Goal: Information Seeking & Learning: Learn about a topic

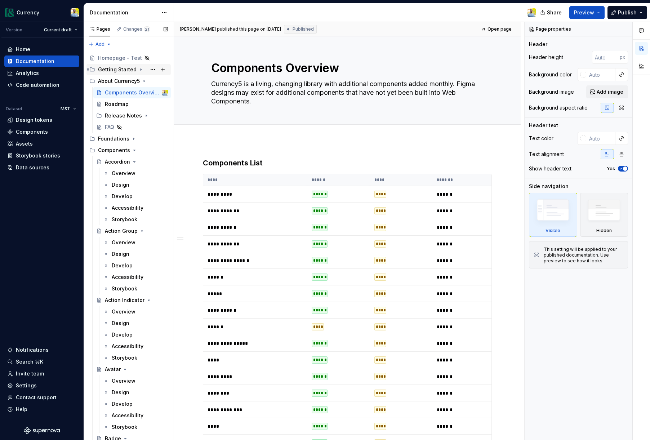
click at [138, 70] on icon "Page tree" at bounding box center [141, 70] width 6 height 6
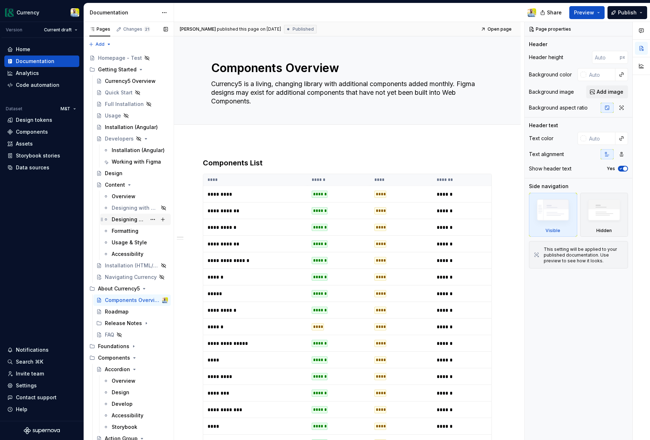
click at [124, 219] on div "Designing with Content" at bounding box center [129, 219] width 35 height 7
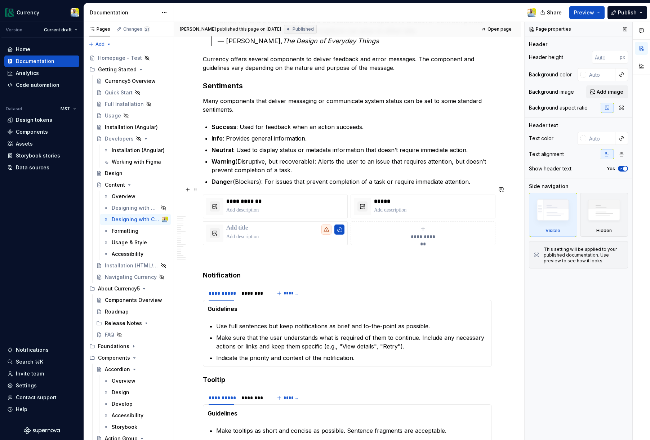
scroll to position [1519, 0]
click at [275, 213] on html "Currency Version Current draft Home Documentation Analytics Code automation Dat…" at bounding box center [325, 220] width 650 height 440
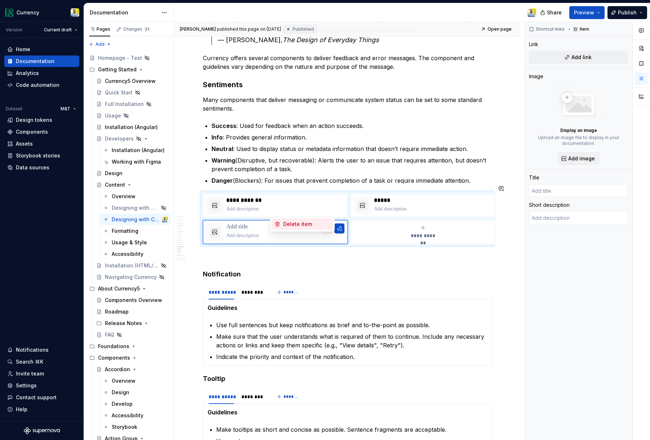
click at [297, 226] on div "Delete item" at bounding box center [306, 224] width 47 height 7
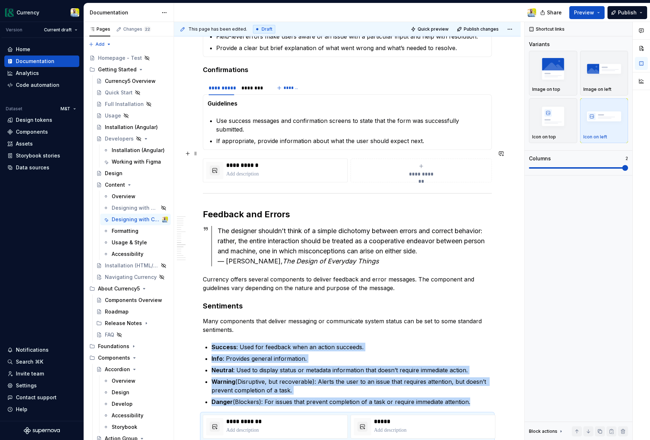
scroll to position [1296, 0]
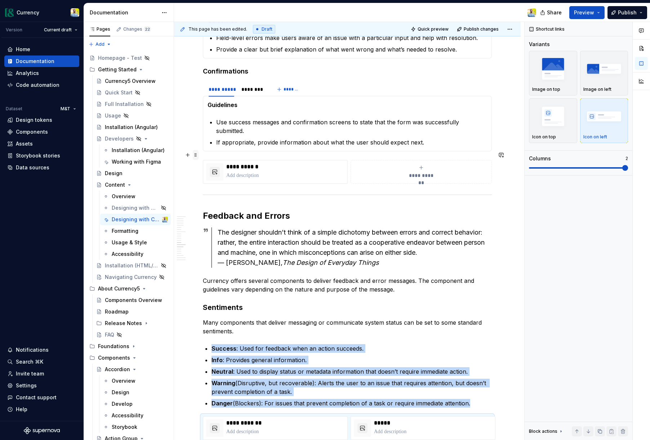
click at [197, 156] on span at bounding box center [196, 155] width 6 height 10
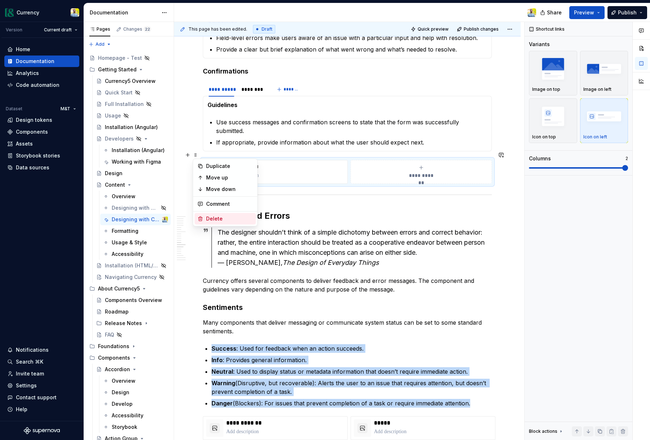
click at [216, 216] on div "Delete" at bounding box center [229, 218] width 47 height 7
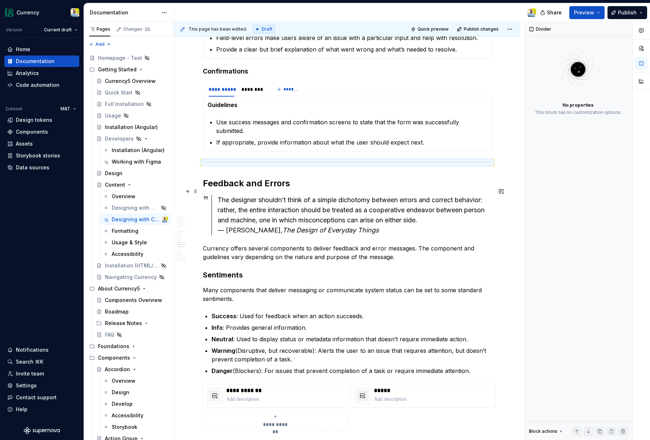
click at [299, 216] on div "The designer shouldn’t think of a simple dichotomy between errors and correct b…" at bounding box center [355, 215] width 274 height 40
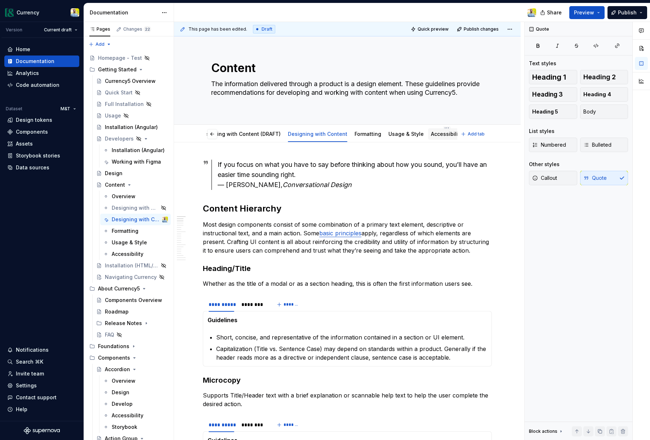
scroll to position [0, 0]
click at [437, 131] on link "Accessibility" at bounding box center [447, 134] width 32 height 6
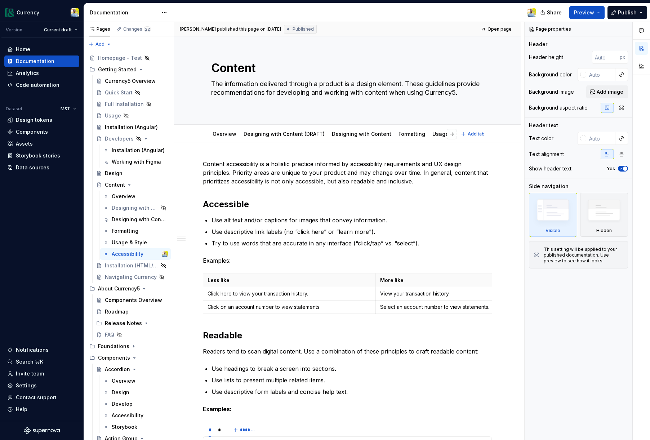
type textarea "*"
click at [201, 165] on div "Content accessibility is a holistic practice informed by accessibility requirem…" at bounding box center [347, 443] width 347 height 603
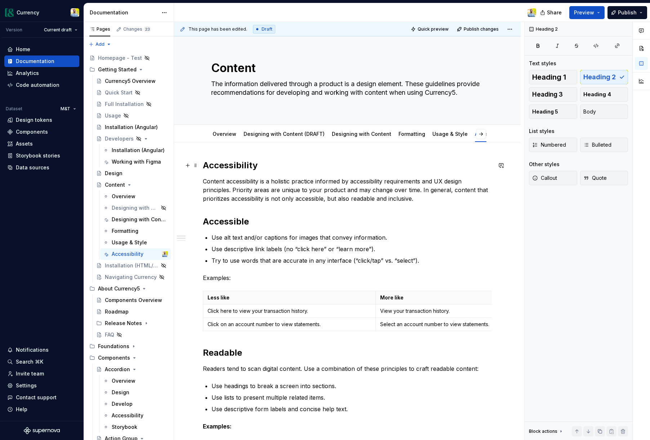
drag, startPoint x: 203, startPoint y: 167, endPoint x: 246, endPoint y: 181, distance: 45.5
click at [203, 167] on h2 "Accessibility" at bounding box center [347, 166] width 289 height 12
click at [244, 222] on h2 "Accessible" at bounding box center [347, 222] width 289 height 12
click at [222, 223] on h2 "Accessible" at bounding box center [347, 222] width 289 height 12
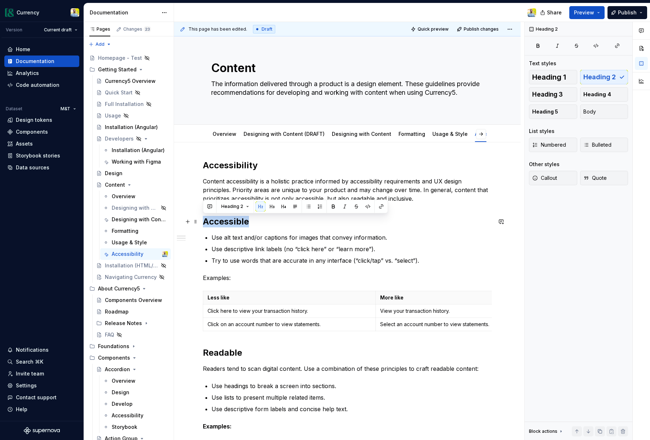
click at [222, 223] on h2 "Accessible" at bounding box center [347, 222] width 289 height 12
click at [552, 90] on button "Heading 3" at bounding box center [553, 94] width 48 height 14
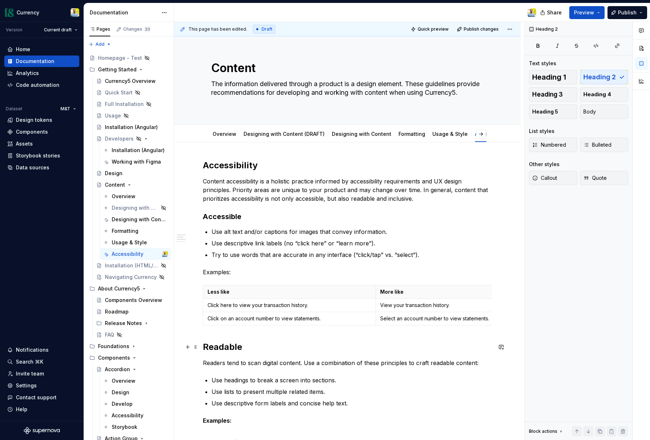
click at [226, 348] on h2 "Readable" at bounding box center [347, 347] width 289 height 12
click at [549, 93] on span "Heading 3" at bounding box center [548, 94] width 31 height 7
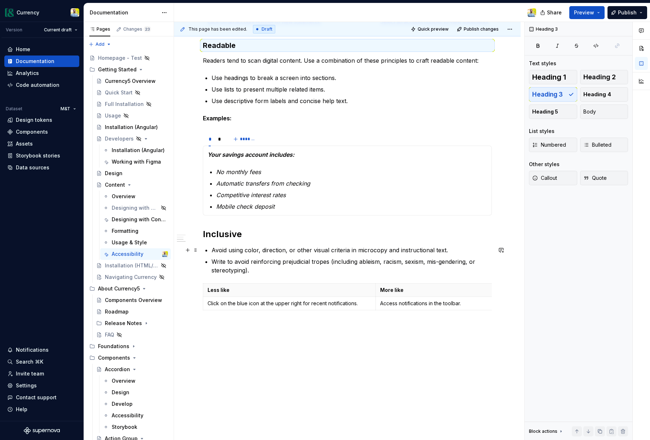
scroll to position [310, 0]
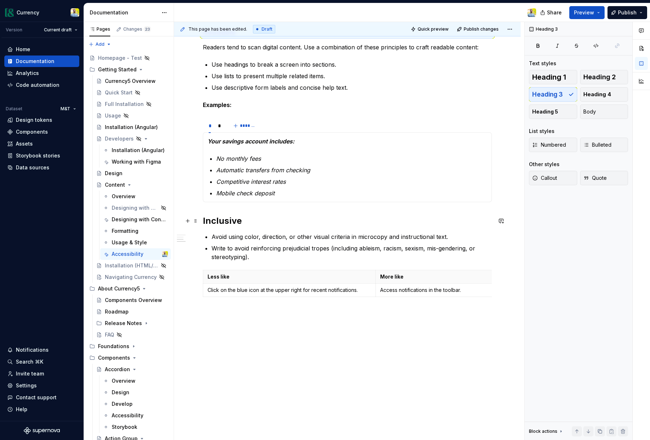
click at [213, 222] on h2 "Inclusive" at bounding box center [347, 221] width 289 height 12
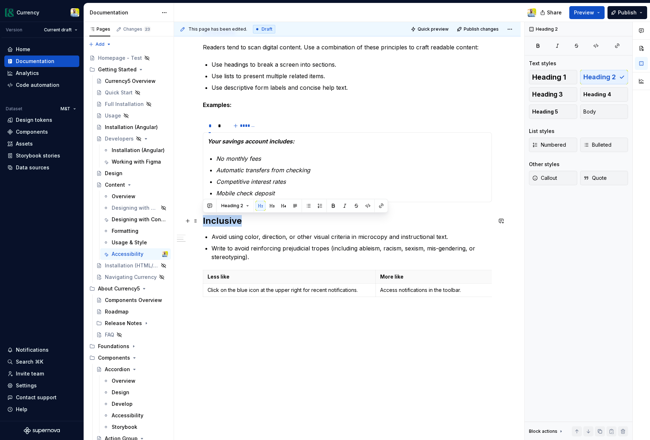
click at [213, 222] on h2 "Inclusive" at bounding box center [347, 221] width 289 height 12
click at [542, 93] on span "Heading 3" at bounding box center [548, 94] width 31 height 7
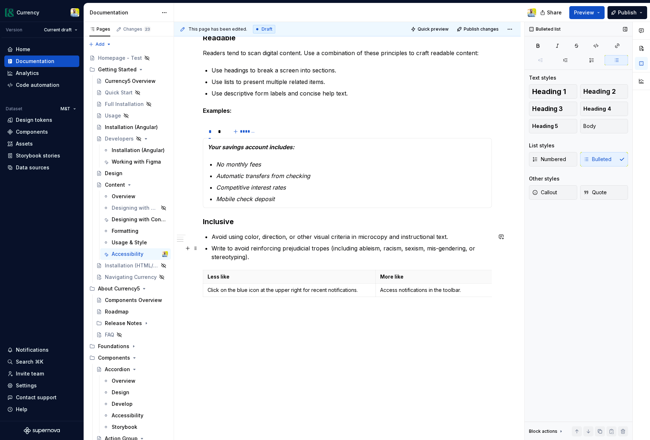
click at [315, 253] on p "Write to avoid reinforcing prejudicial tropes (including ableism, racism, sexis…" at bounding box center [352, 252] width 281 height 17
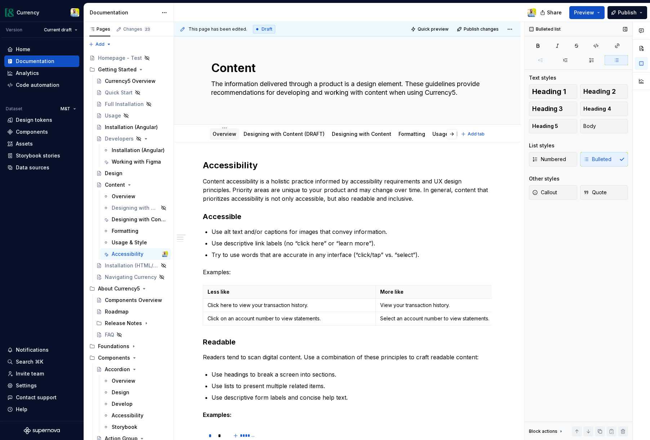
click at [220, 137] on div "Overview" at bounding box center [225, 134] width 24 height 7
click at [229, 134] on link "Overview" at bounding box center [225, 134] width 24 height 6
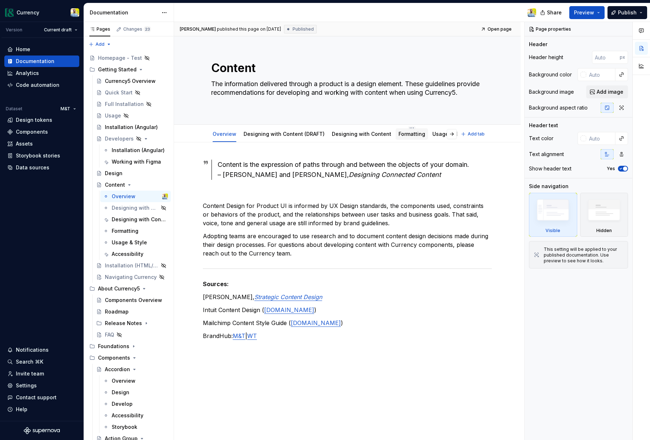
click at [399, 134] on link "Formatting" at bounding box center [412, 134] width 27 height 6
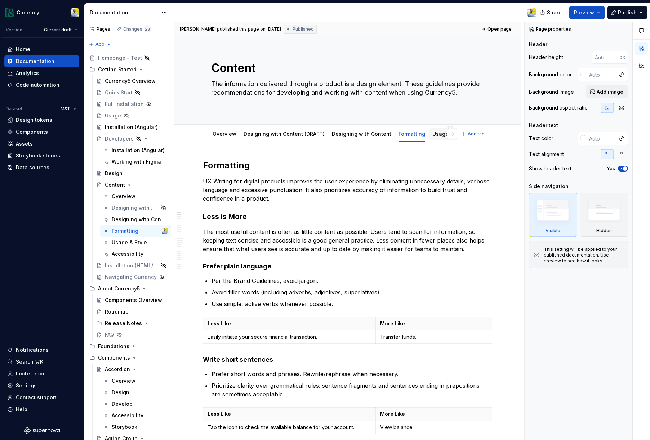
click at [439, 134] on link "Usage & Style" at bounding box center [450, 134] width 35 height 6
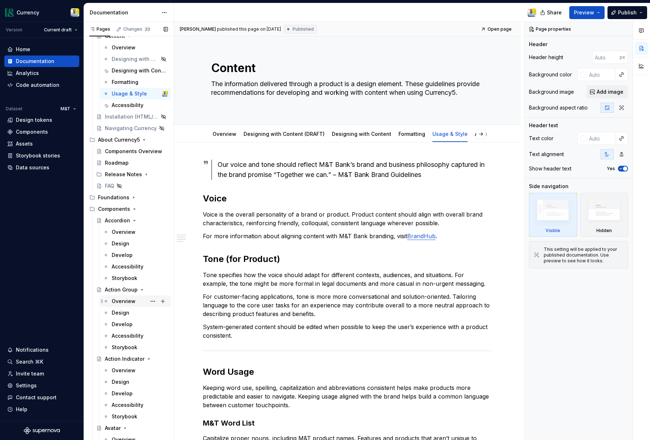
scroll to position [149, 0]
click at [144, 173] on icon "Page tree" at bounding box center [144, 174] width 6 height 6
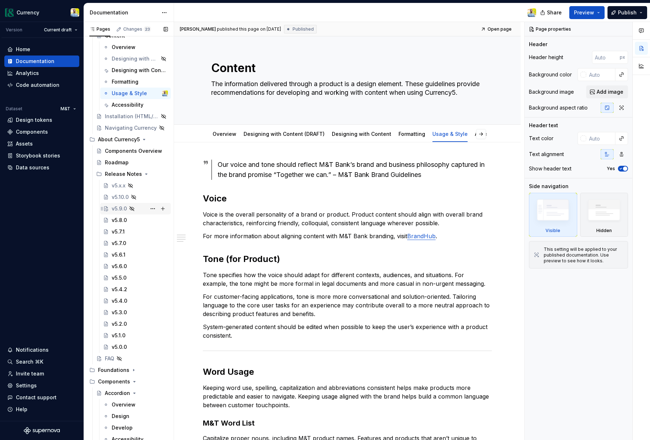
click at [113, 206] on div "v5.9.0" at bounding box center [119, 208] width 15 height 7
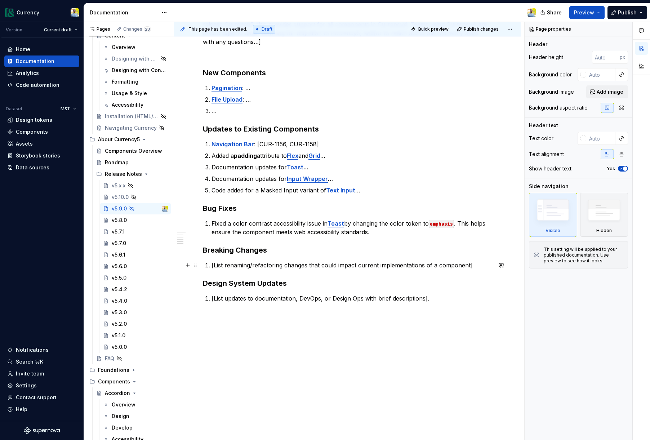
scroll to position [180, 0]
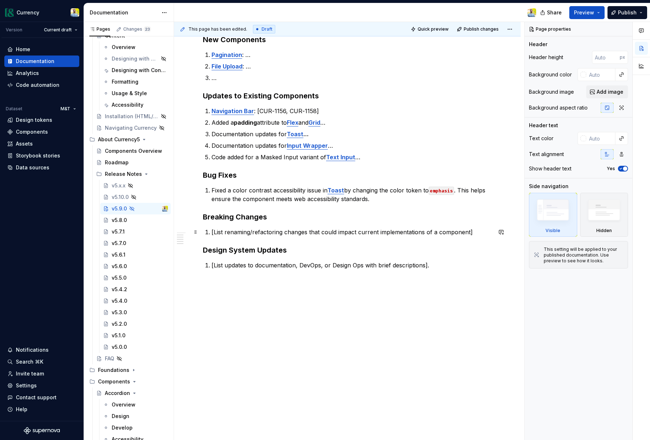
type textarea "*"
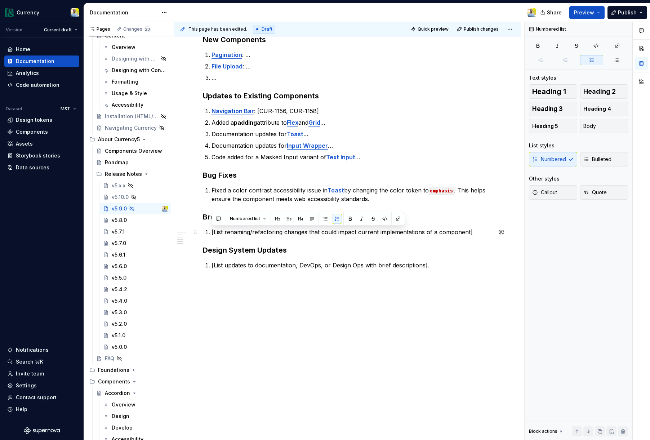
drag, startPoint x: 212, startPoint y: 232, endPoint x: 259, endPoint y: 230, distance: 47.3
click at [213, 232] on p "[List renaming/refactoring changes that could impact current implementations of…" at bounding box center [352, 232] width 281 height 9
click at [375, 157] on p "Code added for a Masked Input variant of Text Input …" at bounding box center [352, 157] width 281 height 9
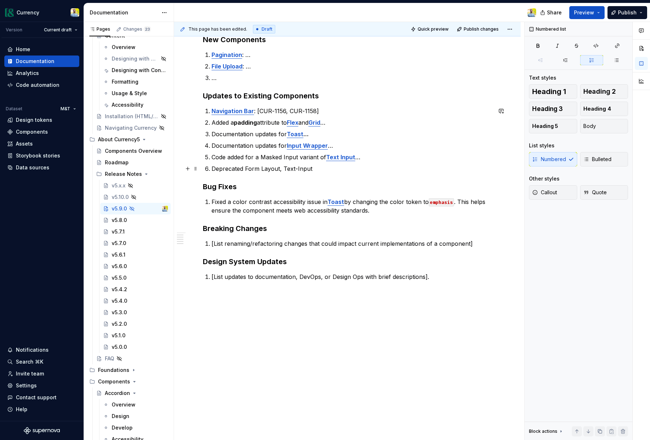
click at [212, 167] on li "Deprecated Form Layout, Text-Input" at bounding box center [352, 168] width 281 height 9
click at [314, 169] on p "[Deprecated Form Layout, Text-Input" at bounding box center [352, 168] width 281 height 9
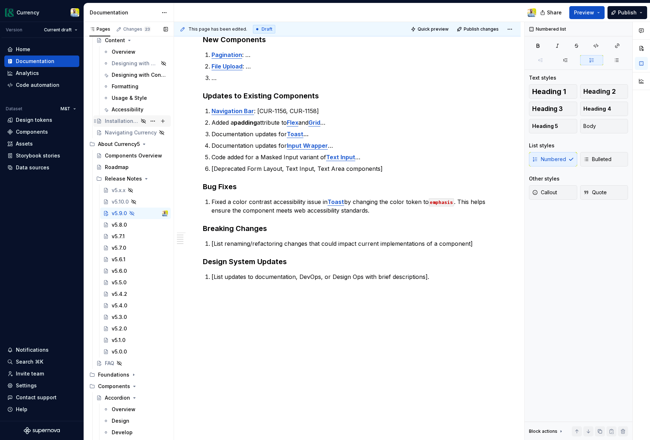
scroll to position [146, 0]
click at [119, 199] on div "v5.10.0" at bounding box center [120, 200] width 17 height 7
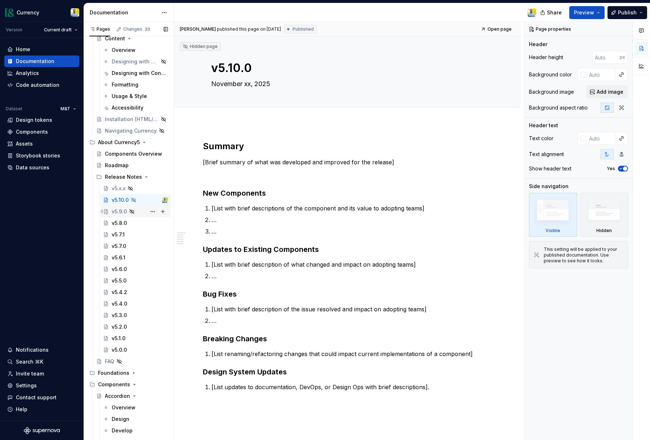
click at [121, 213] on div "v5.9.0" at bounding box center [119, 211] width 15 height 7
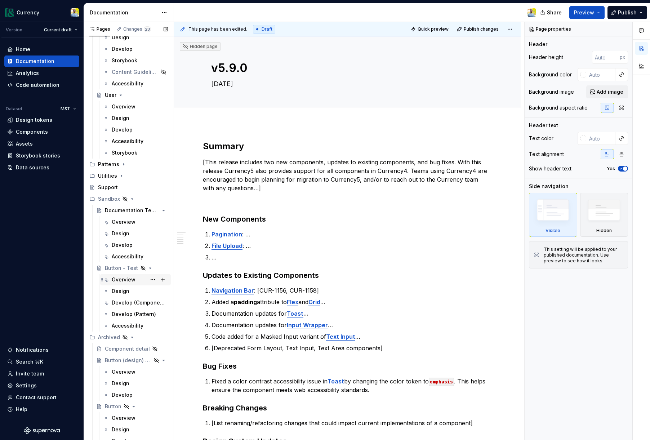
scroll to position [3660, 0]
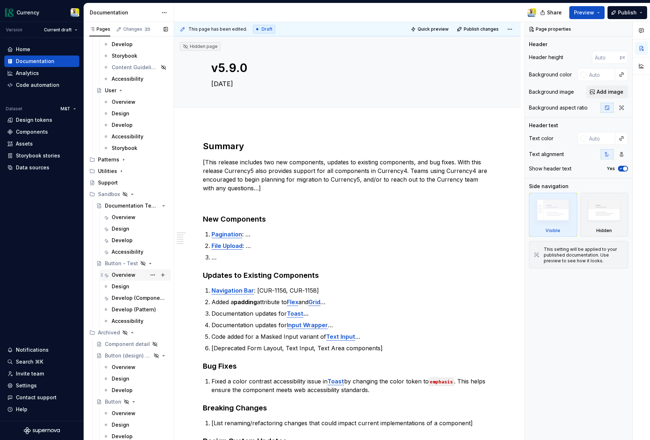
click at [124, 277] on div "Overview" at bounding box center [124, 275] width 24 height 7
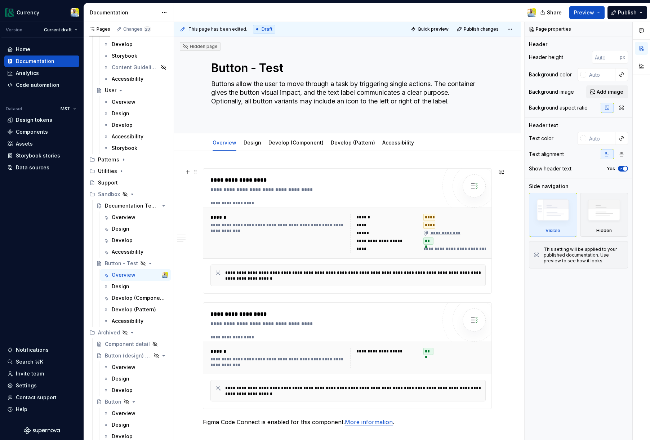
click at [392, 237] on div "**********" at bounding box center [418, 233] width 136 height 39
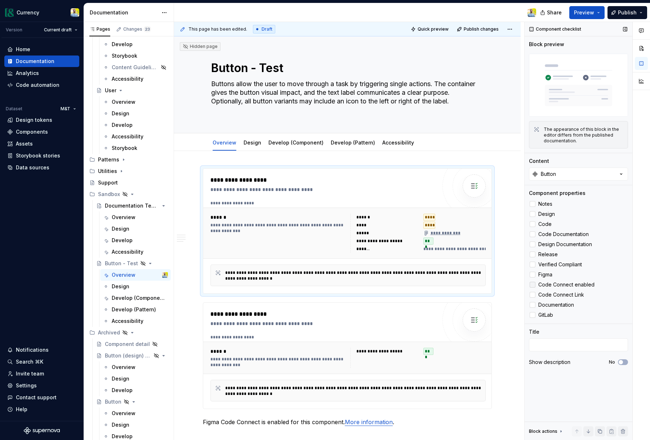
click at [533, 285] on icon at bounding box center [533, 285] width 0 height 0
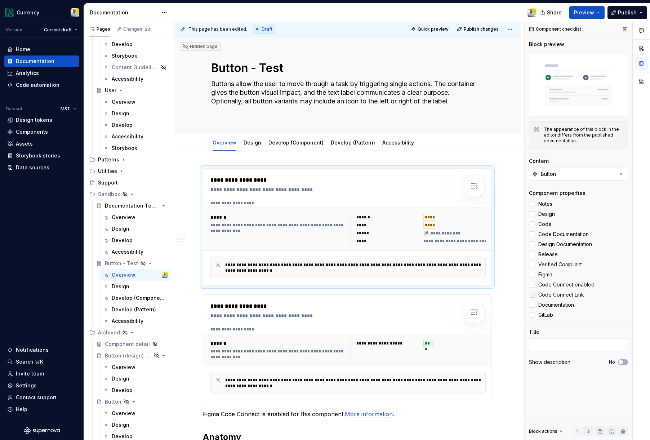
click at [532, 298] on label "Code Connect Link" at bounding box center [578, 295] width 99 height 9
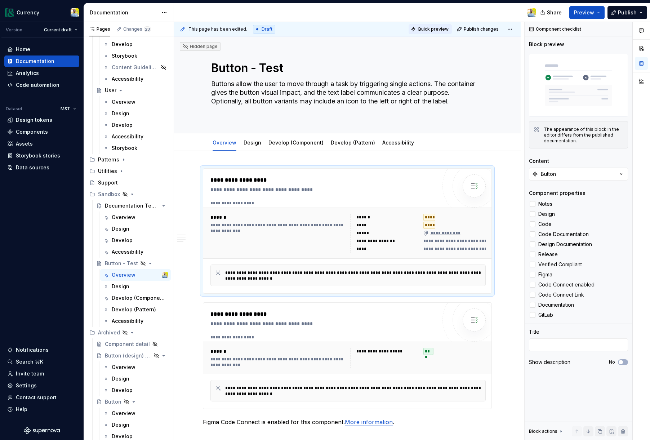
click at [433, 30] on span "Quick preview" at bounding box center [433, 29] width 31 height 6
click at [531, 284] on div at bounding box center [533, 285] width 6 height 6
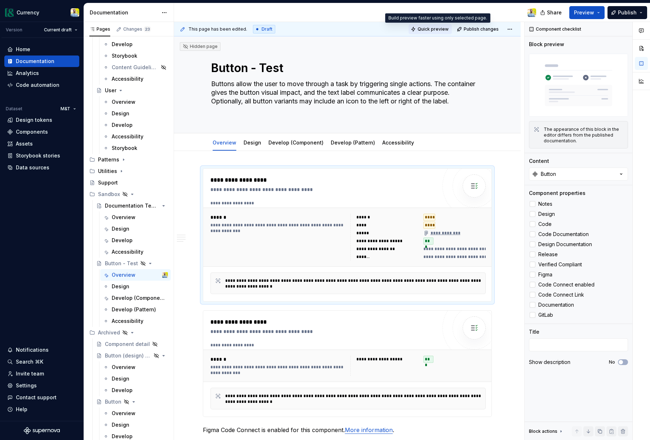
click at [442, 30] on span "Quick preview" at bounding box center [433, 29] width 31 height 6
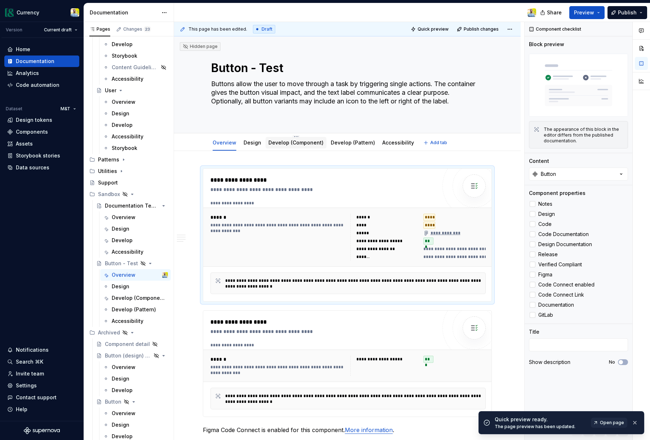
click at [305, 144] on link "Develop (Component)" at bounding box center [296, 143] width 55 height 6
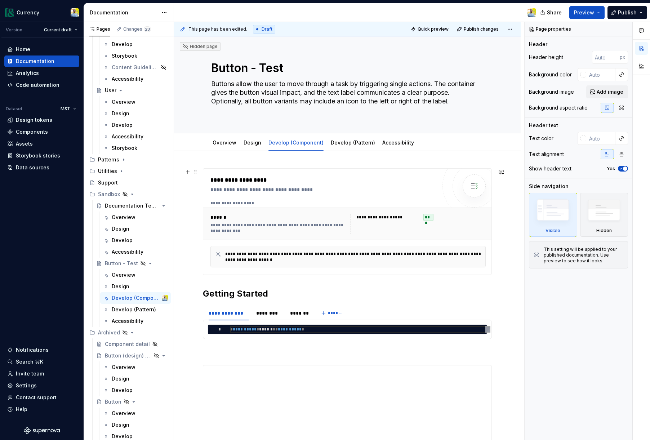
click at [391, 212] on div "**********" at bounding box center [348, 224] width 281 height 26
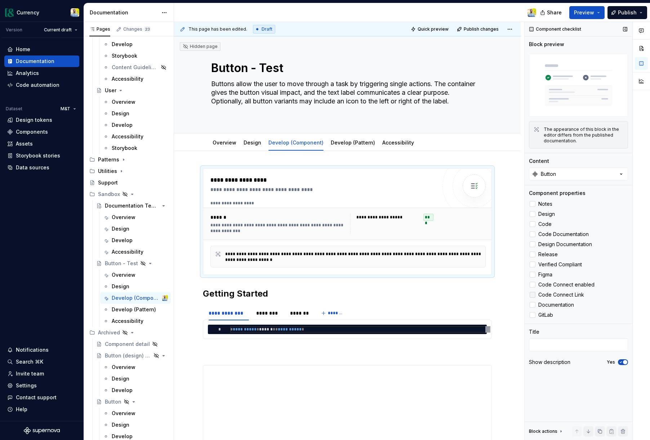
click at [534, 293] on div at bounding box center [533, 295] width 6 height 6
click at [439, 31] on span "Quick preview" at bounding box center [433, 29] width 31 height 6
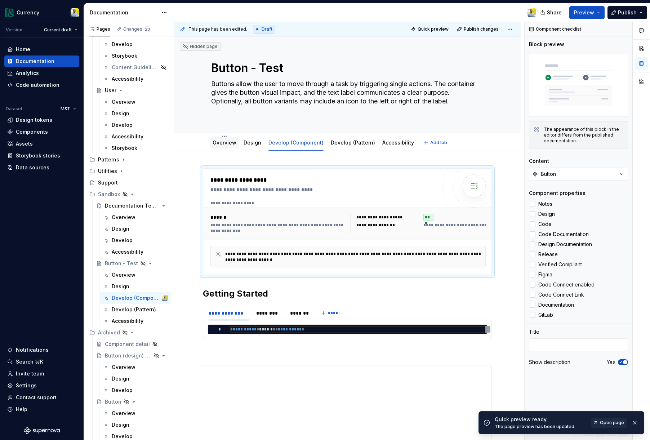
click at [220, 146] on div "Overview" at bounding box center [225, 142] width 24 height 7
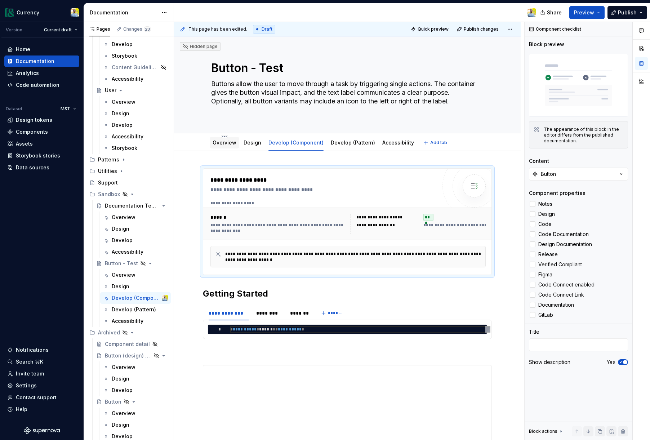
click at [227, 143] on link "Overview" at bounding box center [225, 143] width 24 height 6
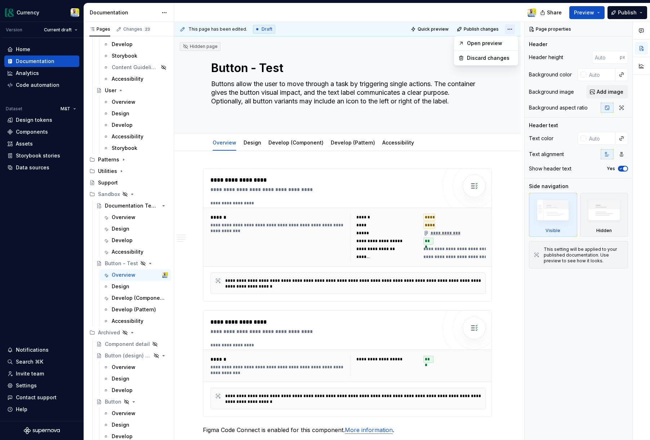
click at [516, 27] on html "Currency Version Current draft Home Documentation Analytics Code automation Dat…" at bounding box center [325, 220] width 650 height 440
click at [482, 44] on div "Open preview" at bounding box center [490, 43] width 47 height 7
click at [195, 314] on span at bounding box center [196, 314] width 6 height 10
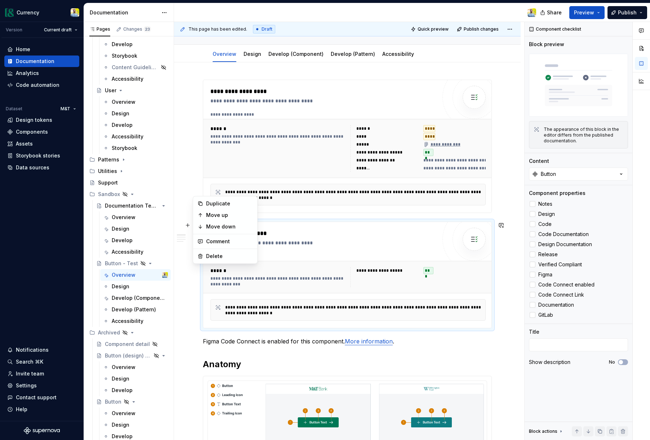
scroll to position [134, 0]
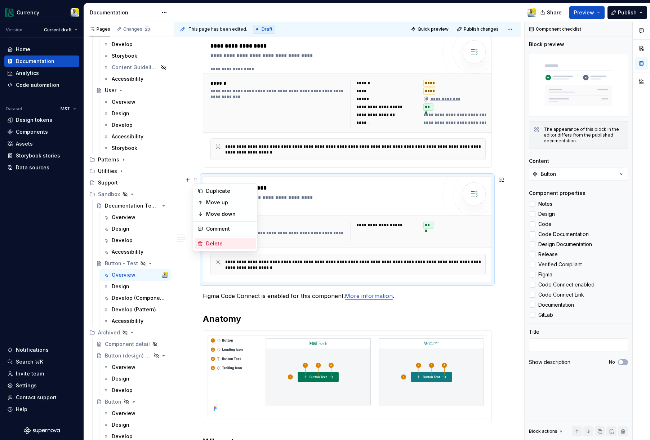
click at [222, 245] on div "Delete" at bounding box center [229, 243] width 47 height 7
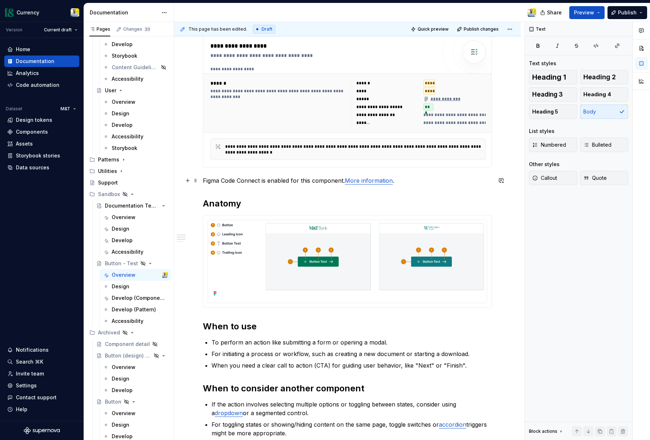
click at [266, 181] on p "Figma Code Connect is enabled for this component. More information ." at bounding box center [347, 180] width 289 height 9
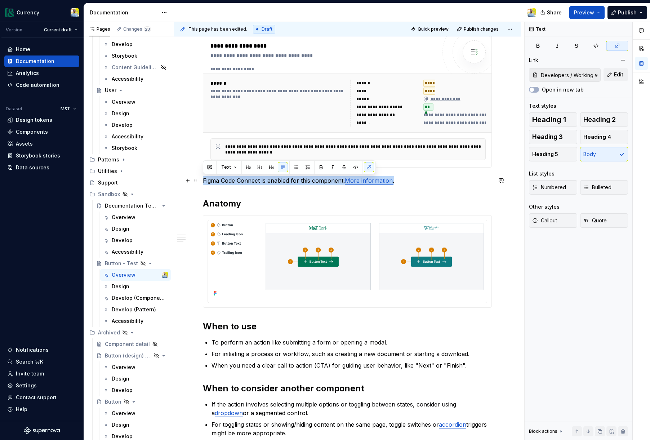
click at [266, 181] on p "Figma Code Connect is enabled for this component. More information ." at bounding box center [347, 180] width 289 height 9
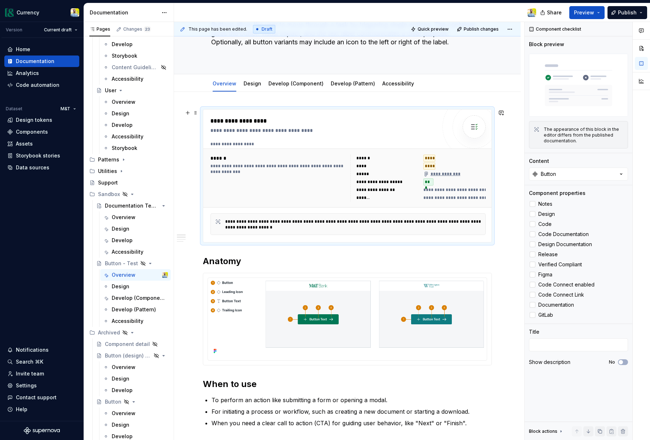
scroll to position [57, 0]
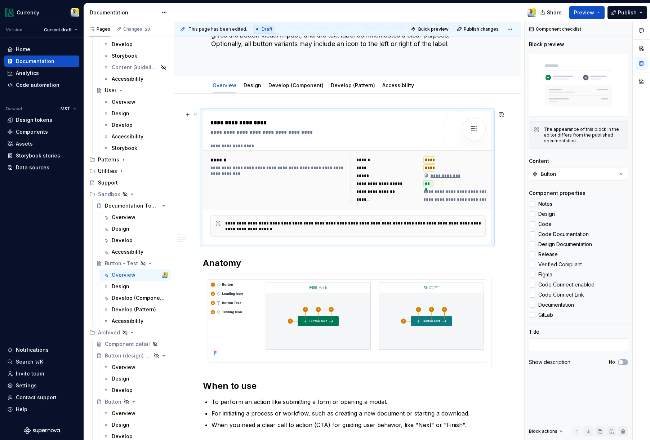
click at [384, 213] on div "**********" at bounding box center [348, 190] width 275 height 94
click at [370, 261] on h2 "Anatomy" at bounding box center [347, 263] width 289 height 12
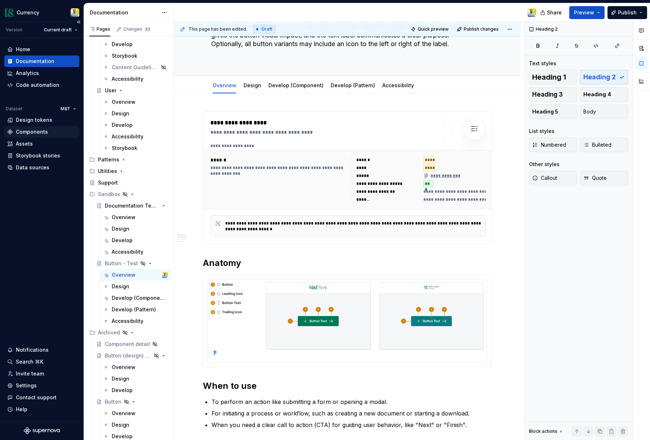
click at [34, 135] on div "Components" at bounding box center [32, 131] width 32 height 7
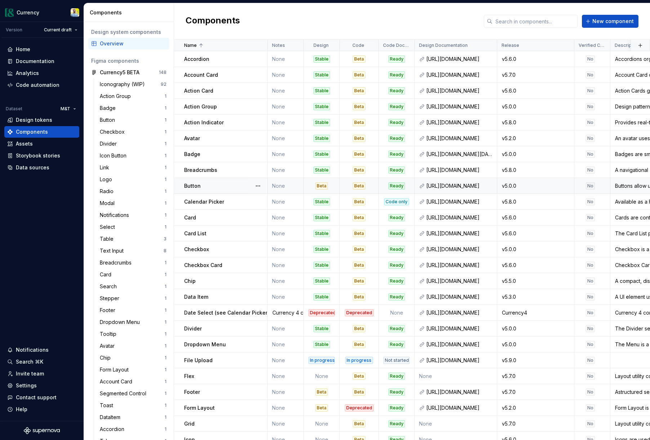
click at [205, 183] on div "Button" at bounding box center [225, 185] width 83 height 7
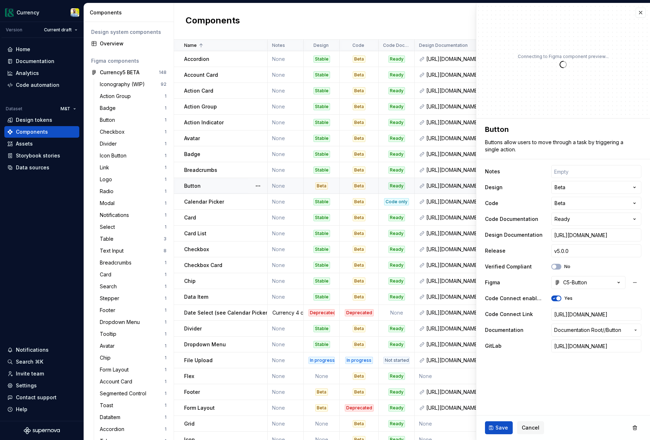
type textarea "*"
click at [397, 20] on div "Components New component" at bounding box center [412, 21] width 476 height 36
click at [639, 14] on button "button" at bounding box center [641, 13] width 10 height 10
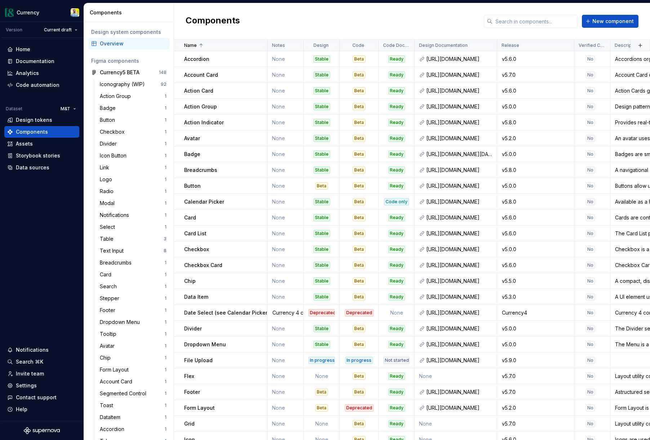
click at [638, 13] on div "Components New component" at bounding box center [412, 21] width 476 height 36
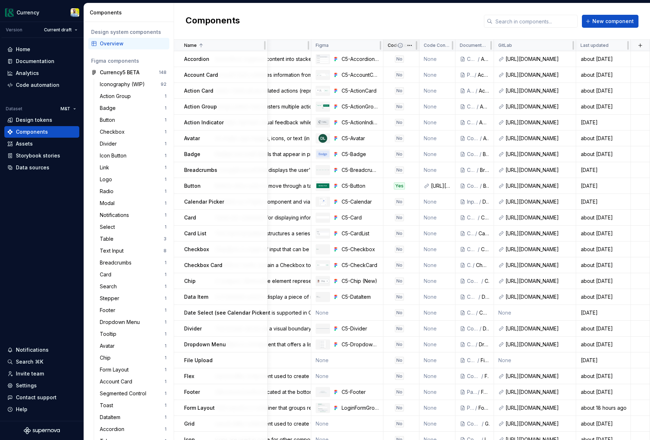
scroll to position [0, 400]
click at [449, 45] on html "Currency Version Current draft Home Documentation Analytics Code automation Dat…" at bounding box center [325, 220] width 650 height 440
click at [458, 57] on span "Edit property" at bounding box center [477, 59] width 47 height 7
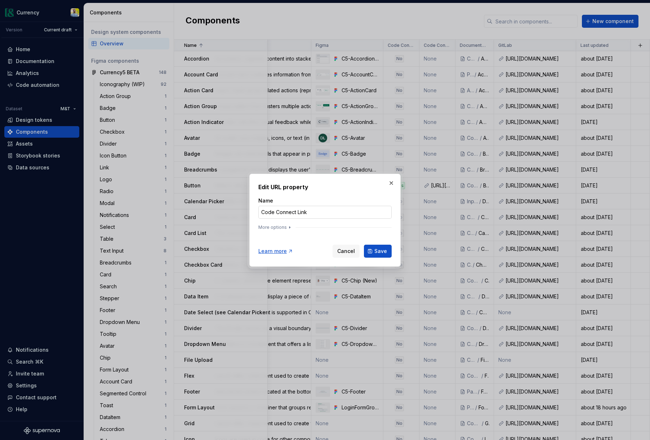
click at [321, 219] on input "Code Connect Link" at bounding box center [325, 212] width 133 height 13
type input "Code Connect"
click at [284, 225] on button "More options" at bounding box center [276, 228] width 34 height 6
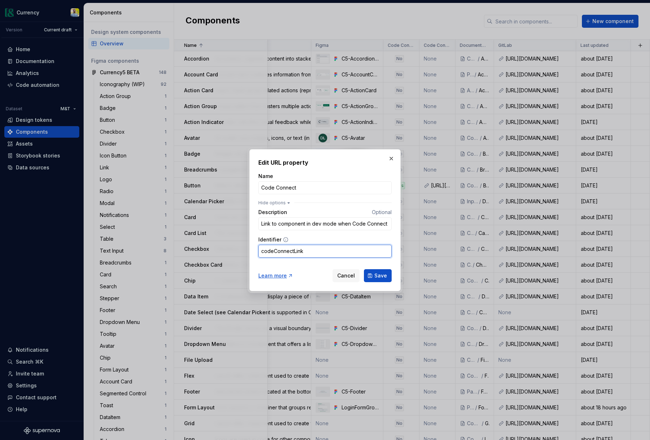
click at [314, 253] on input "codeConnectLink" at bounding box center [325, 251] width 133 height 13
click at [387, 275] on span "Save" at bounding box center [381, 275] width 13 height 7
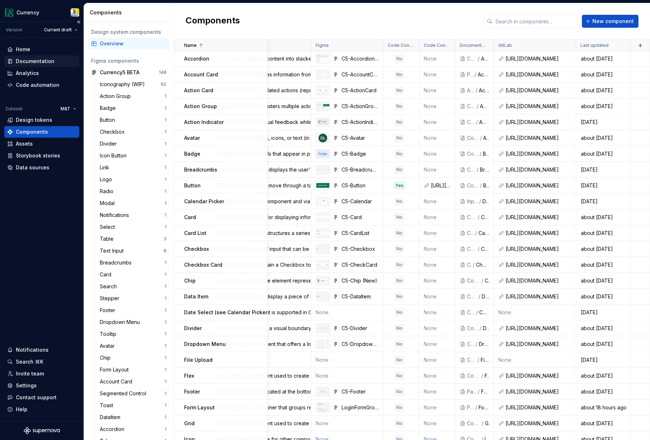
click at [34, 62] on div "Documentation" at bounding box center [35, 61] width 39 height 7
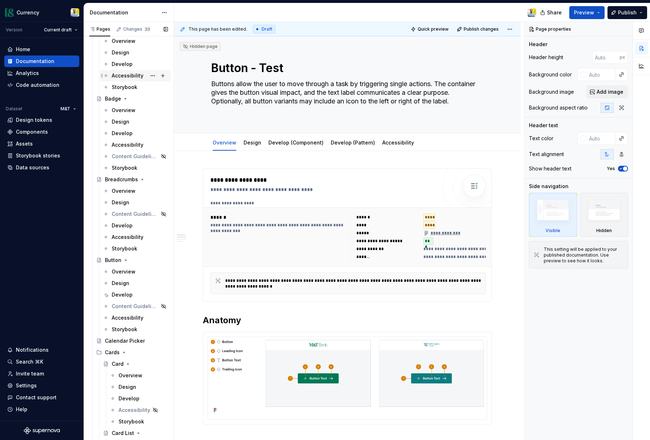
scroll to position [746, 0]
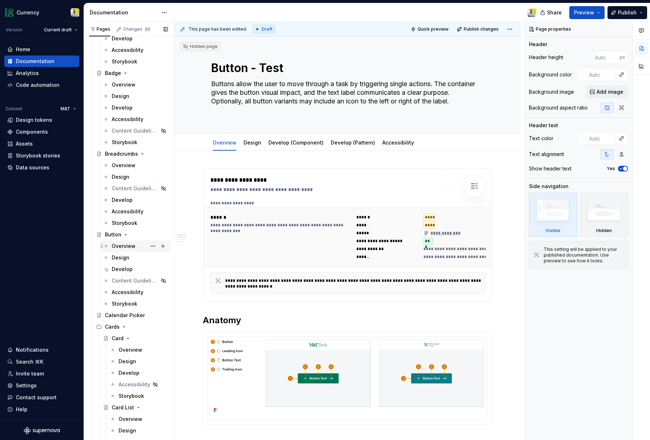
click at [131, 244] on div "Overview" at bounding box center [124, 246] width 24 height 7
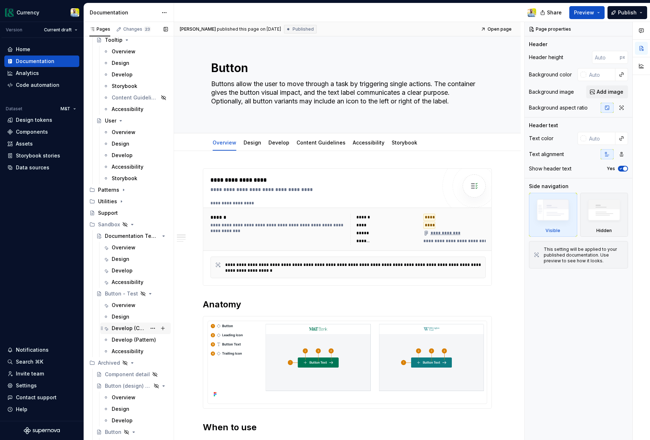
scroll to position [3632, 0]
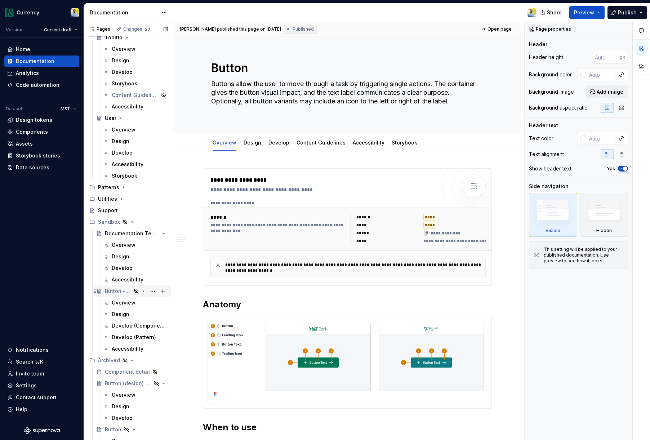
click at [120, 293] on div "Button - Test" at bounding box center [118, 291] width 26 height 7
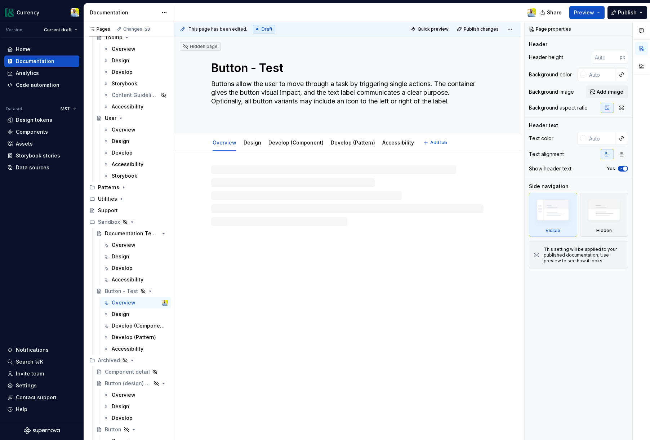
click at [251, 63] on textarea "Button - Test" at bounding box center [346, 67] width 273 height 17
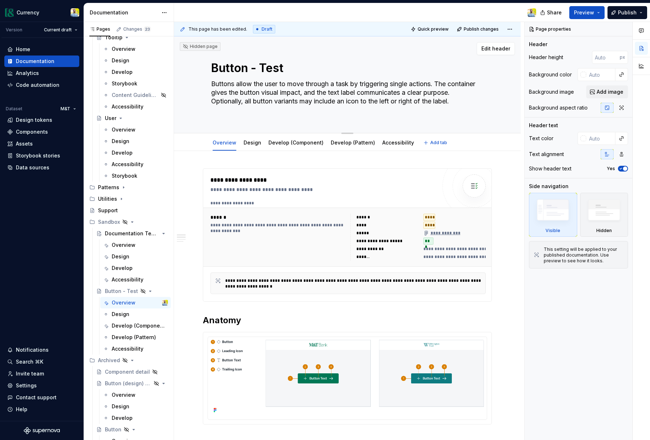
click at [277, 67] on textarea "Button - Test" at bounding box center [346, 67] width 273 height 17
drag, startPoint x: 220, startPoint y: 70, endPoint x: 242, endPoint y: 69, distance: 21.3
click at [242, 69] on textarea "Button - Test" at bounding box center [346, 67] width 273 height 17
click at [215, 70] on textarea "Button - Test" at bounding box center [346, 67] width 273 height 17
type textarea "*"
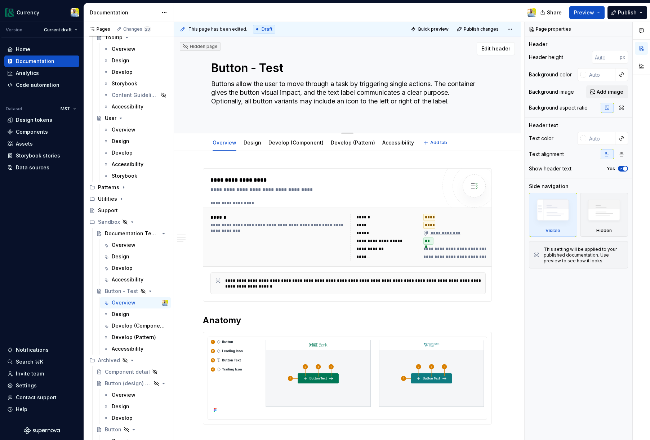
type textarea "_Button - Test"
type textarea "*"
type textarea "_tButton - Test"
type textarea "*"
type textarea "teButton - Tests"
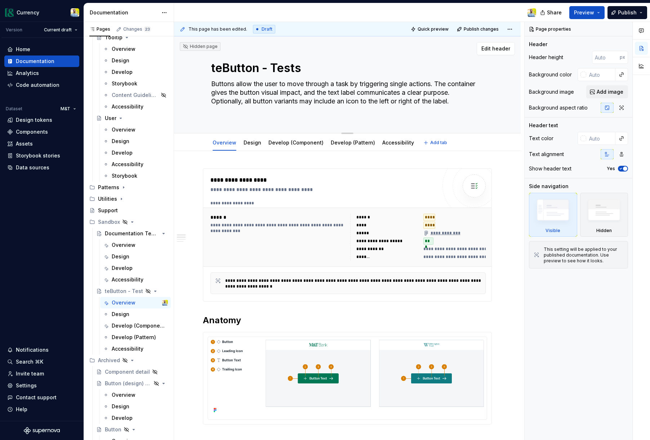
type textarea "*"
type textarea "teButton - Testst"
click at [221, 68] on textarea "teButton - Testst" at bounding box center [346, 67] width 273 height 17
type textarea "*"
type textarea "tesButton - Testst"
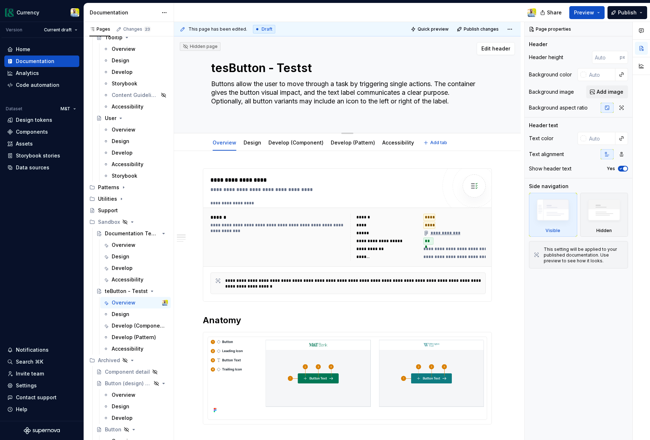
type textarea "*"
type textarea "testButton - Testst"
type textarea "*"
type textarea "test_Button - Testst"
type textarea "*"
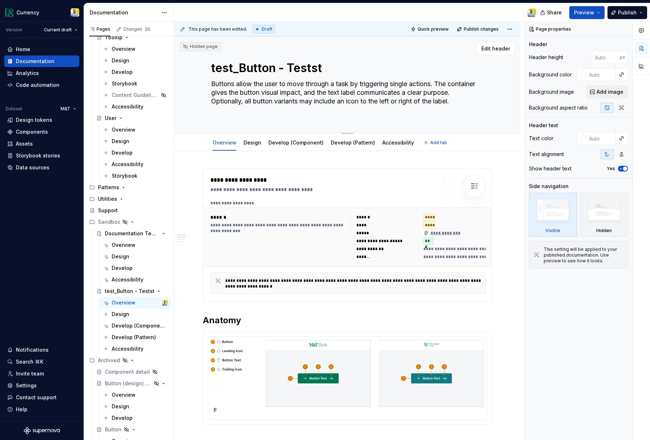
type textarea "test_Button"
type textarea "*"
type textarea "test_Button"
click at [436, 25] on button "Quick preview" at bounding box center [430, 29] width 43 height 10
click at [30, 131] on div "Components" at bounding box center [32, 131] width 32 height 7
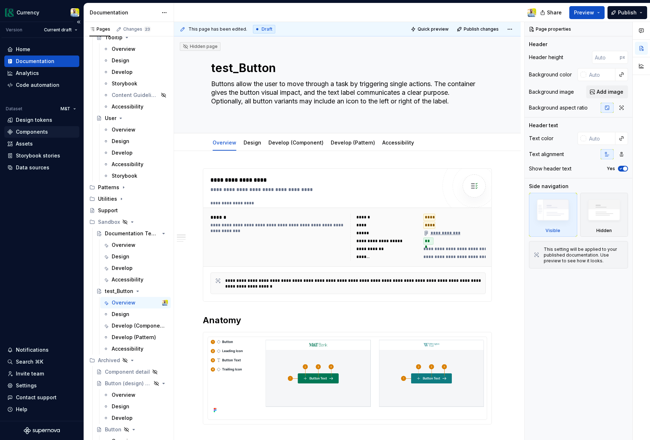
type textarea "*"
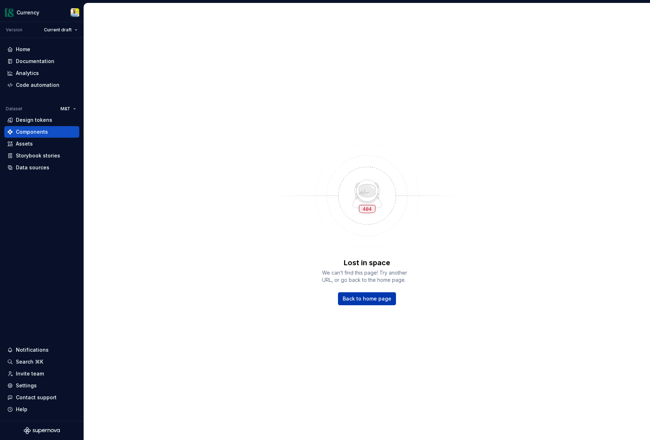
click at [355, 297] on span "Back to home page" at bounding box center [367, 298] width 49 height 7
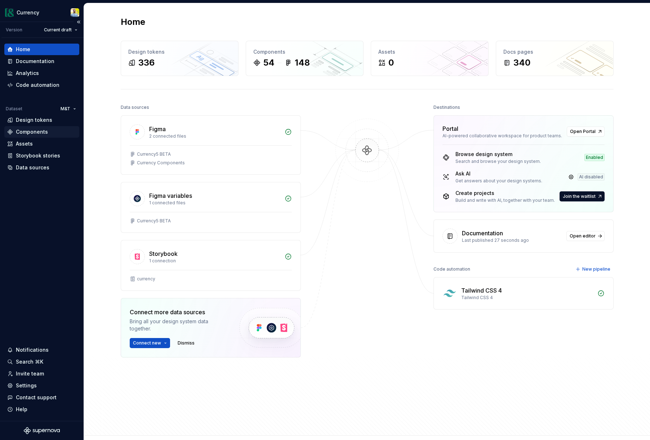
click at [31, 131] on div "Components" at bounding box center [32, 131] width 32 height 7
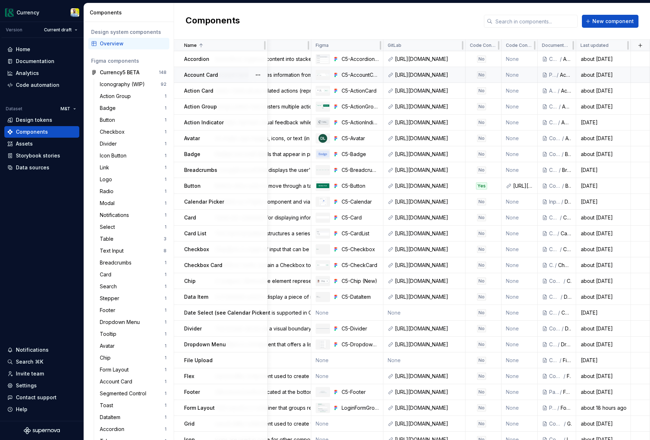
scroll to position [0, 400]
click at [38, 61] on div "Documentation" at bounding box center [35, 61] width 39 height 7
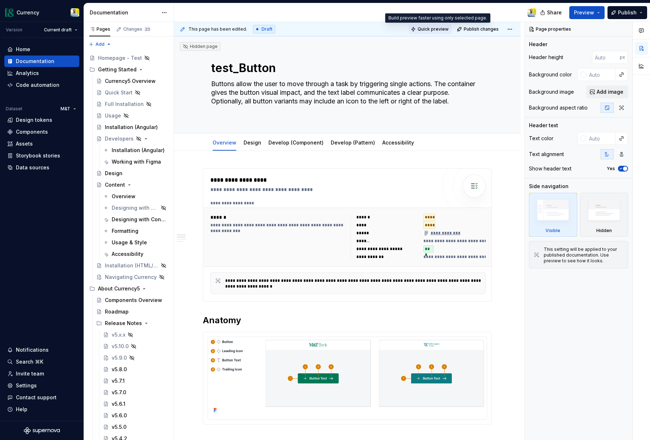
scroll to position [0, 0]
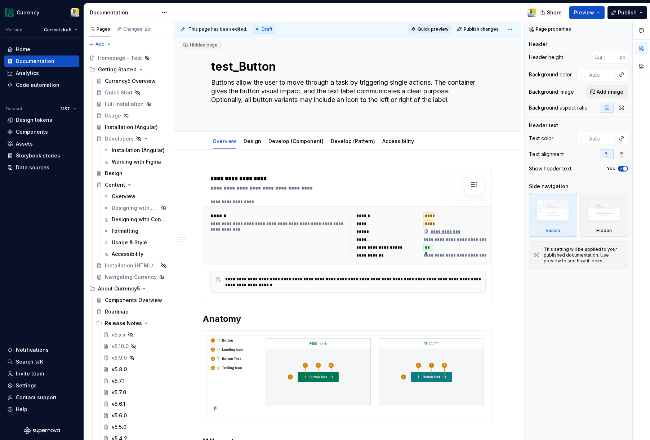
click at [436, 27] on span "Quick preview" at bounding box center [433, 29] width 31 height 6
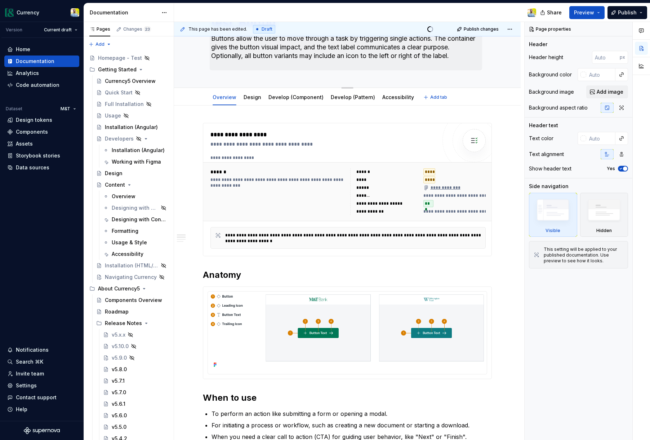
scroll to position [0, 0]
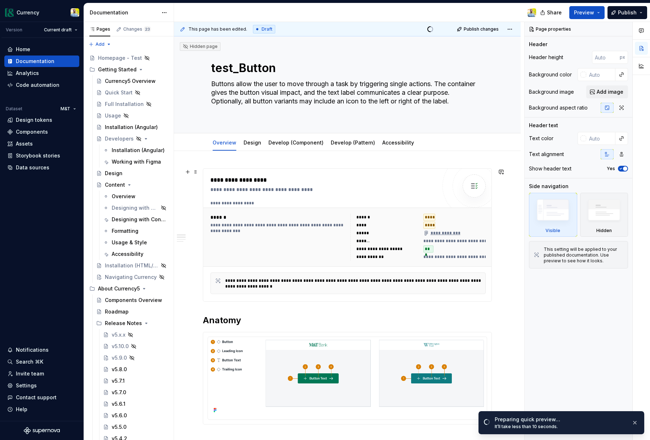
click at [326, 254] on div "**********" at bounding box center [279, 237] width 136 height 47
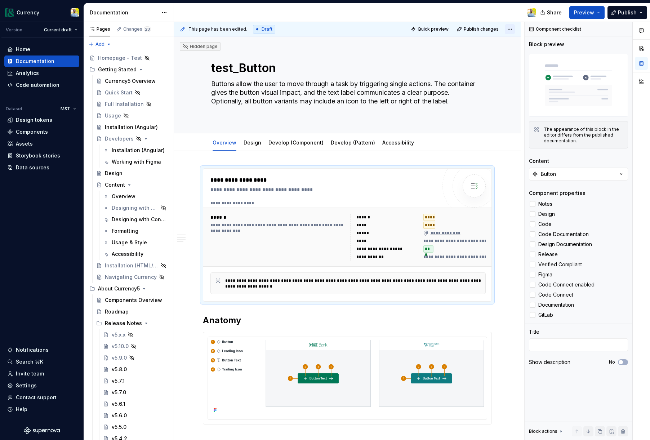
click at [515, 27] on html "Currency Version Current draft Home Documentation Analytics Code automation Dat…" at bounding box center [325, 220] width 650 height 440
click at [493, 38] on div "Open preview" at bounding box center [486, 43] width 61 height 12
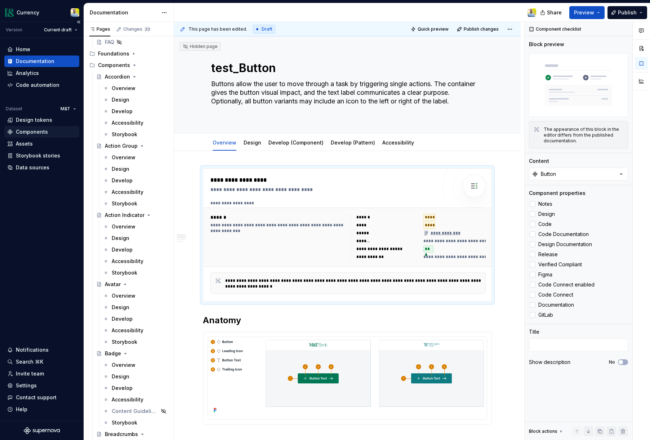
scroll to position [379, 0]
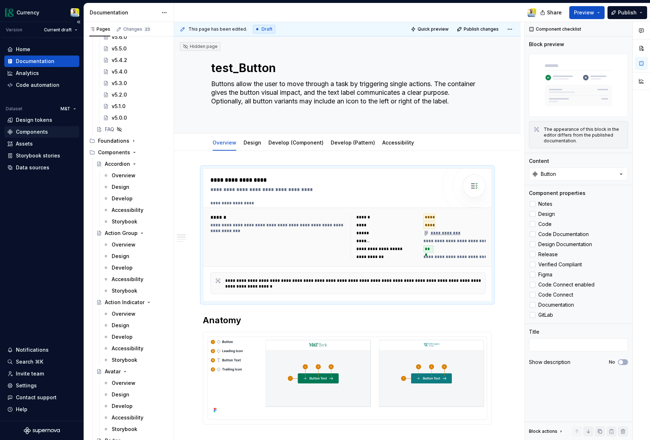
click at [35, 131] on div "Components" at bounding box center [32, 131] width 32 height 7
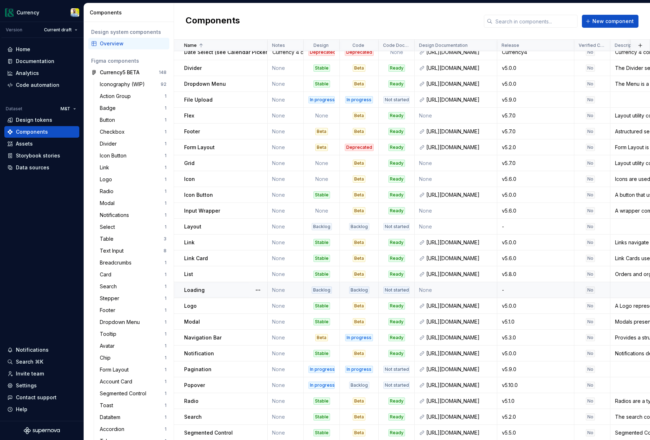
scroll to position [260, 0]
click at [31, 60] on div "Documentation" at bounding box center [35, 61] width 39 height 7
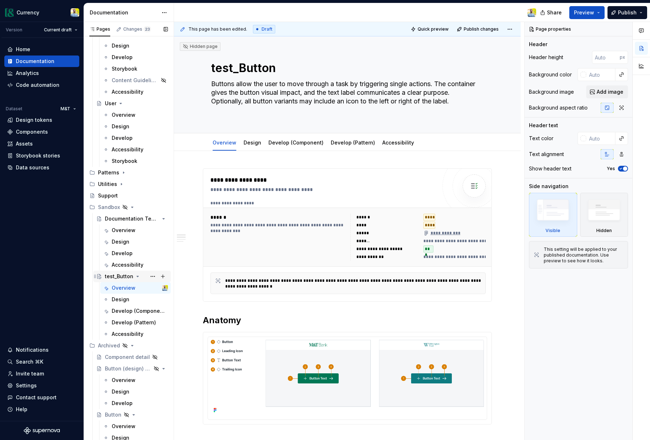
scroll to position [3631, 0]
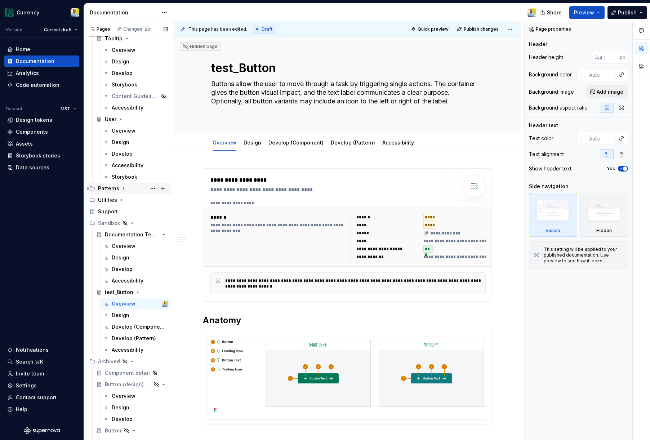
click at [122, 189] on icon "Page tree" at bounding box center [124, 189] width 6 height 6
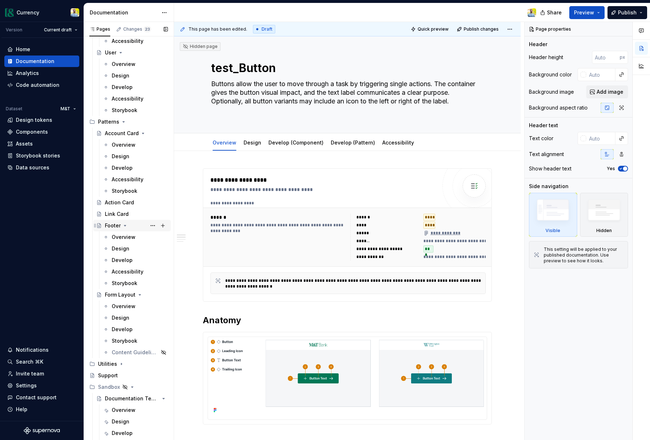
scroll to position [3726, 0]
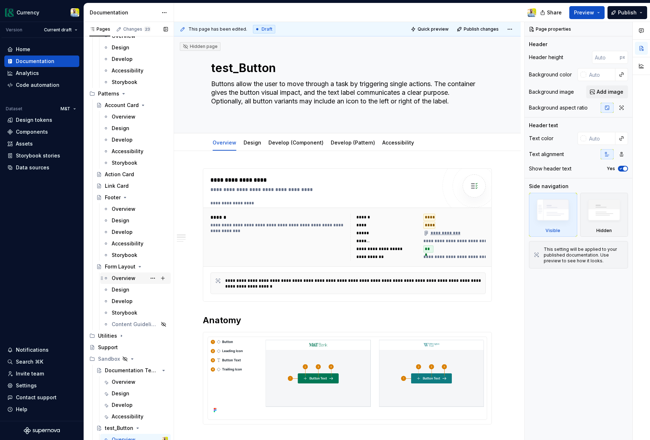
click at [127, 281] on div "Overview" at bounding box center [124, 278] width 24 height 7
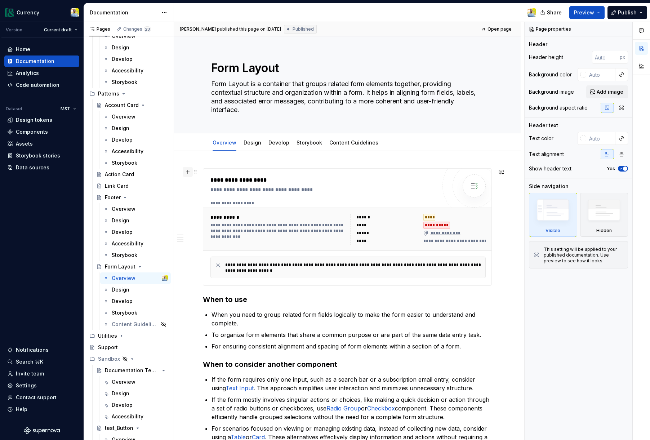
type textarea "*"
click at [189, 171] on button "button" at bounding box center [188, 172] width 10 height 10
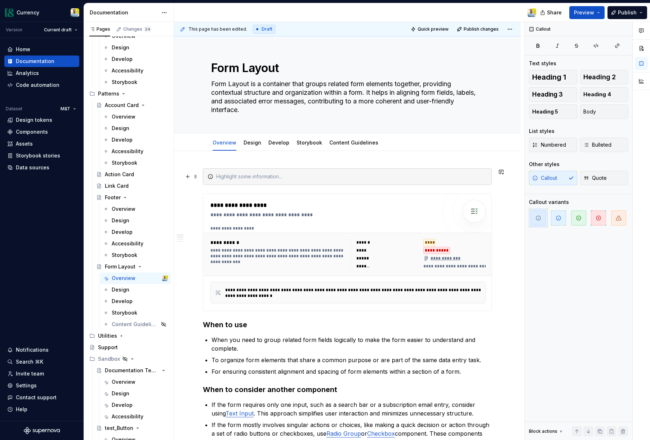
click at [228, 178] on div at bounding box center [351, 176] width 271 height 7
click at [626, 213] on span "button" at bounding box center [619, 218] width 15 height 15
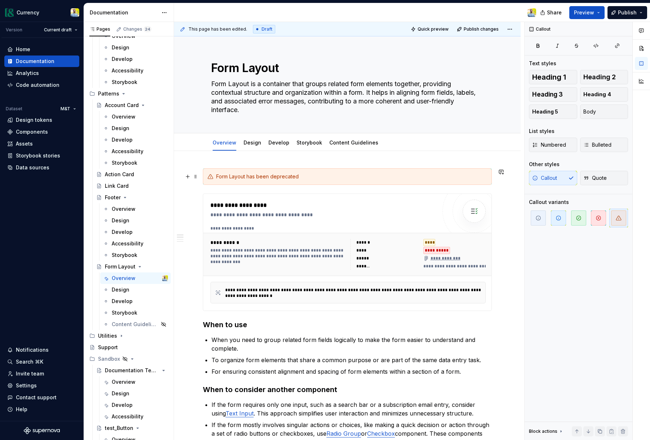
click at [308, 176] on div "Form Layout has been deprecated" at bounding box center [351, 176] width 271 height 7
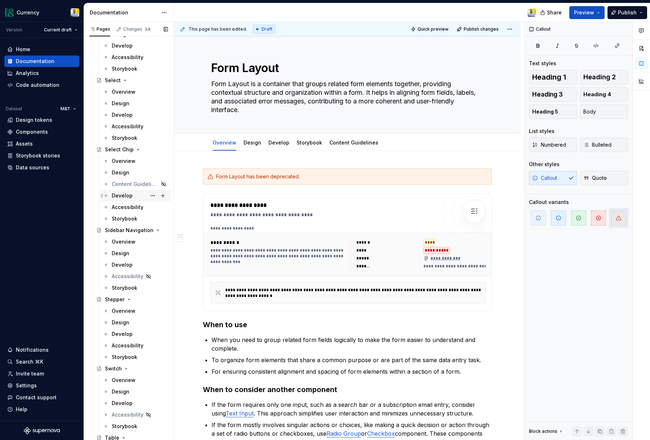
scroll to position [2873, 0]
click at [311, 175] on div "Form Layout has been deprecated." at bounding box center [351, 176] width 271 height 7
type textarea "*"
click at [362, 177] on div "Form Layout has been deprecated. We recommend using the Grid component to creat…" at bounding box center [351, 176] width 271 height 7
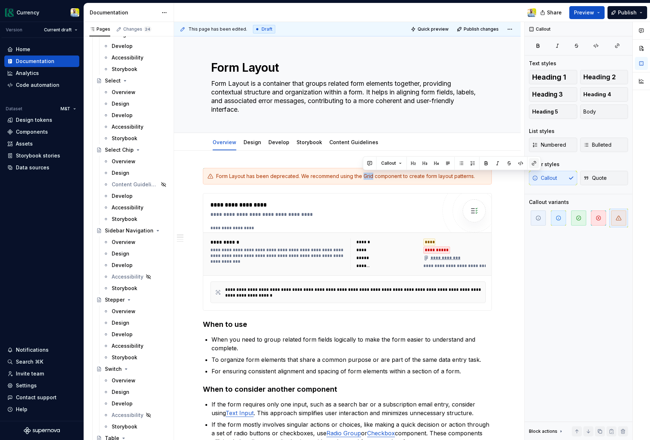
click at [537, 162] on button "button" at bounding box center [534, 163] width 10 height 10
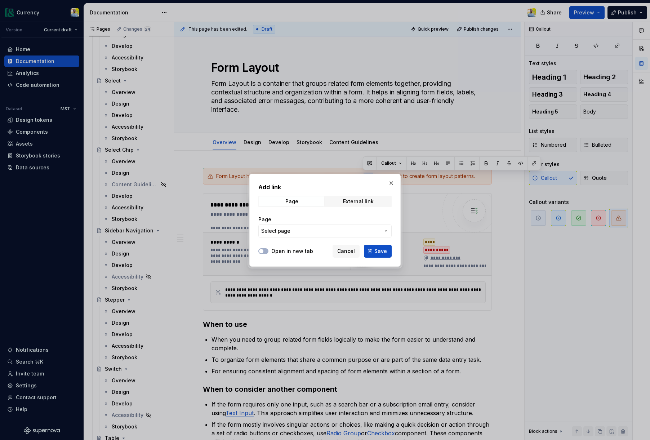
click at [281, 231] on span "Select page" at bounding box center [275, 231] width 29 height 7
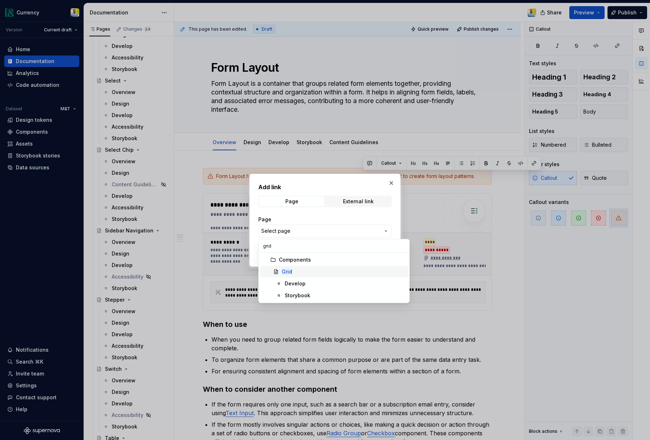
type input "grid"
click at [294, 271] on div "Grid" at bounding box center [343, 271] width 123 height 7
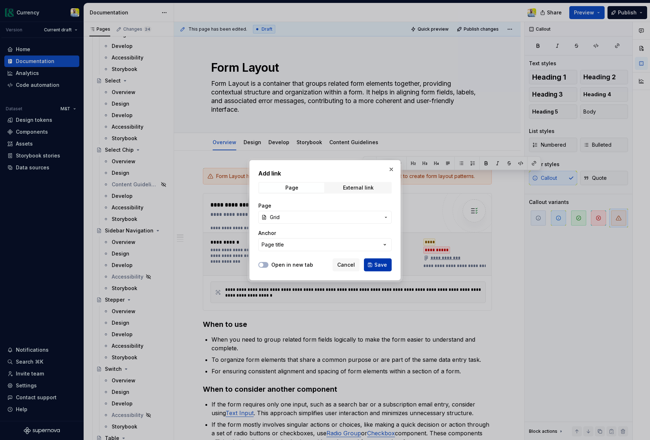
click at [380, 264] on span "Save" at bounding box center [381, 264] width 13 height 7
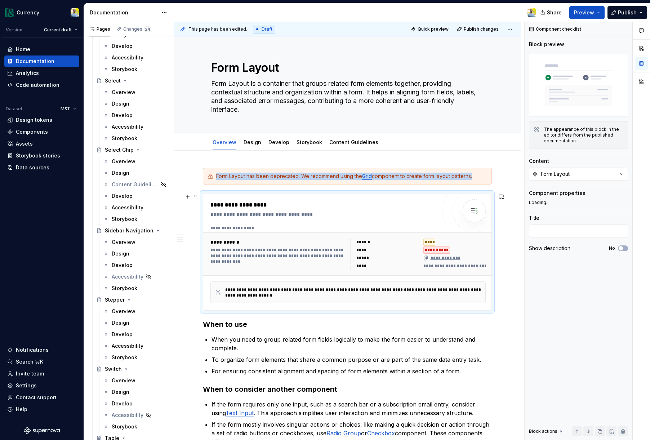
click at [313, 210] on div "**********" at bounding box center [324, 209] width 226 height 17
type textarea "*"
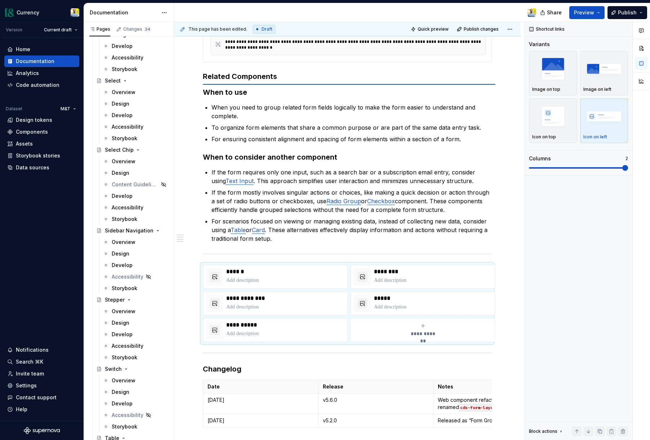
scroll to position [248, 0]
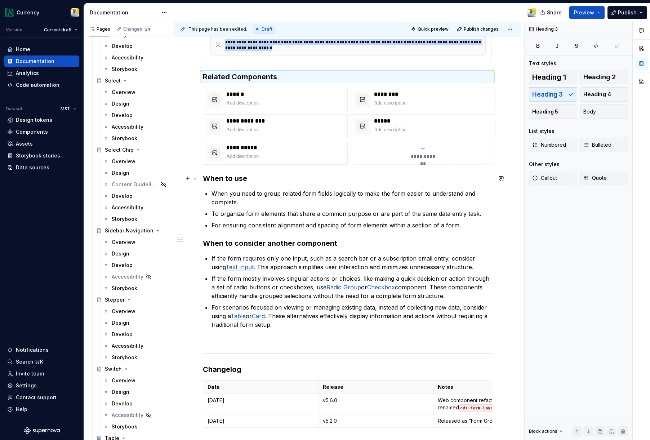
click at [201, 176] on div "**********" at bounding box center [347, 237] width 347 height 668
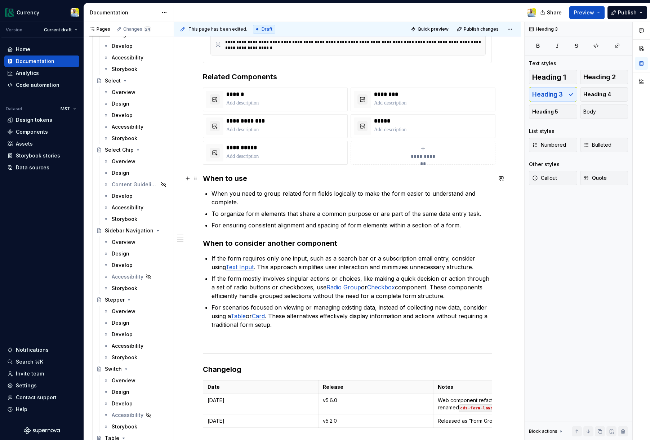
click at [205, 176] on h3 "When to use" at bounding box center [347, 178] width 289 height 10
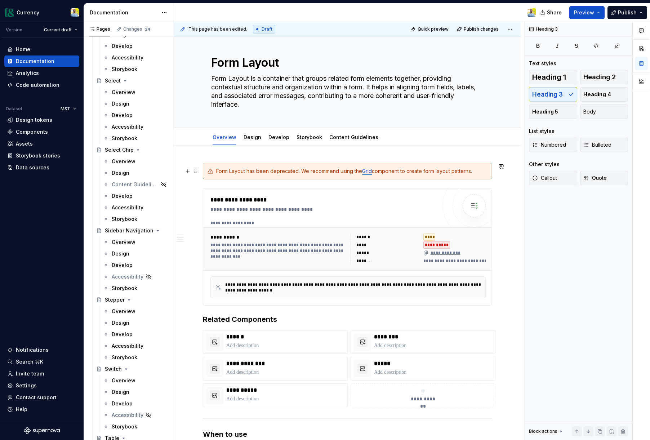
scroll to position [6, 0]
click at [294, 171] on div "Form Layout has been deprecated. We recommend using the Grid component to creat…" at bounding box center [351, 170] width 271 height 7
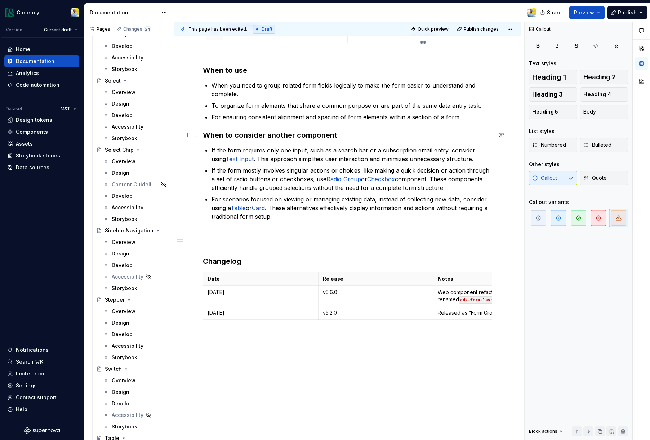
scroll to position [392, 0]
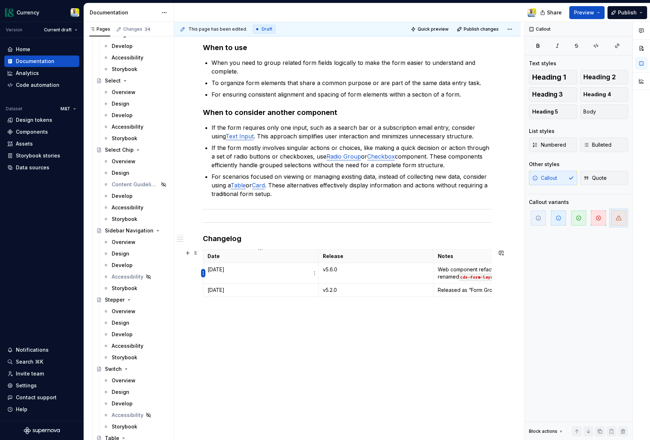
click at [203, 272] on html "Currency Version Current draft Home Documentation Analytics Code automation Dat…" at bounding box center [325, 220] width 650 height 440
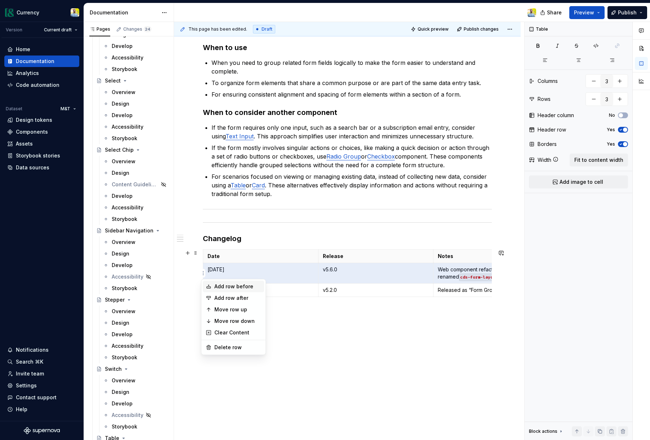
click at [235, 287] on div "Add row before" at bounding box center [238, 286] width 47 height 7
type input "4"
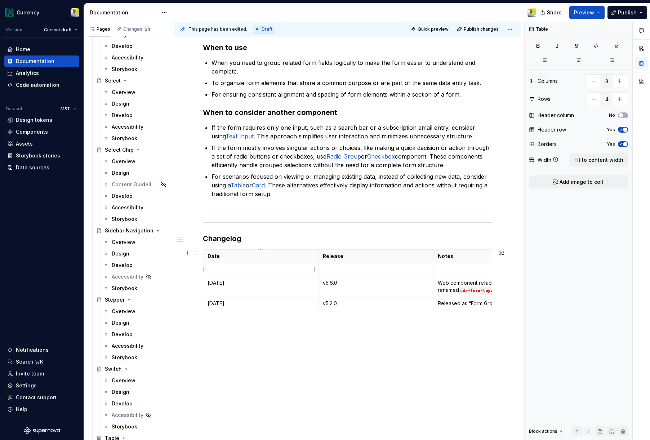
click at [234, 273] on p at bounding box center [261, 269] width 106 height 7
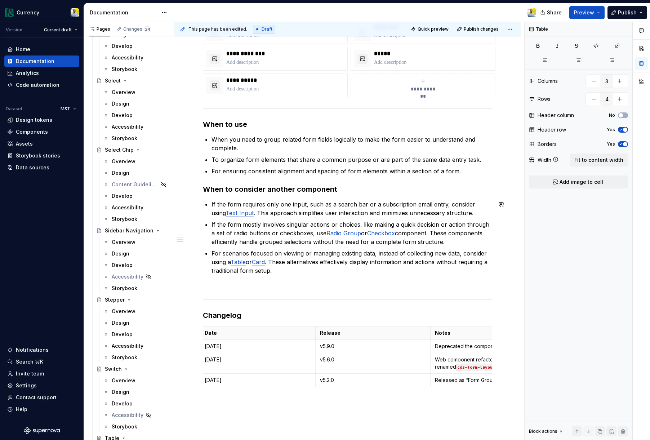
scroll to position [317, 0]
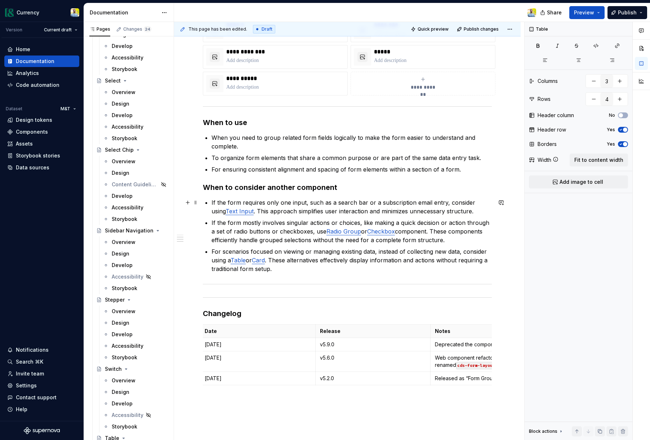
click at [321, 210] on p "If the form requires only one input, such as a search bar or a subscription ema…" at bounding box center [352, 206] width 281 height 17
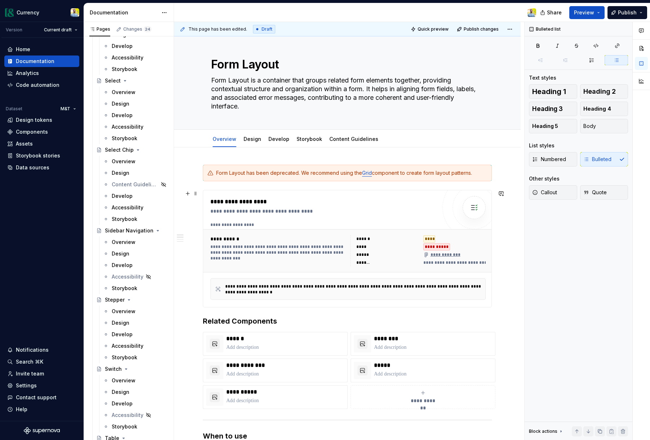
scroll to position [0, 0]
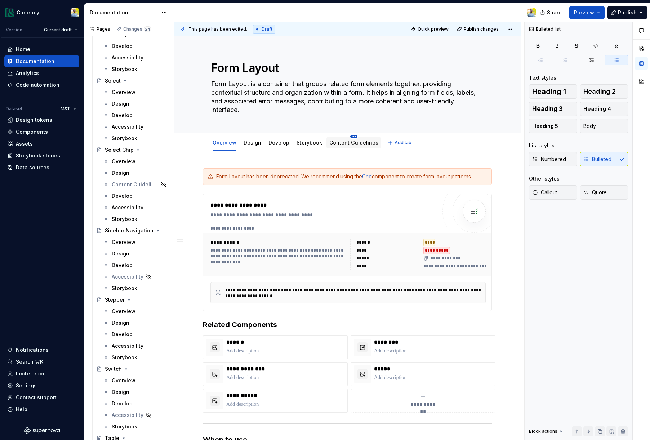
click at [350, 136] on html "Currency Version Current draft Home Documentation Analytics Code automation Dat…" at bounding box center [325, 220] width 650 height 440
click at [326, 154] on html "Currency Version Current draft Home Documentation Analytics Code automation Dat…" at bounding box center [325, 220] width 650 height 440
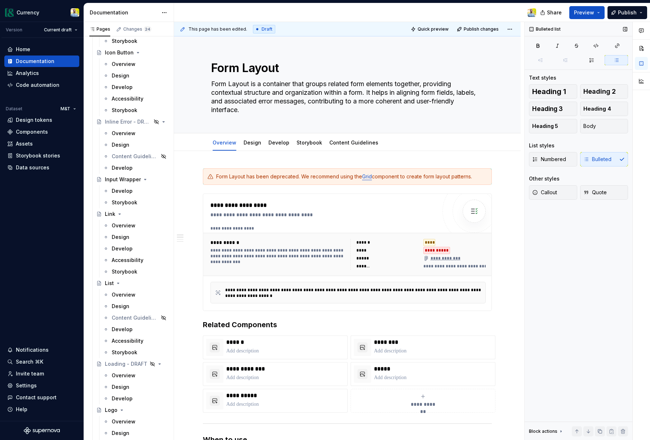
scroll to position [1896, 0]
click at [121, 193] on div "Develop" at bounding box center [122, 193] width 21 height 7
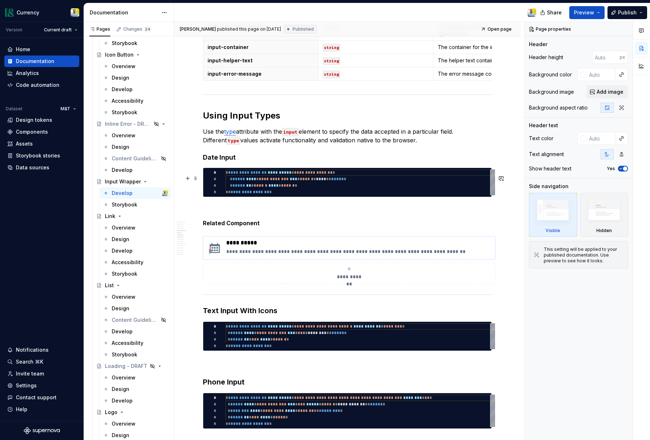
scroll to position [821, 0]
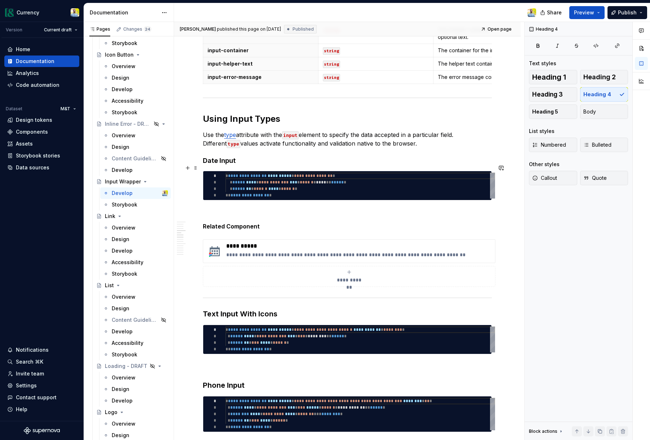
click at [256, 165] on h4 "Date Input" at bounding box center [347, 160] width 289 height 9
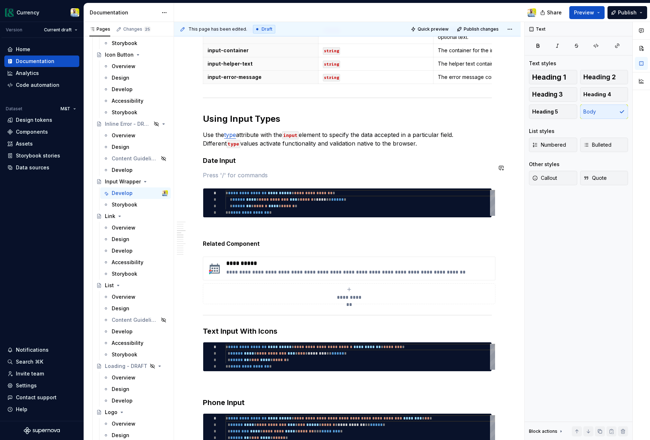
type textarea "*"
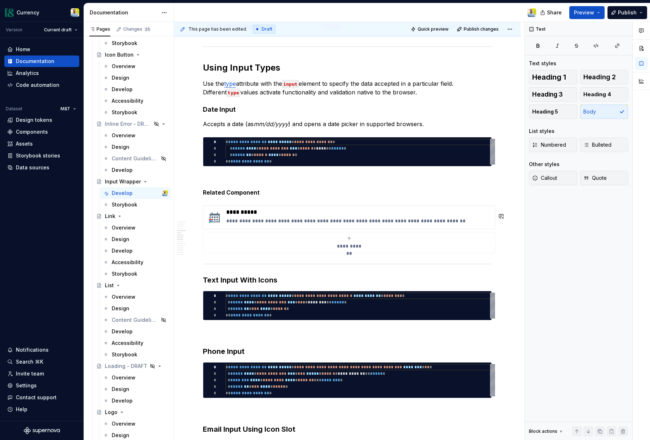
scroll to position [880, 0]
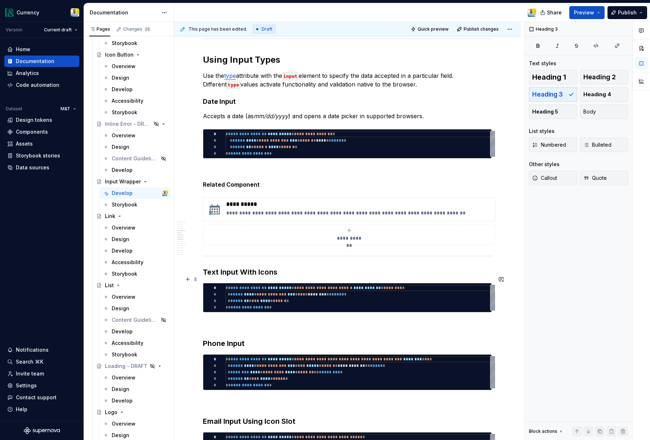
click at [288, 277] on h3 "Text Input With Icons" at bounding box center [347, 272] width 289 height 10
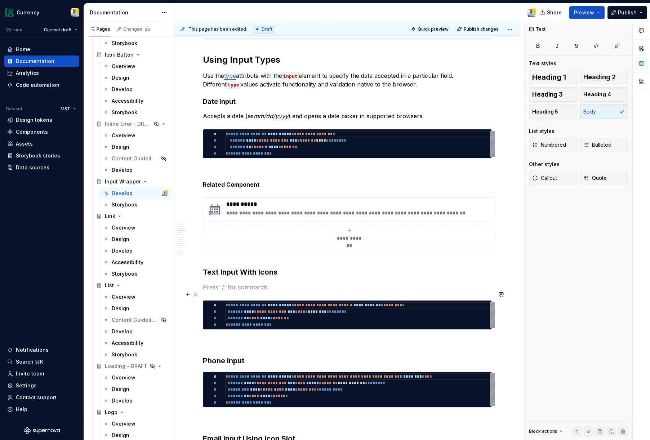
click at [219, 292] on p at bounding box center [347, 287] width 289 height 9
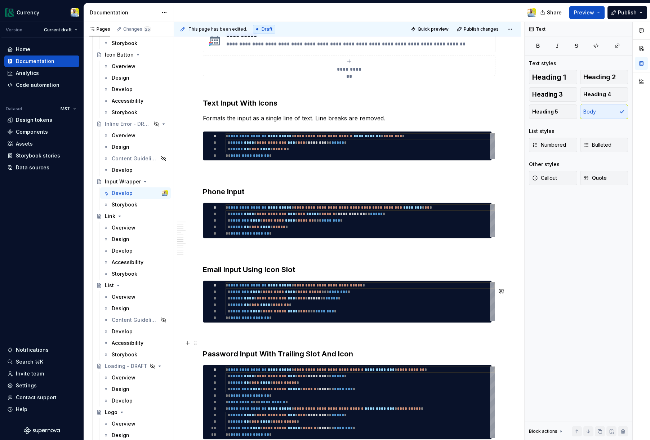
scroll to position [1065, 0]
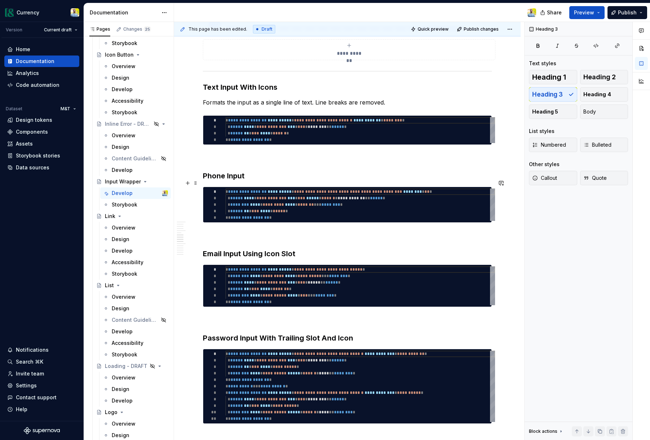
click at [257, 181] on h3 "Phone Input" at bounding box center [347, 176] width 289 height 10
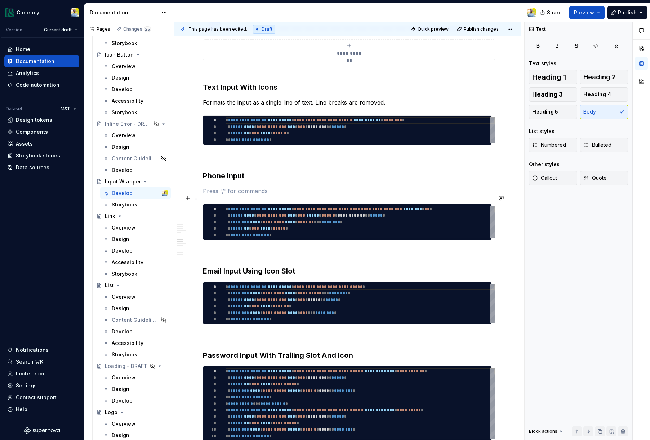
click at [211, 195] on p at bounding box center [347, 191] width 289 height 9
click at [236, 107] on p "Formats the input as a single line of text. Line breaks are removed." at bounding box center [347, 102] width 289 height 9
click at [360, 194] on p "Input type tel supports entry of a telephone number." at bounding box center [347, 191] width 289 height 9
click at [354, 195] on p "Input type tel supports entry of a telephone number." at bounding box center [347, 191] width 289 height 9
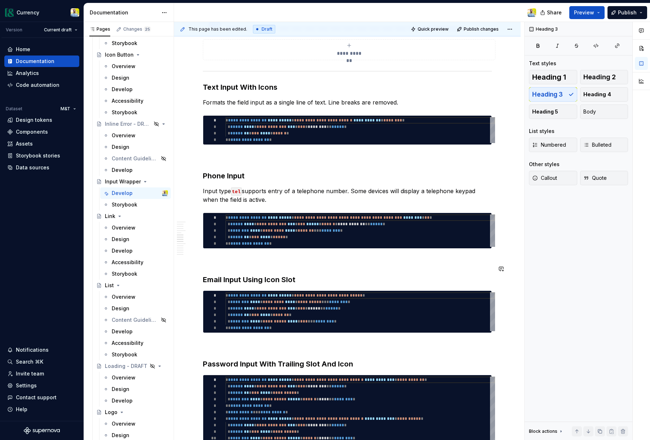
click at [318, 285] on h3 "Email Input Using Icon Slot" at bounding box center [347, 280] width 289 height 10
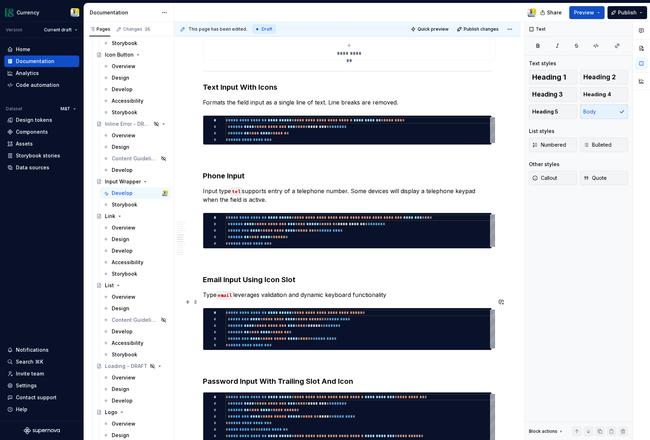
click at [266, 299] on p "Type email leverages validation and dynamic keyboard functionality" at bounding box center [347, 295] width 289 height 9
click at [452, 299] on p "Type email leverages browser defaults for validation and dynamic keyboard funct…" at bounding box center [347, 295] width 289 height 9
click at [286, 299] on p "Type email leverages browser defaults for validation and dynamic keyboard funct…" at bounding box center [347, 295] width 289 height 9
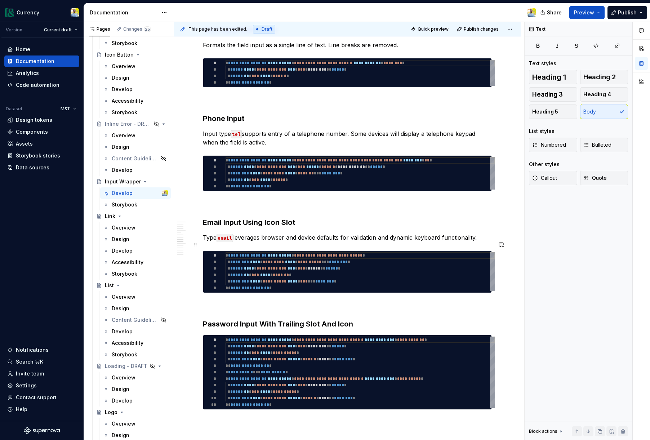
scroll to position [1149, 0]
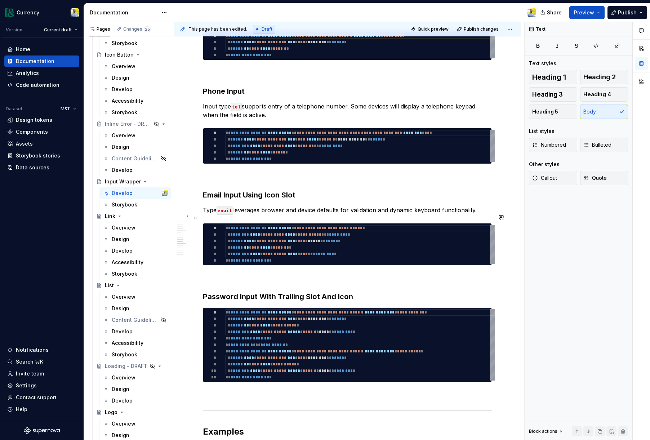
click at [485, 215] on p "Type email leverages browser and device defaults for validation and dynamic key…" at bounding box center [347, 210] width 289 height 9
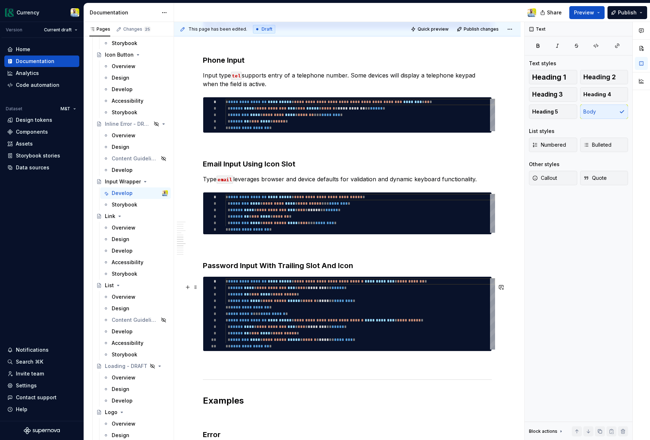
scroll to position [1210, 0]
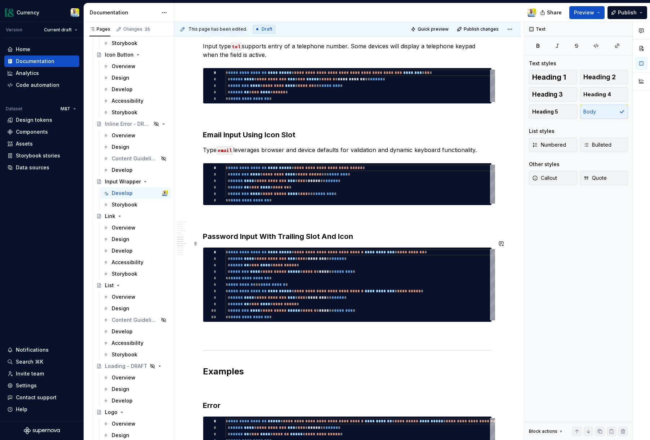
click at [371, 242] on h3 "Password Input With Trailing Slot And Icon" at bounding box center [347, 236] width 289 height 10
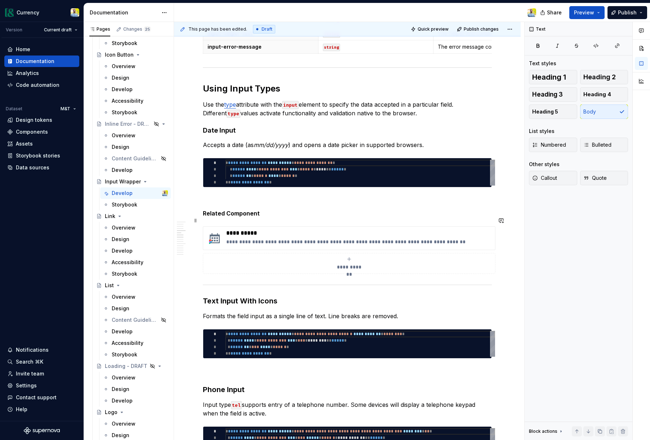
scroll to position [817, 0]
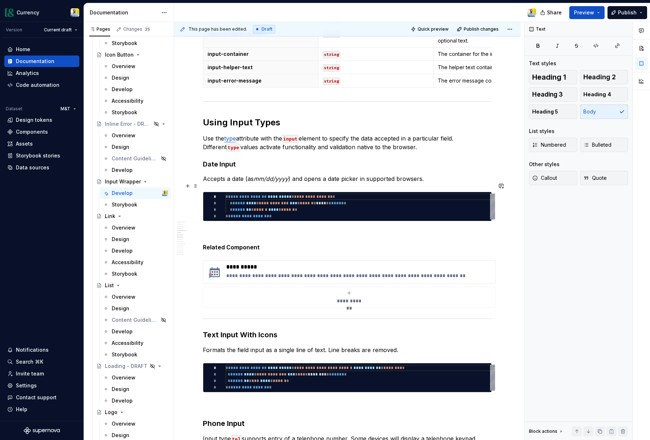
click at [202, 187] on div "**********" at bounding box center [347, 301] width 347 height 1968
drag, startPoint x: 248, startPoint y: 183, endPoint x: 268, endPoint y: 185, distance: 19.9
click at [268, 183] on p "Input type date Accepts a date (as mm/dd/yyyy ) and opens a date picker in supp…" at bounding box center [347, 179] width 289 height 9
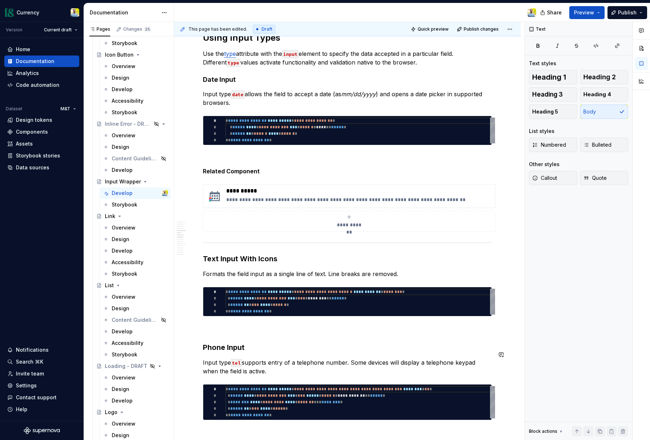
scroll to position [903, 0]
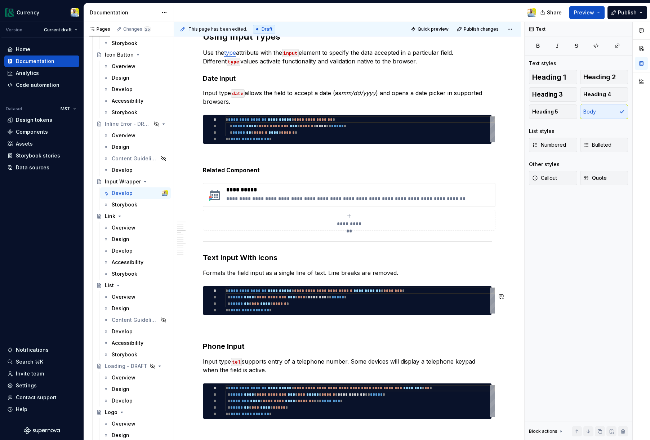
click at [422, 285] on div "**********" at bounding box center [347, 157] width 289 height 1819
click at [419, 277] on p "Formats the field input as a single line of text. Line breaks are removed." at bounding box center [347, 273] width 289 height 9
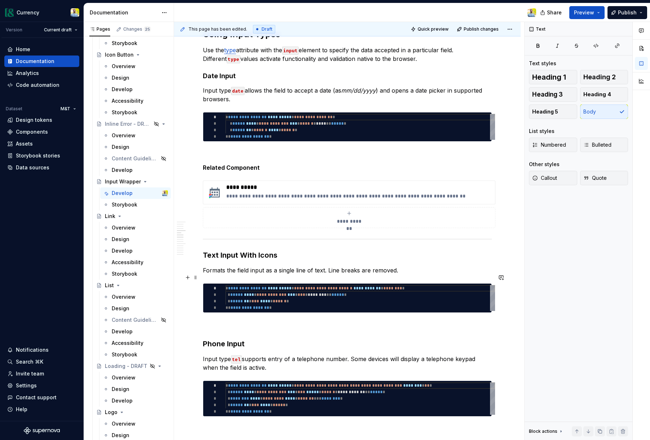
click at [409, 275] on p "Formats the field input as a single line of text. Line breaks are removed." at bounding box center [347, 270] width 289 height 9
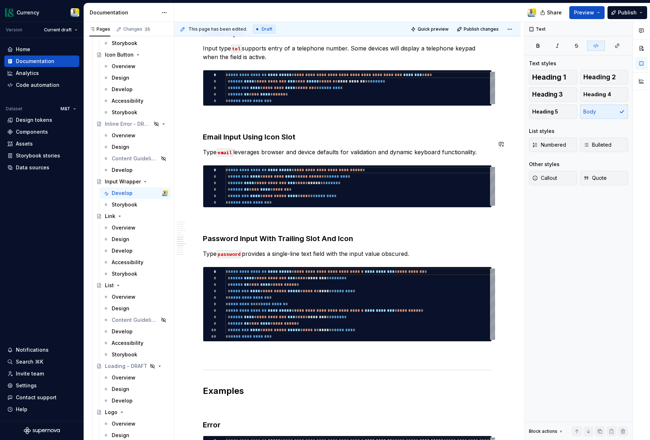
scroll to position [1213, 0]
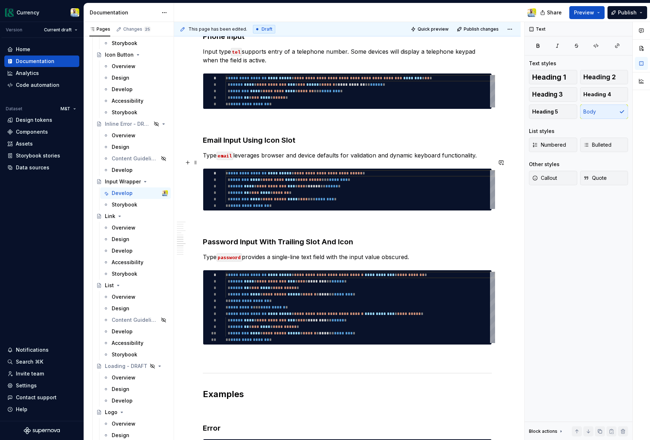
click at [484, 160] on p "Type email leverages browser and device defaults for validation and dynamic key…" at bounding box center [347, 155] width 289 height 9
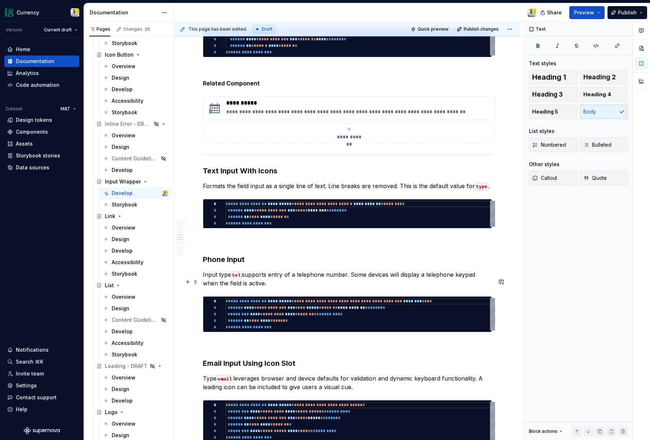
scroll to position [978, 0]
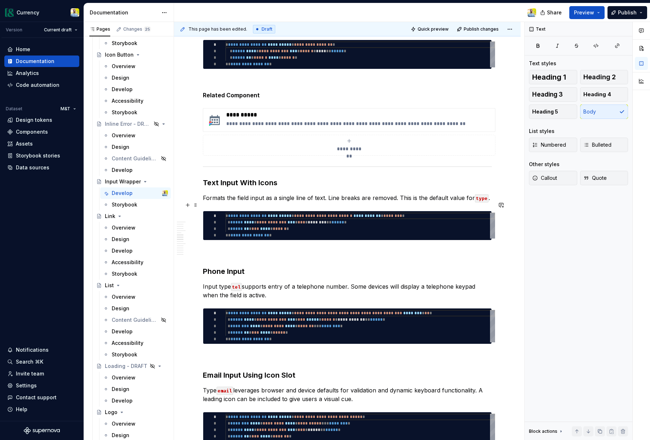
click at [492, 202] on p "Formats the field input as a single line of text. Line breaks are removed. This…" at bounding box center [347, 198] width 289 height 9
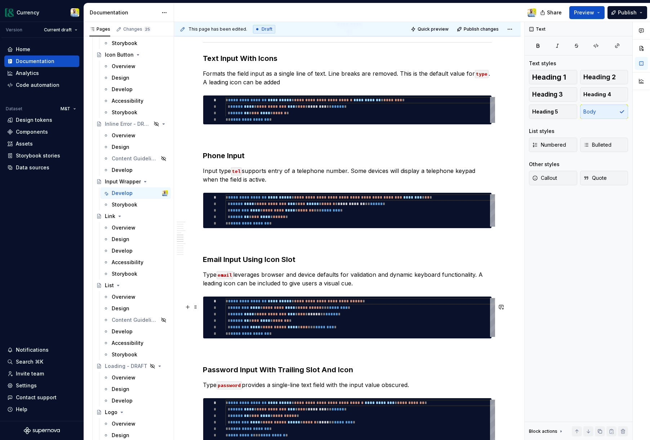
scroll to position [1106, 0]
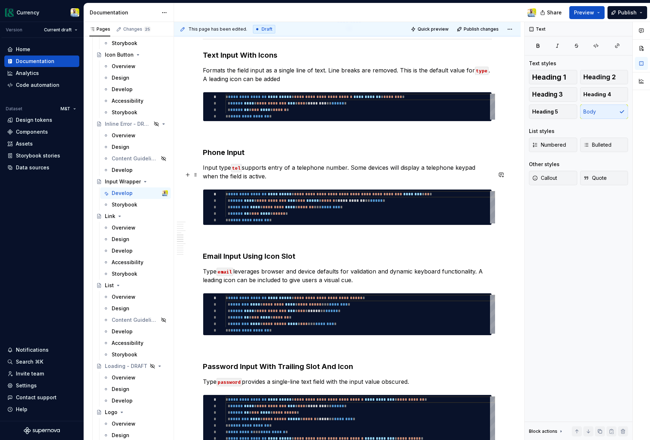
click at [262, 181] on p "Input type tel supports entry of a telephone number. Some devices will display …" at bounding box center [347, 171] width 289 height 17
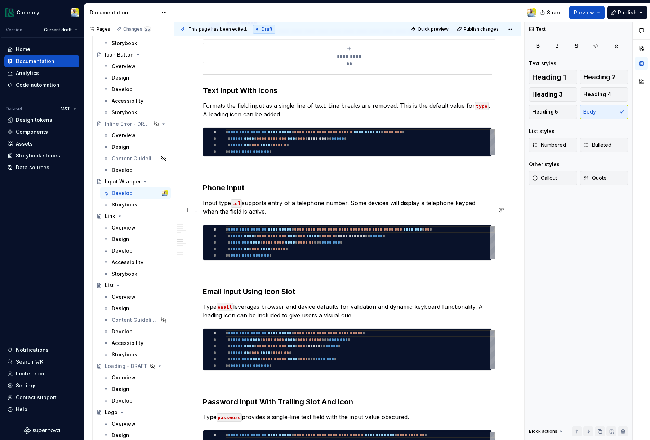
click at [369, 211] on p "Input type tel supports entry of a telephone number. Some devices will display …" at bounding box center [347, 207] width 289 height 17
click at [372, 211] on p "Input type tel supports entry of a telephone number. Some devices will display …" at bounding box center [347, 207] width 289 height 17
click at [299, 119] on p "Formats the field input as a single line of text. Line breaks are removed. This…" at bounding box center [347, 109] width 289 height 17
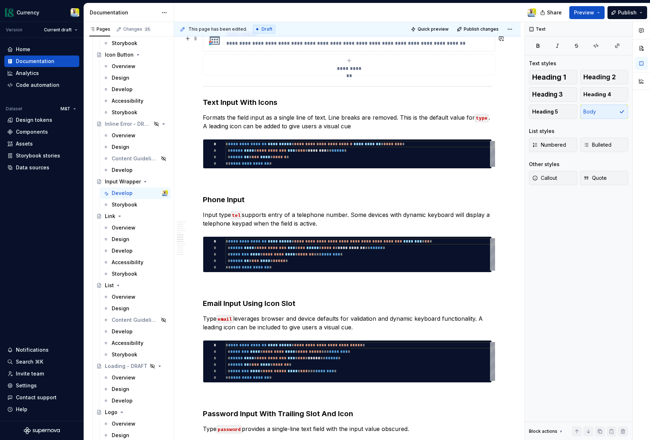
scroll to position [1044, 0]
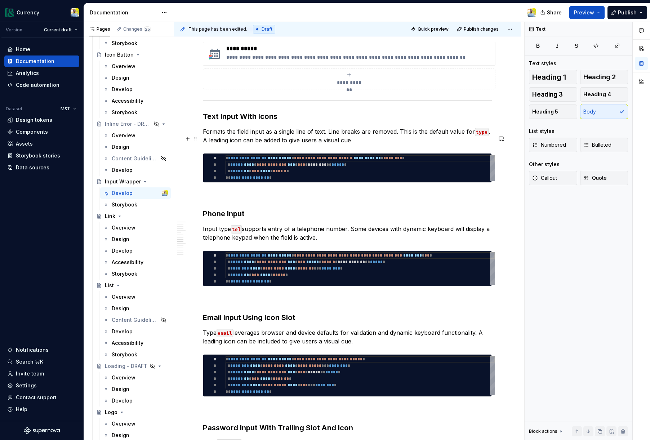
click at [278, 145] on p "Formats the field input as a single line of text. Line breaks are removed. This…" at bounding box center [347, 135] width 289 height 17
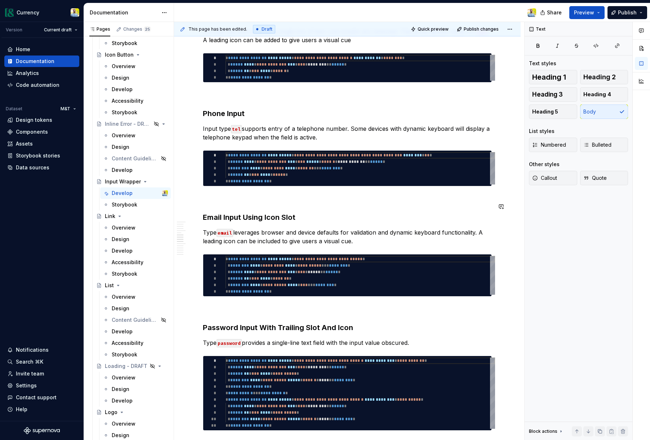
scroll to position [1161, 0]
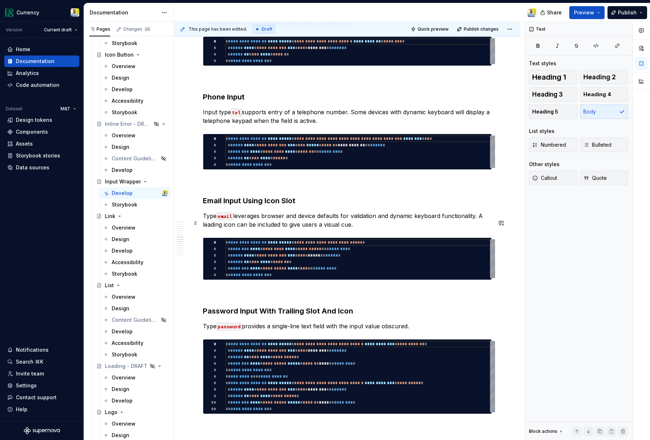
click at [281, 229] on p "Type email leverages browser and device defaults for validation and dynamic key…" at bounding box center [347, 220] width 289 height 17
drag, startPoint x: 359, startPoint y: 230, endPoint x: 363, endPoint y: 231, distance: 3.9
click at [359, 229] on p "Type email leverages browser and device defaults for validation and dynamic key…" at bounding box center [347, 220] width 289 height 17
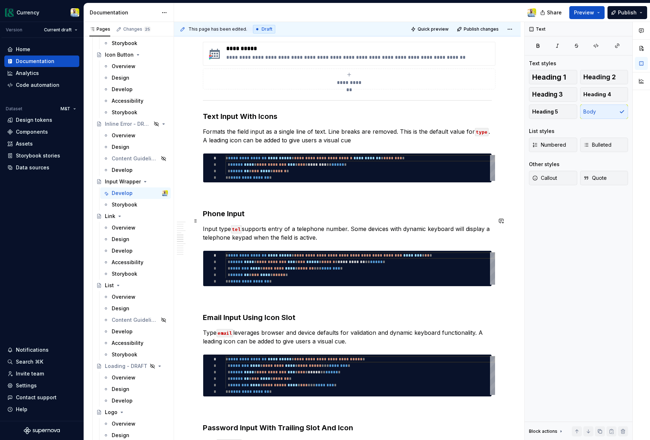
scroll to position [1031, 0]
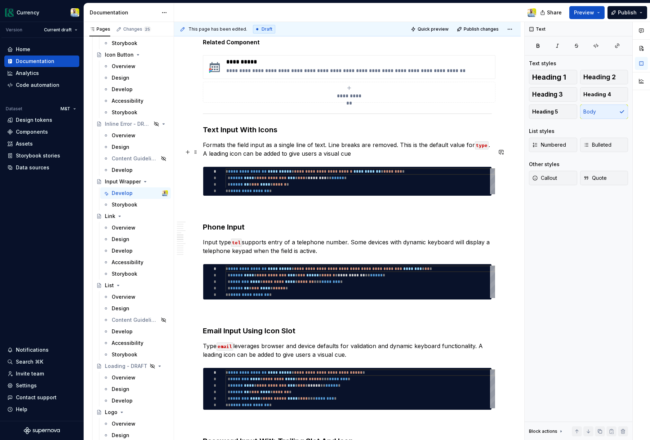
click at [358, 158] on p "Formats the field input as a single line of text. Line breaks are removed. This…" at bounding box center [347, 149] width 289 height 17
drag, startPoint x: 289, startPoint y: 162, endPoint x: 351, endPoint y: 164, distance: 62.1
click at [351, 158] on p "Formats the field input as a single line of text. Line breaks are removed. This…" at bounding box center [347, 149] width 289 height 17
click at [387, 158] on p "Formats the field input as a single line of text. Line breaks are removed. This…" at bounding box center [347, 149] width 289 height 17
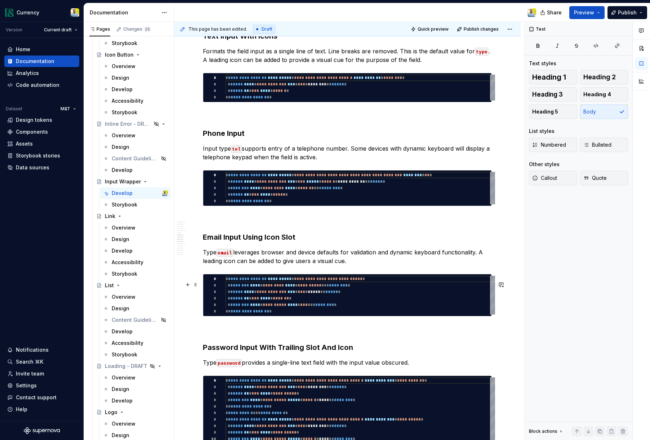
scroll to position [1126, 0]
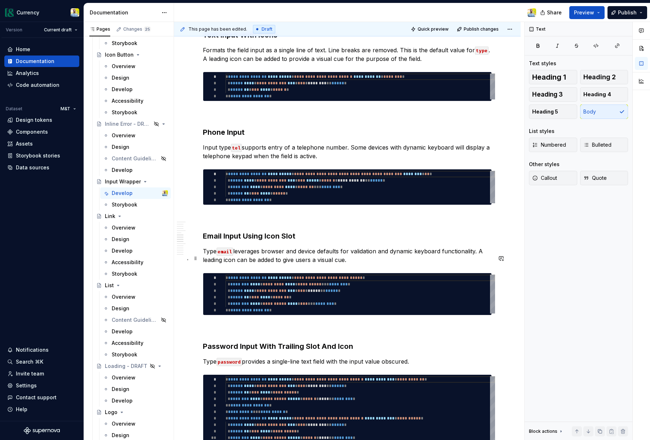
click at [294, 264] on p "Type email leverages browser and device defaults for validation and dynamic key…" at bounding box center [347, 255] width 289 height 17
drag, startPoint x: 283, startPoint y: 268, endPoint x: 345, endPoint y: 267, distance: 62.0
click at [345, 264] on p "Type email leverages browser and device defaults for validation and dynamic key…" at bounding box center [347, 255] width 289 height 17
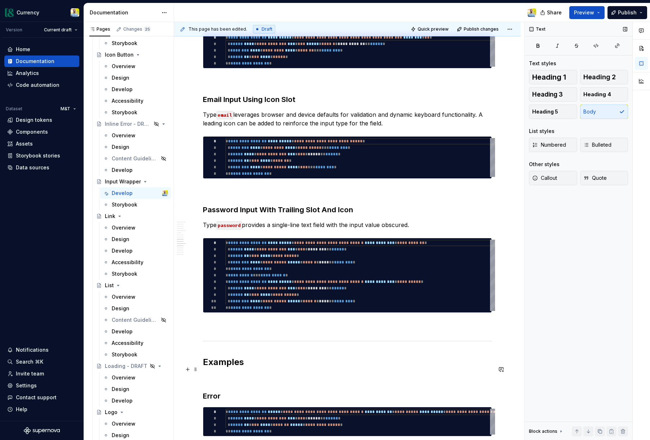
scroll to position [1263, 0]
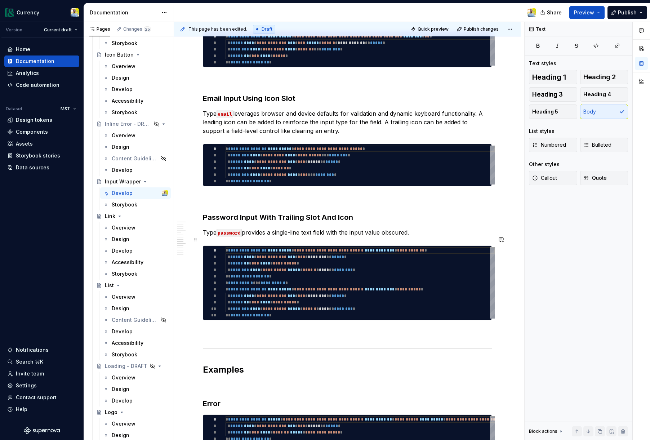
click at [425, 237] on p "Type password provides a single-line text field with the input value obscured." at bounding box center [347, 232] width 289 height 9
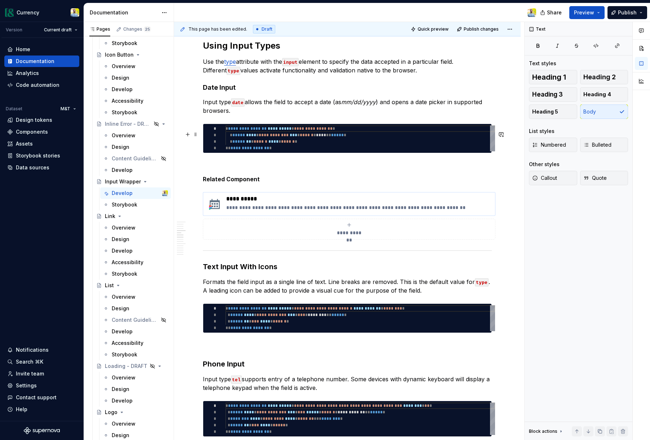
scroll to position [928, 0]
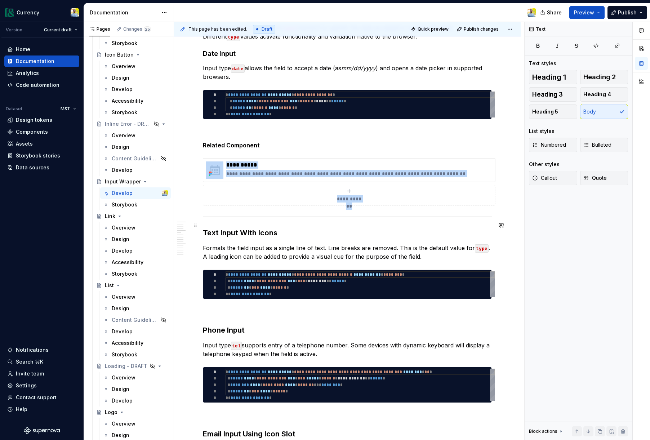
click at [317, 219] on div at bounding box center [347, 217] width 289 height 5
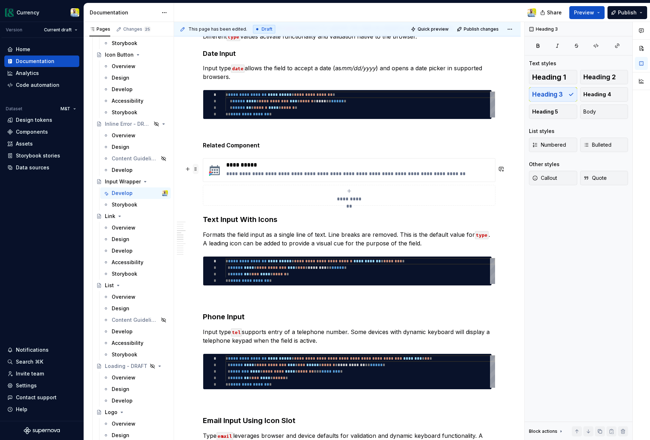
click at [194, 171] on span at bounding box center [196, 169] width 6 height 10
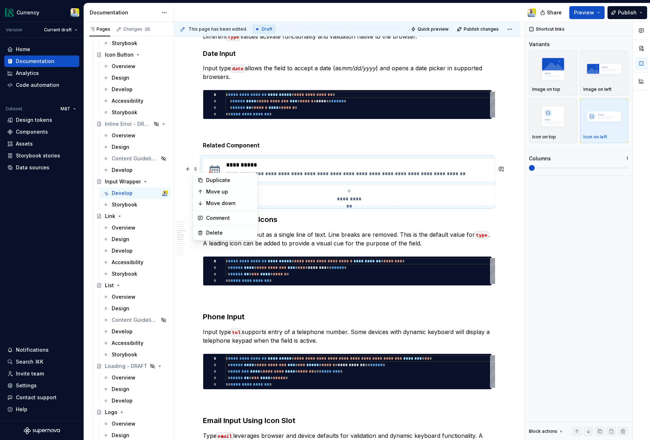
click at [311, 245] on p "Formats the field input as a single line of text. Line breaks are removed. This…" at bounding box center [347, 238] width 289 height 17
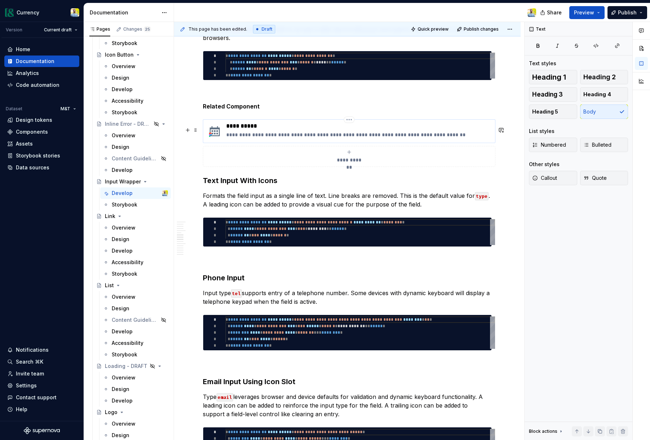
scroll to position [966, 0]
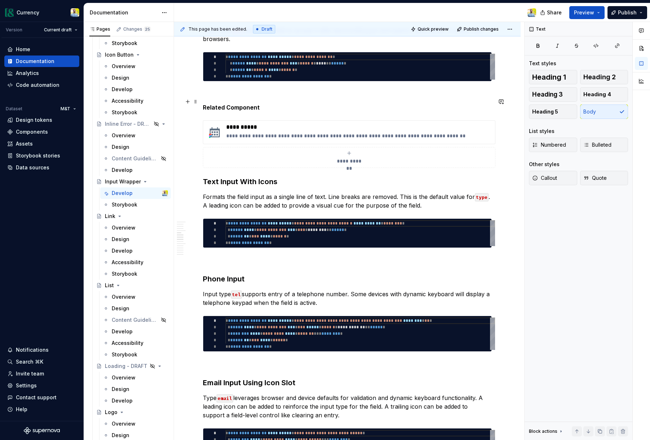
click at [211, 99] on p at bounding box center [347, 94] width 289 height 9
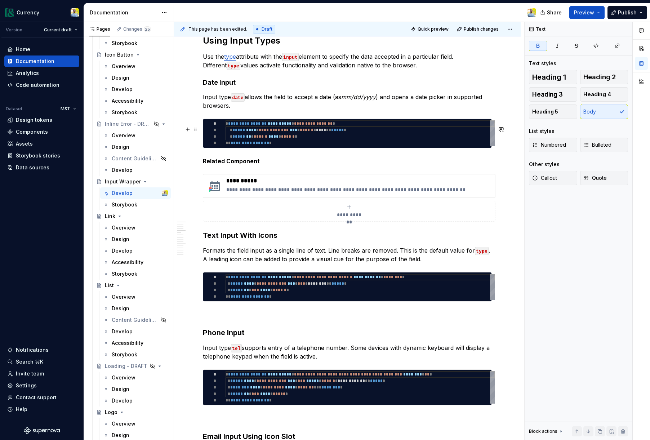
scroll to position [892, 0]
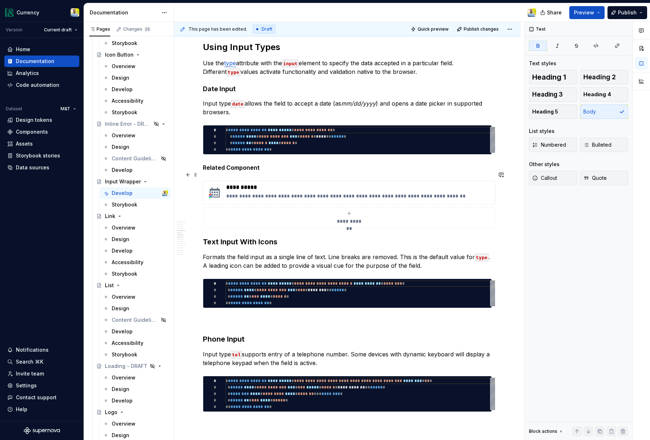
click at [240, 171] on strong "Related Component" at bounding box center [231, 167] width 57 height 7
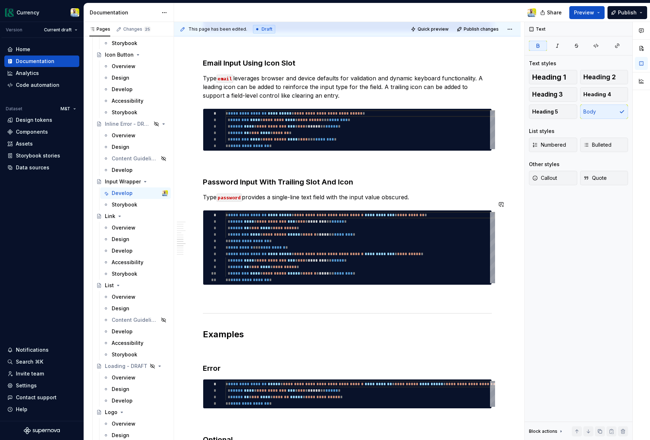
scroll to position [1273, 0]
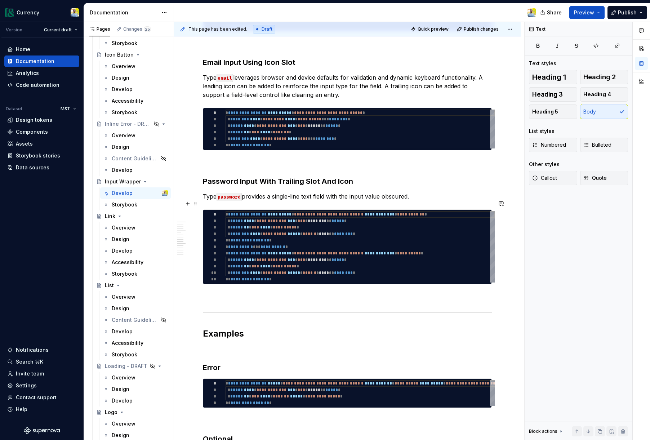
click at [415, 201] on p "Type password provides a single-line text field with the input value obscured." at bounding box center [347, 196] width 289 height 9
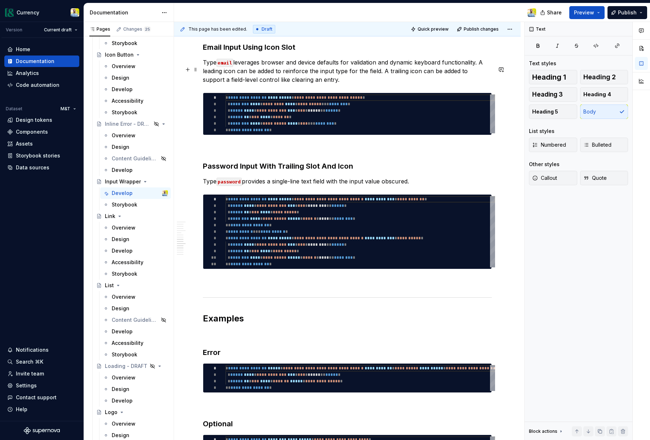
scroll to position [1281, 0]
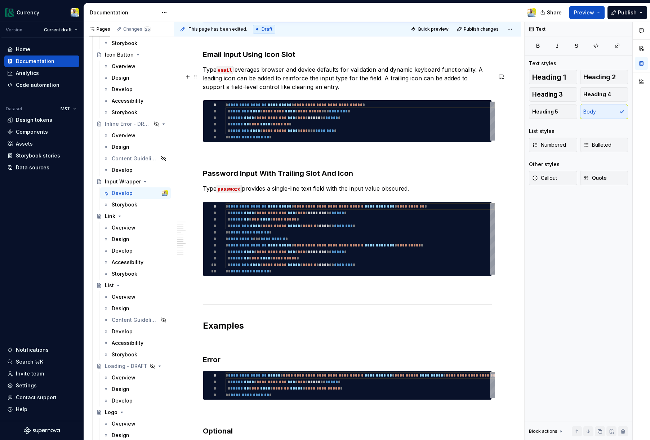
click at [407, 85] on p "Type email leverages browser and device defaults for validation and dynamic key…" at bounding box center [347, 78] width 289 height 26
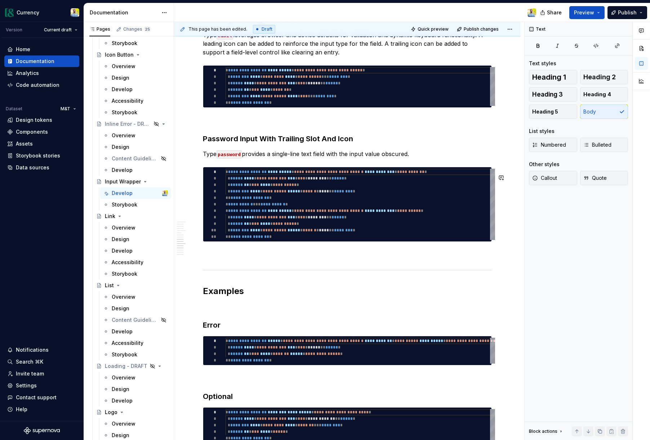
click at [422, 158] on p "Type password provides a single-line text field with the input value obscured." at bounding box center [347, 154] width 289 height 9
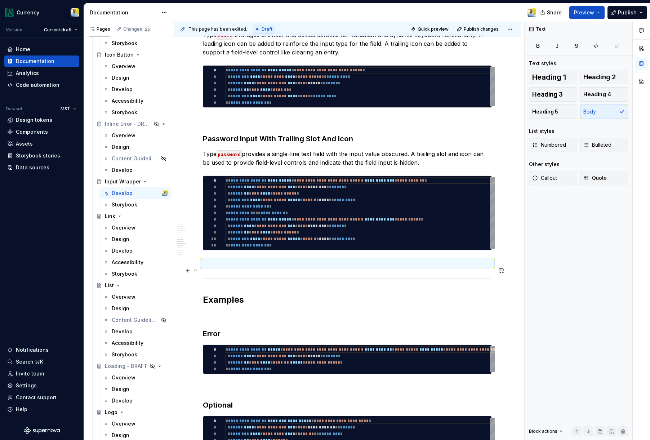
click at [241, 268] on p at bounding box center [347, 263] width 289 height 9
type textarea "*"
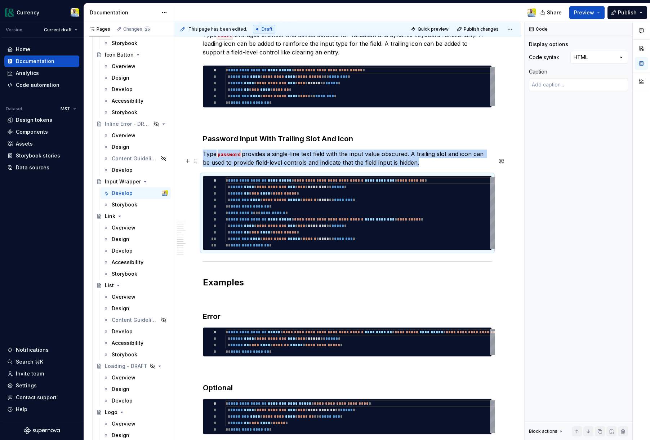
click at [427, 167] on p "Type password provides a single-line text field with the input value obscured. …" at bounding box center [347, 158] width 289 height 17
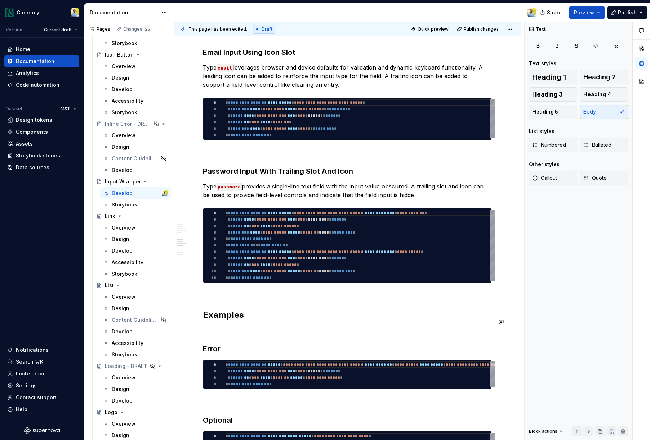
scroll to position [1286, 0]
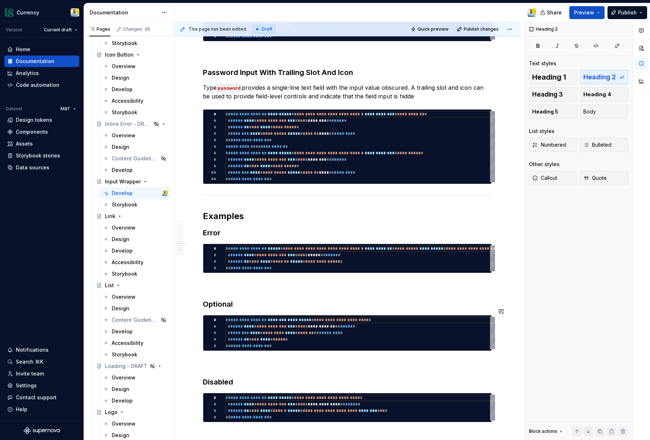
scroll to position [1389, 0]
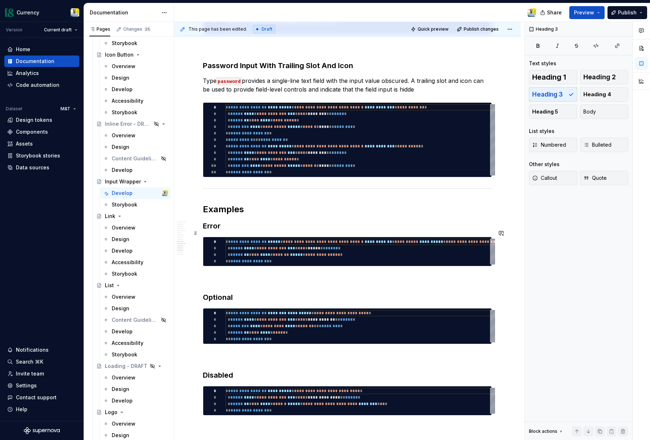
drag, startPoint x: 219, startPoint y: 234, endPoint x: 229, endPoint y: 234, distance: 10.5
click at [219, 231] on h3 "Error" at bounding box center [347, 226] width 289 height 10
click at [258, 215] on h2 "Examples" at bounding box center [347, 210] width 289 height 12
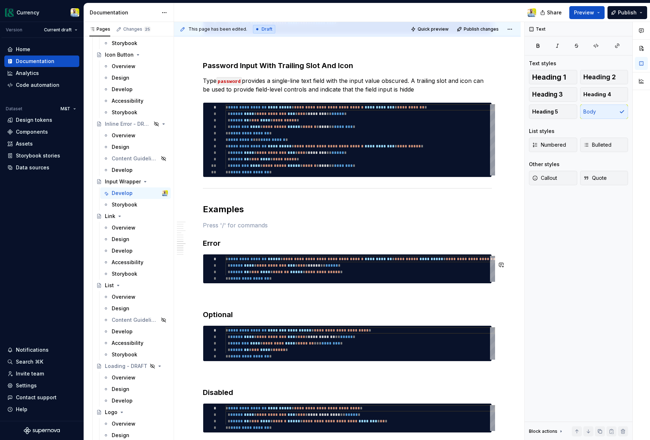
click at [239, 248] on h3 "Error" at bounding box center [347, 243] width 289 height 10
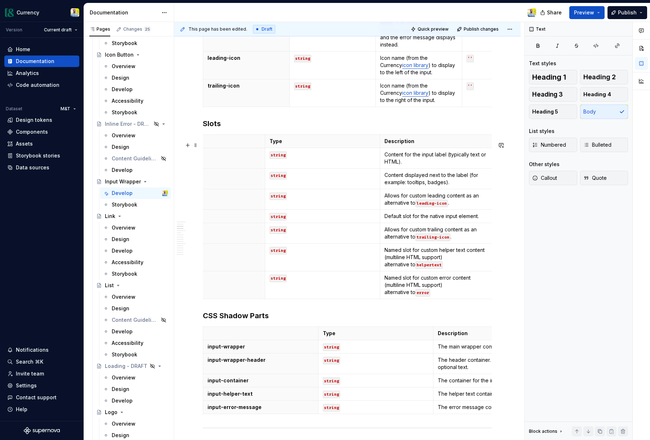
scroll to position [0, 0]
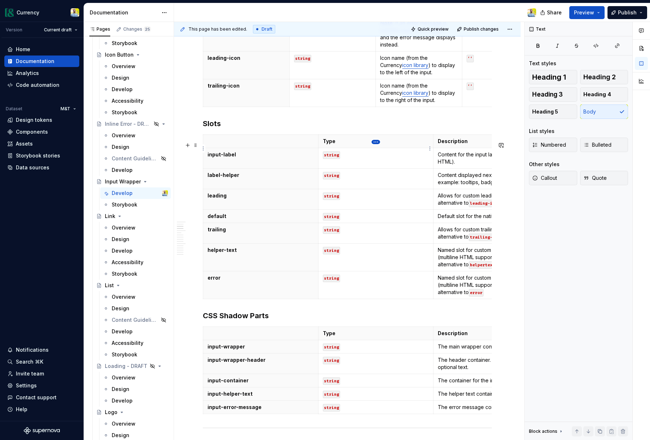
click at [376, 143] on html "Currency Version Current draft Home Documentation Analytics Code automation Dat…" at bounding box center [325, 220] width 650 height 440
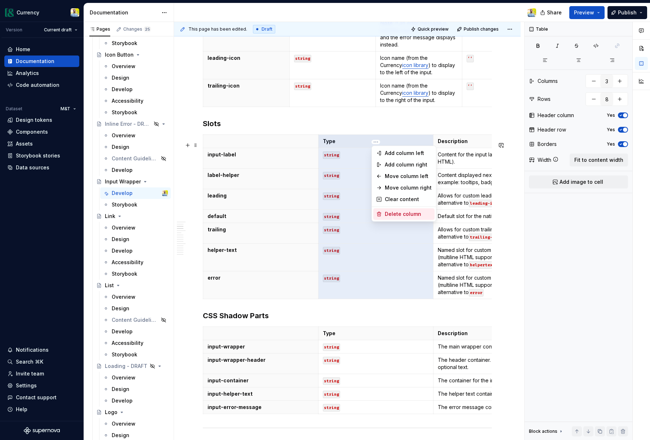
click at [406, 213] on div "Delete column" at bounding box center [408, 214] width 47 height 7
type input "2"
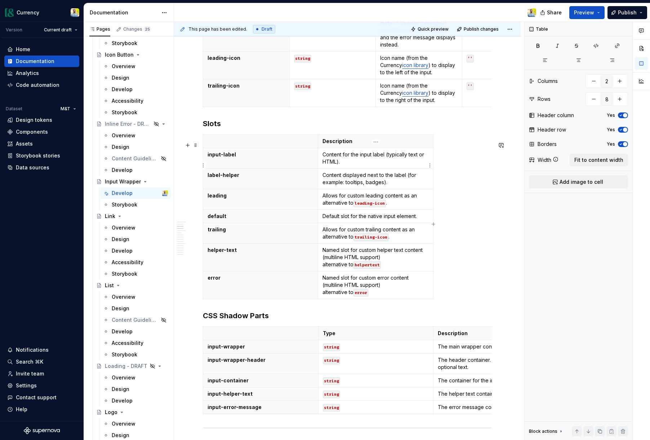
click at [398, 165] on p "Content for the input label (typically text or HTML)." at bounding box center [376, 158] width 106 height 14
click at [598, 160] on span "Fit to content width" at bounding box center [599, 159] width 49 height 7
type textarea "*"
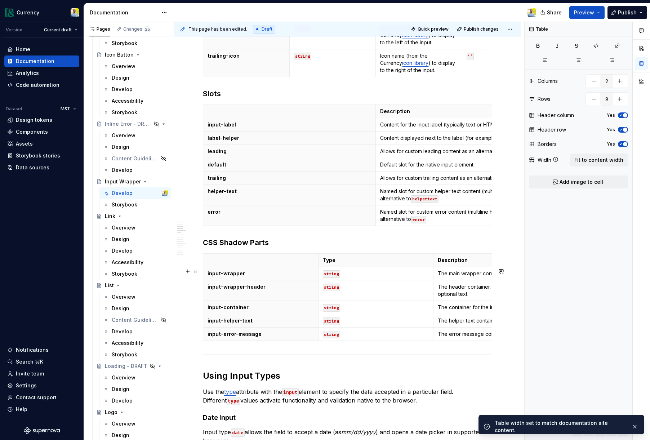
scroll to position [550, 0]
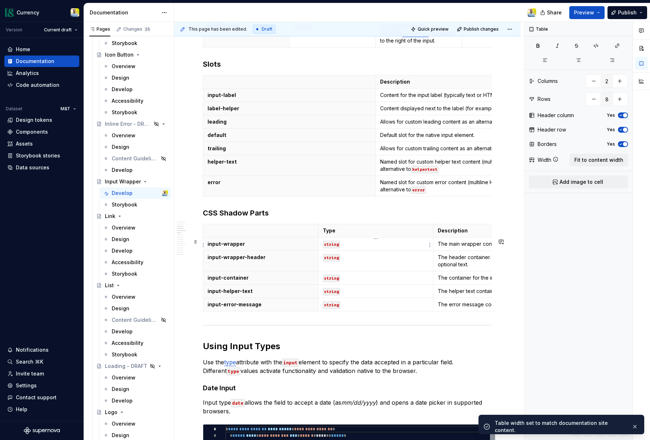
type input "3"
type input "6"
click at [354, 234] on p "Type" at bounding box center [376, 230] width 106 height 7
click at [375, 239] on html "Currency Version Current draft Home Documentation Analytics Code automation Dat…" at bounding box center [325, 220] width 650 height 440
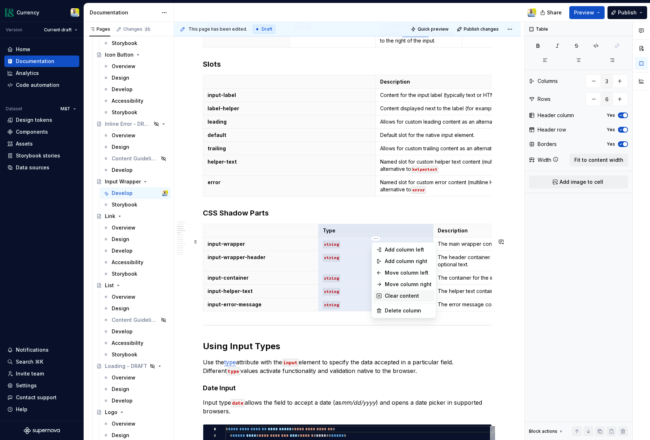
type textarea "*"
click at [397, 309] on div "Delete column" at bounding box center [408, 310] width 47 height 7
type input "2"
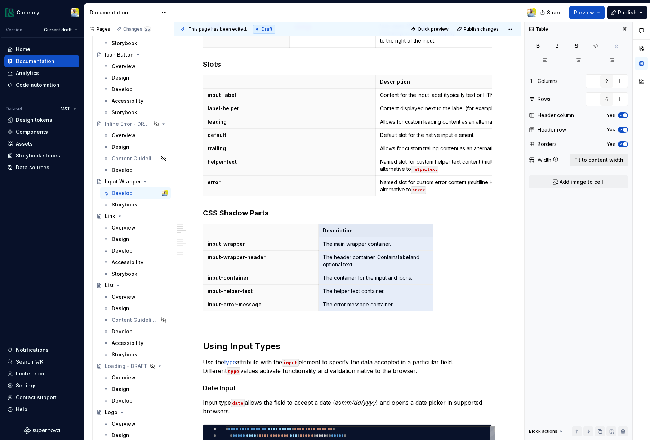
click at [610, 159] on span "Fit to content width" at bounding box center [599, 159] width 49 height 7
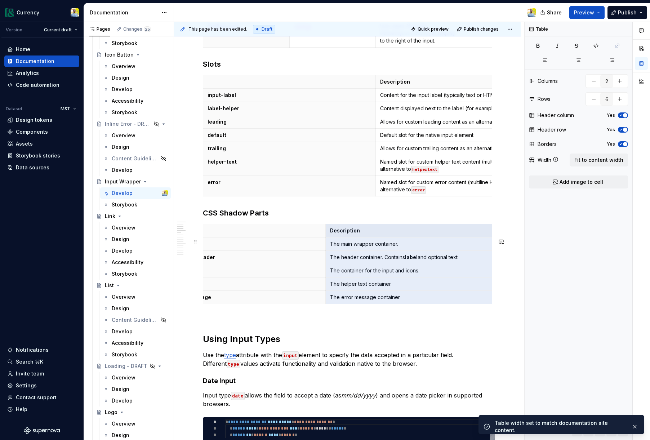
scroll to position [0, 0]
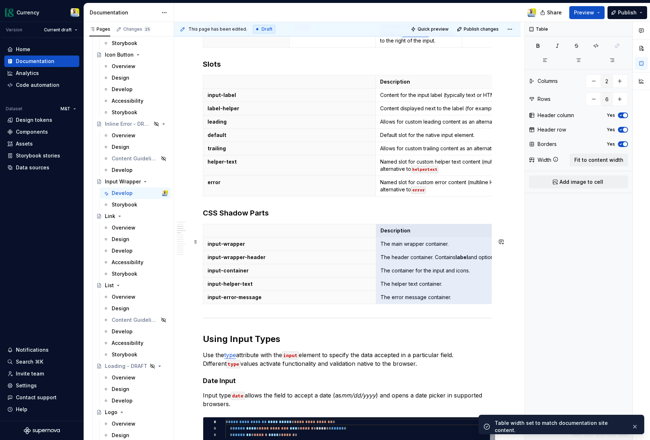
click at [274, 261] on p "input-wrapper-header" at bounding box center [290, 257] width 164 height 7
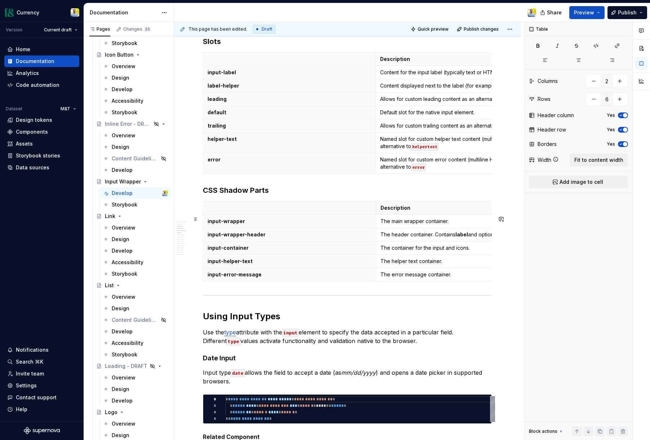
scroll to position [574, 0]
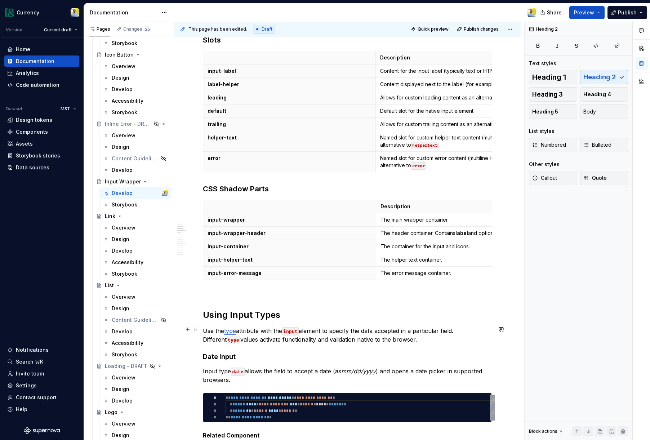
click at [304, 321] on h2 "Using Input Types" at bounding box center [347, 315] width 289 height 12
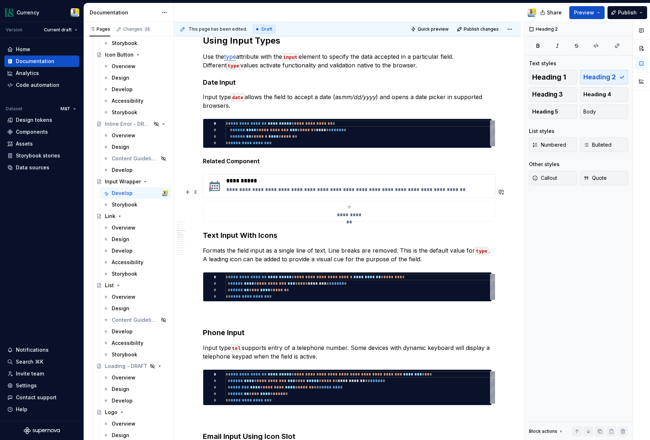
scroll to position [875, 0]
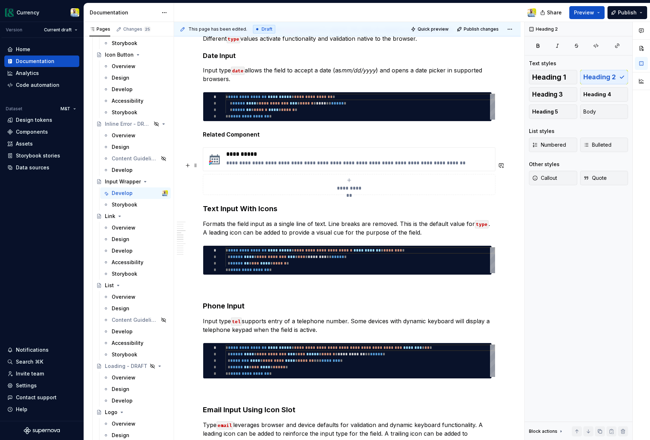
click at [233, 192] on div "**********" at bounding box center [349, 184] width 286 height 14
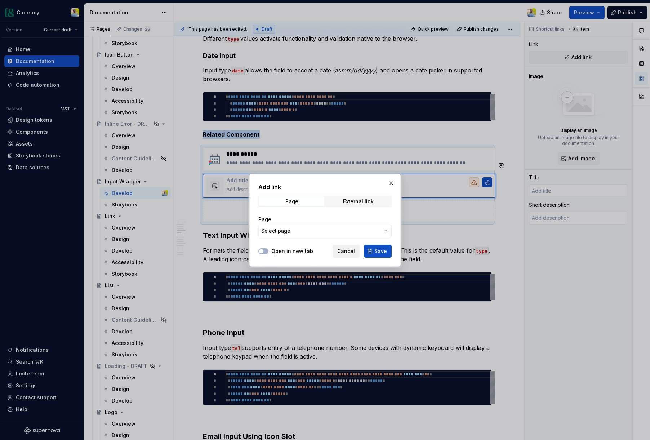
click at [353, 250] on span "Cancel" at bounding box center [346, 251] width 18 height 7
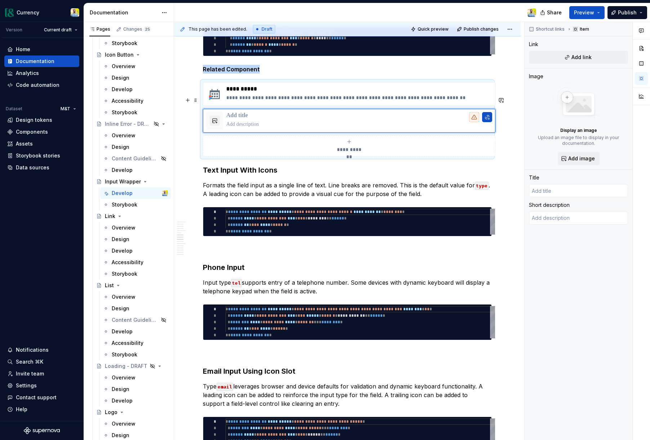
scroll to position [941, 0]
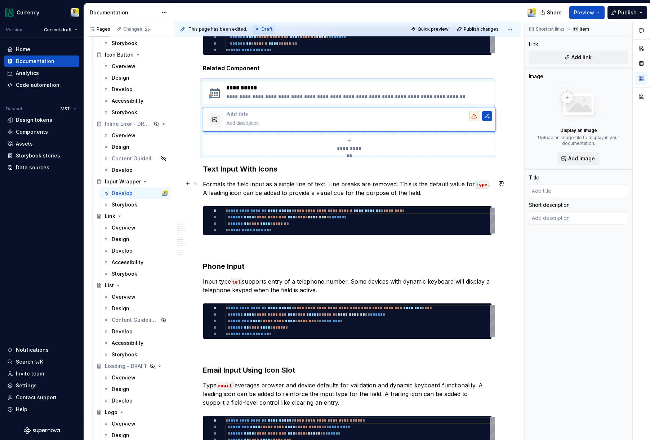
click at [242, 174] on h3 "Text Input With Icons" at bounding box center [347, 169] width 289 height 10
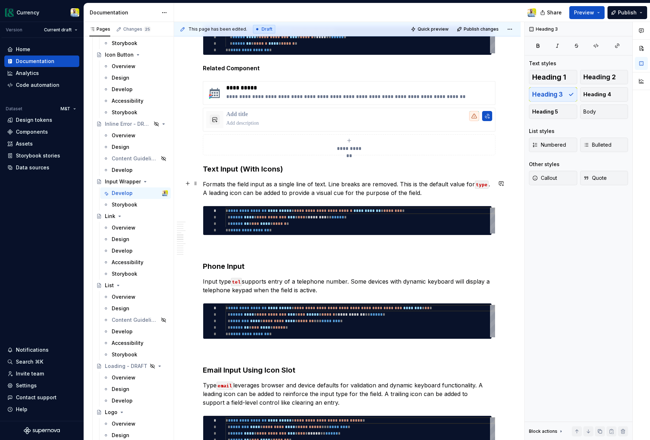
click at [278, 174] on h3 "Text Input (With Icons)" at bounding box center [347, 169] width 289 height 10
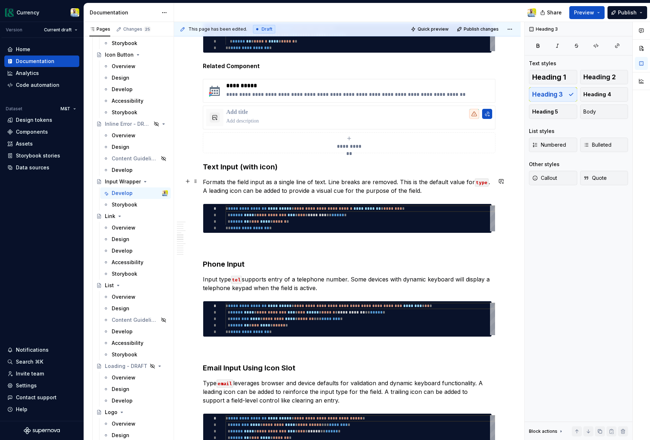
scroll to position [996, 0]
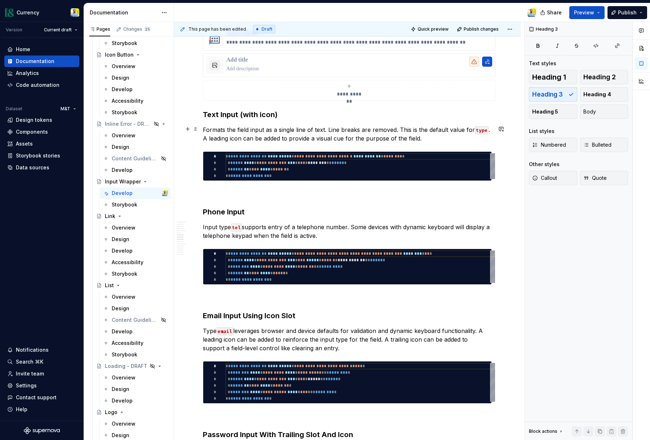
drag, startPoint x: 257, startPoint y: 128, endPoint x: 278, endPoint y: 129, distance: 20.6
click at [259, 120] on h3 "Text Input (with icon)" at bounding box center [347, 115] width 289 height 10
drag, startPoint x: 278, startPoint y: 129, endPoint x: 293, endPoint y: 136, distance: 16.8
click at [278, 120] on h3 "Text Input (with icon)" at bounding box center [347, 115] width 289 height 10
click at [226, 198] on p at bounding box center [347, 194] width 289 height 9
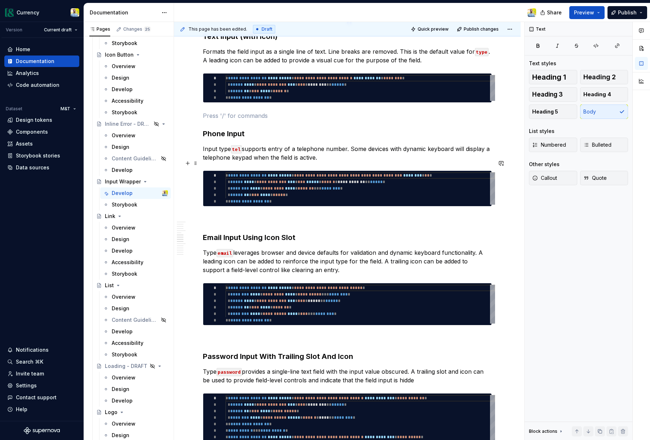
scroll to position [1071, 0]
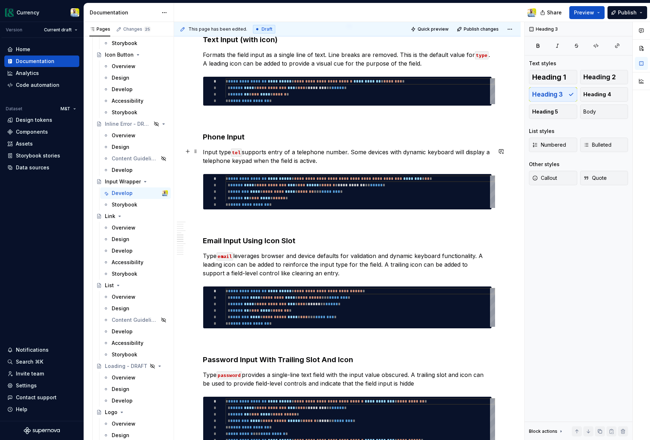
click at [257, 142] on h3 "Phone Input" at bounding box center [347, 137] width 289 height 10
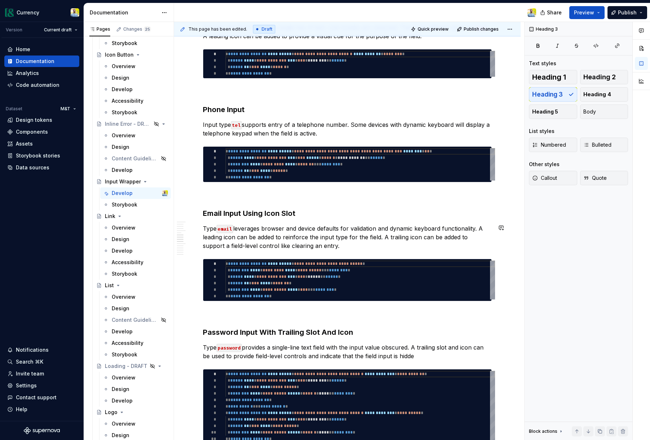
scroll to position [1098, 0]
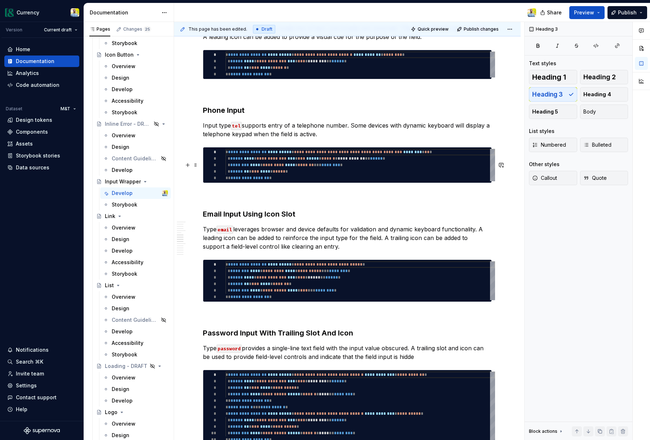
type textarea "*"
type textarea "**********"
drag, startPoint x: 459, startPoint y: 167, endPoint x: 463, endPoint y: 169, distance: 4.5
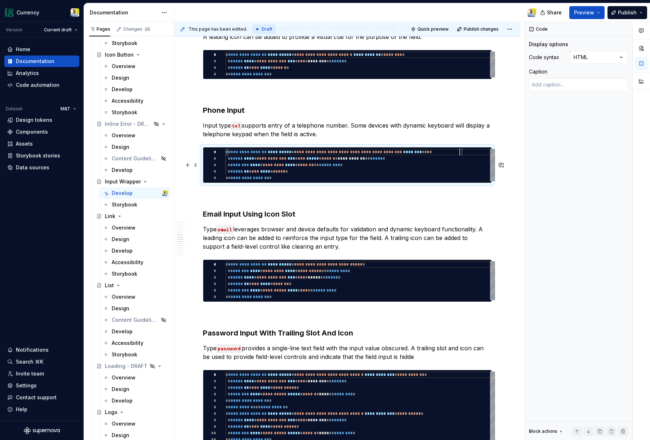
type textarea "*"
type textarea "**********"
type textarea "*"
type textarea "**********"
type textarea "*"
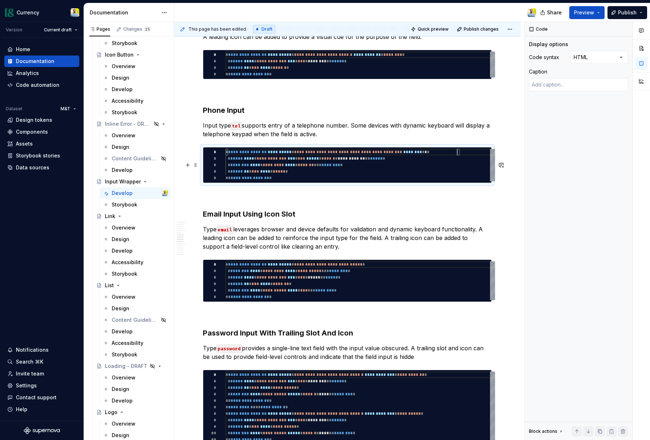
type textarea "**********"
click at [299, 219] on h3 "Email Input Using Icon Slot" at bounding box center [347, 214] width 289 height 10
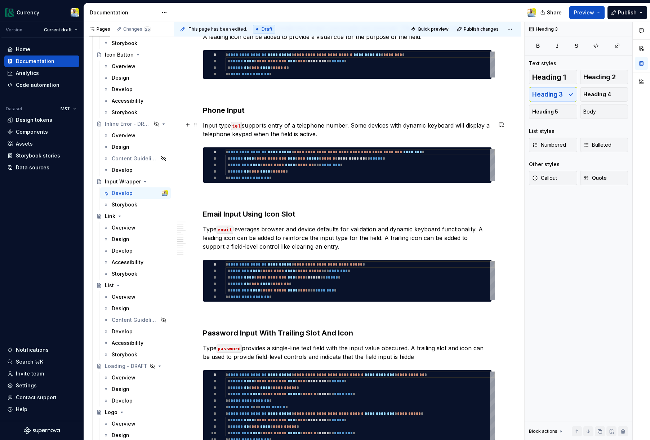
drag, startPoint x: 249, startPoint y: 122, endPoint x: 254, endPoint y: 124, distance: 5.5
click at [249, 115] on h3 "Phone Input" at bounding box center [347, 110] width 289 height 10
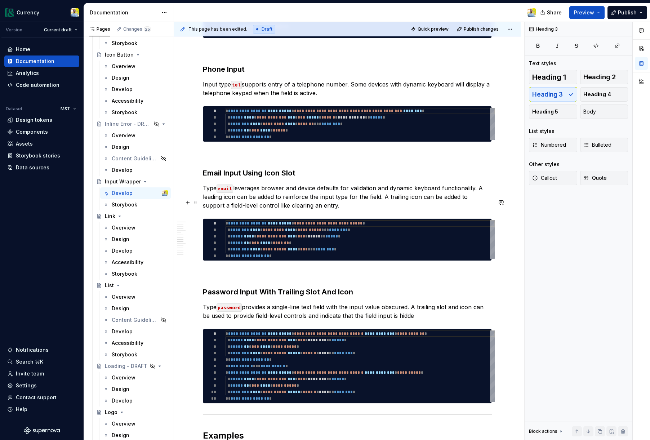
scroll to position [1141, 0]
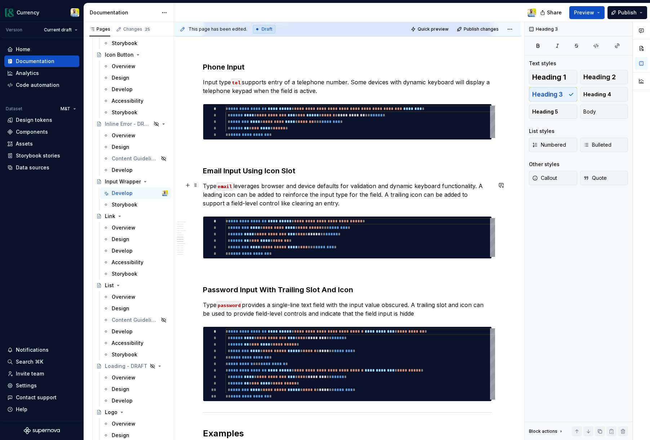
click at [277, 176] on h3 "Email Input Using Icon Slot" at bounding box center [347, 171] width 289 height 10
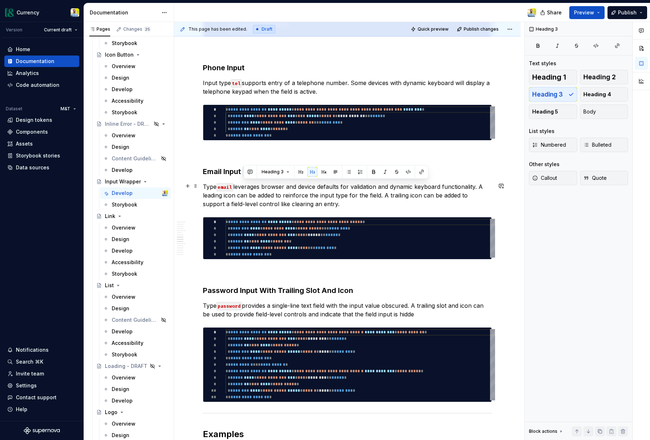
scroll to position [1142, 0]
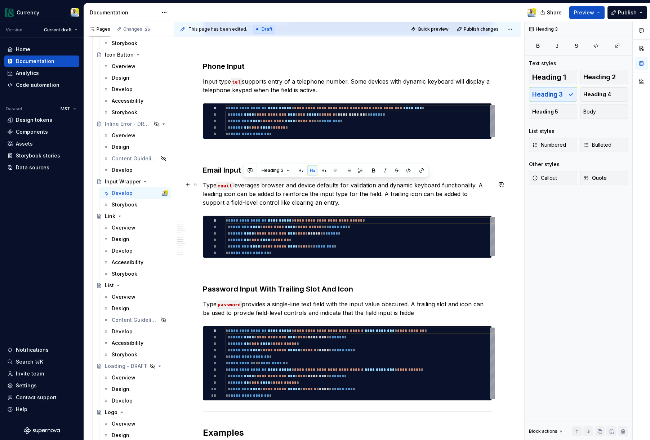
drag, startPoint x: 243, startPoint y: 186, endPoint x: 264, endPoint y: 189, distance: 21.5
click at [264, 175] on h3 "Email Input Using Icon Slot" at bounding box center [347, 170] width 289 height 10
click at [249, 175] on h3 "Email Input (Using Icon Slot" at bounding box center [347, 170] width 289 height 10
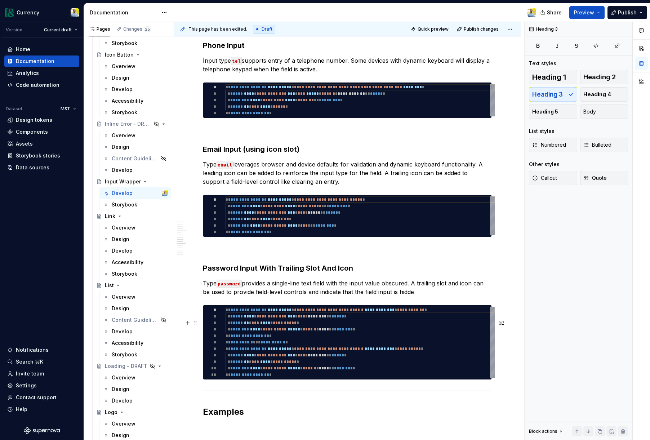
scroll to position [1167, 0]
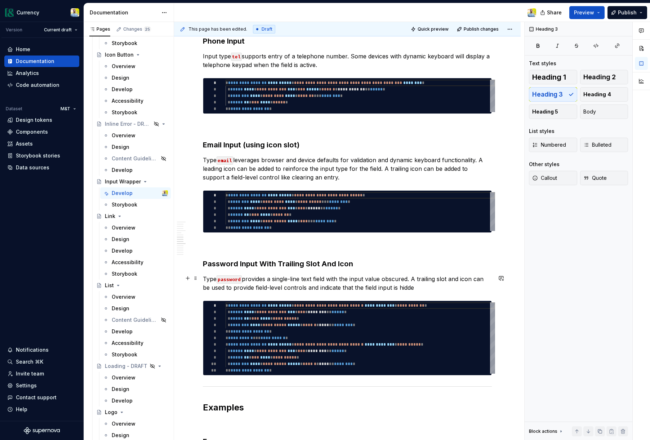
click at [259, 269] on h3 "Password Input With Trailing Slot And Icon" at bounding box center [347, 264] width 289 height 10
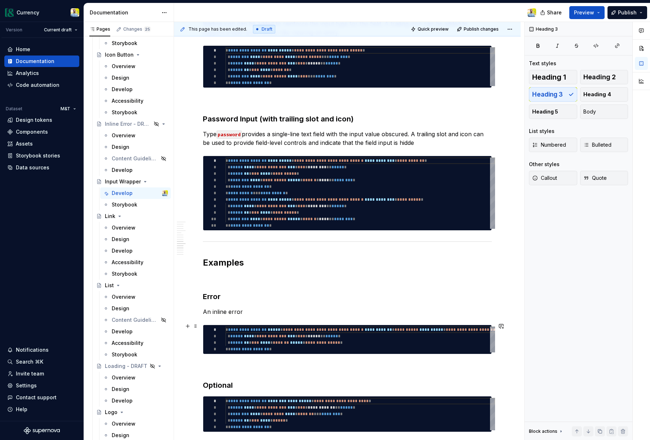
scroll to position [1314, 0]
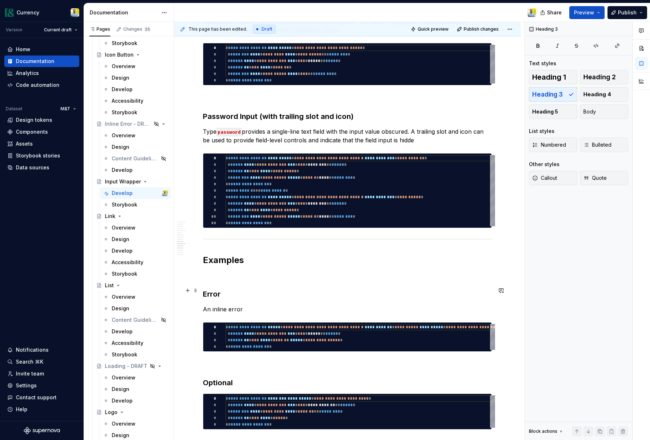
click at [237, 281] on p at bounding box center [347, 276] width 289 height 9
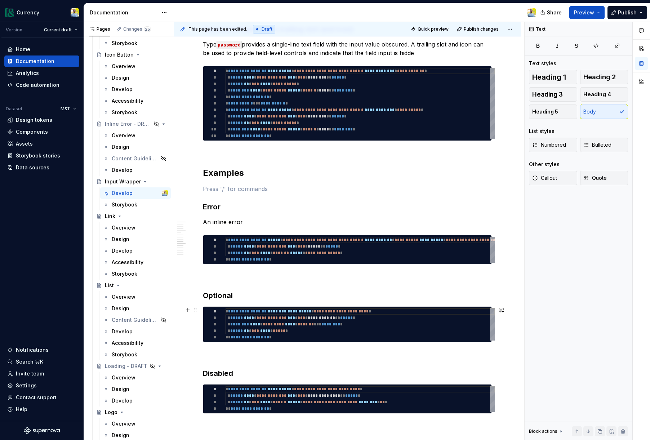
scroll to position [1402, 0]
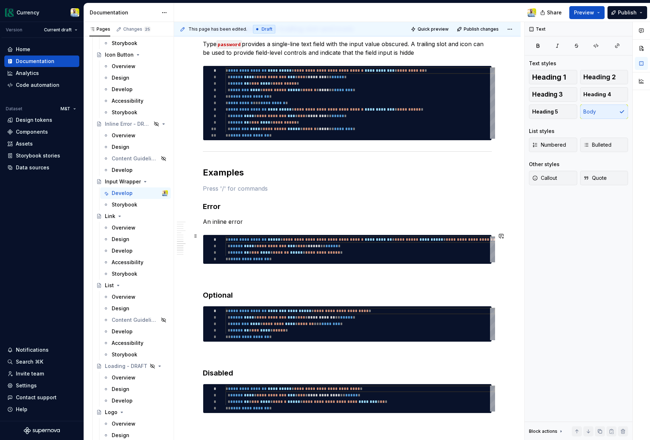
click at [256, 226] on p "An inline error" at bounding box center [347, 221] width 289 height 9
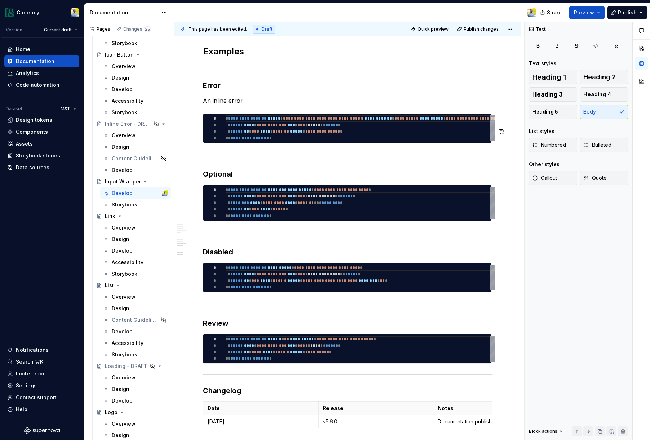
scroll to position [1522, 0]
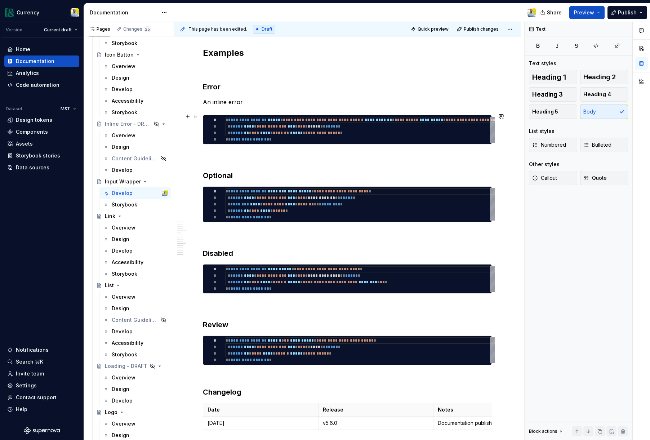
click at [221, 106] on p "An inline error" at bounding box center [347, 102] width 289 height 9
drag, startPoint x: 377, startPoint y: 206, endPoint x: 568, endPoint y: 301, distance: 213.5
click at [377, 206] on div "**********" at bounding box center [361, 204] width 270 height 32
type textarea "*"
type textarea "**********"
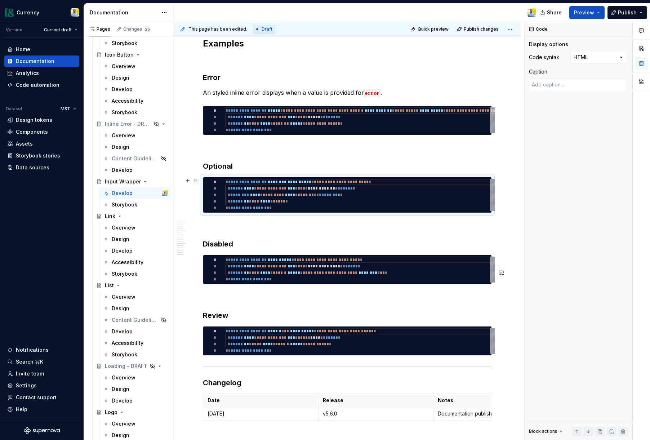
scroll to position [1509, 0]
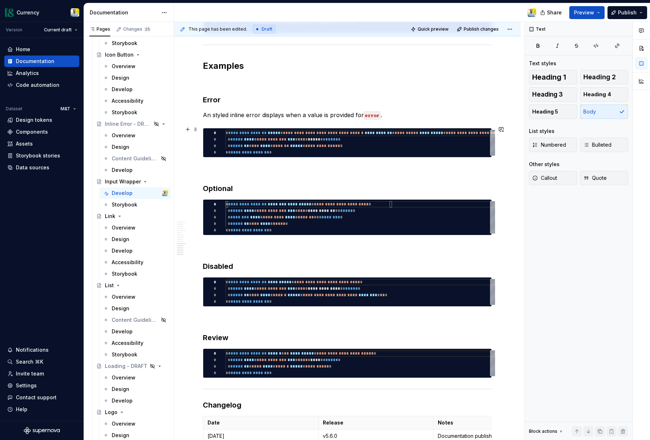
click at [393, 119] on p "An styled inline error displays when a value is provided for error ." at bounding box center [347, 115] width 289 height 9
click at [241, 194] on h3 "Optional" at bounding box center [347, 189] width 289 height 10
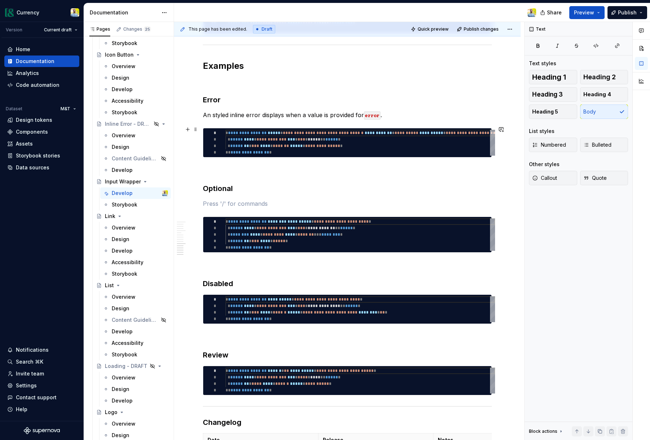
click at [365, 120] on code "error" at bounding box center [372, 115] width 17 height 8
click at [431, 119] on p "An styled inline error displays when a value is provided for the error attribut…" at bounding box center [347, 115] width 289 height 9
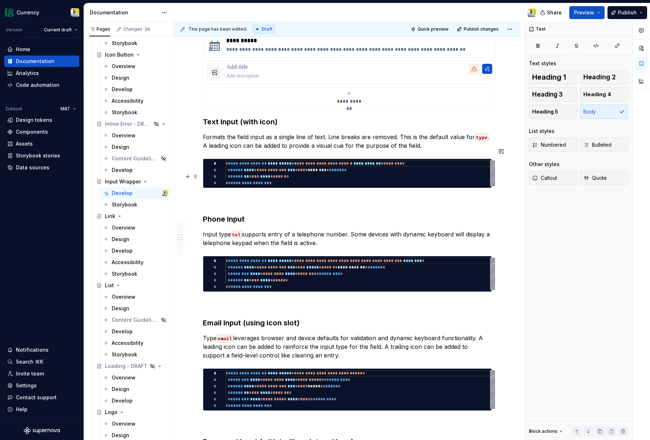
scroll to position [1005, 0]
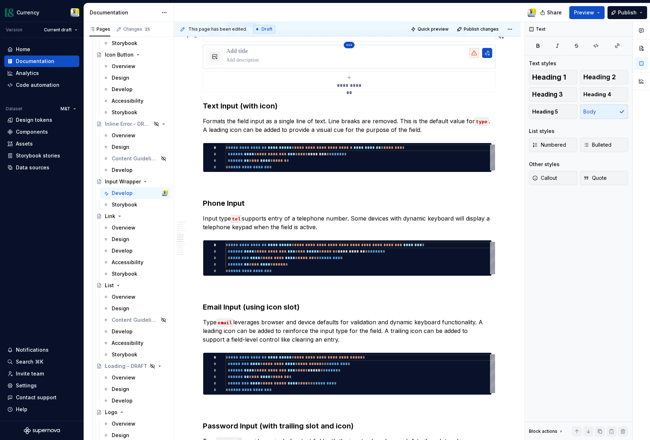
click at [351, 59] on html "Currency Version Current draft Home Documentation Analytics Code automation Dat…" at bounding box center [325, 220] width 650 height 440
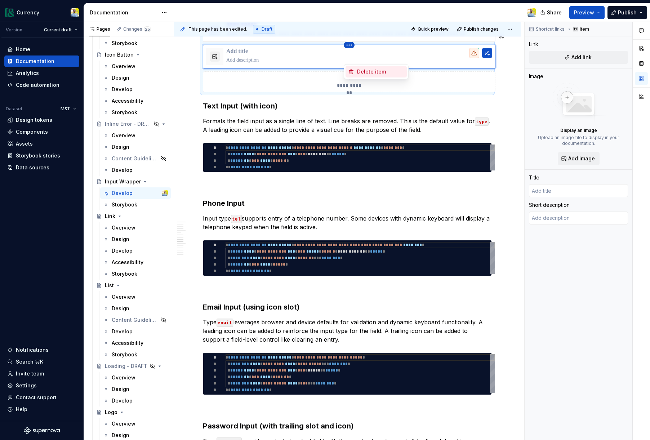
click at [363, 74] on div "Delete item" at bounding box center [380, 71] width 47 height 7
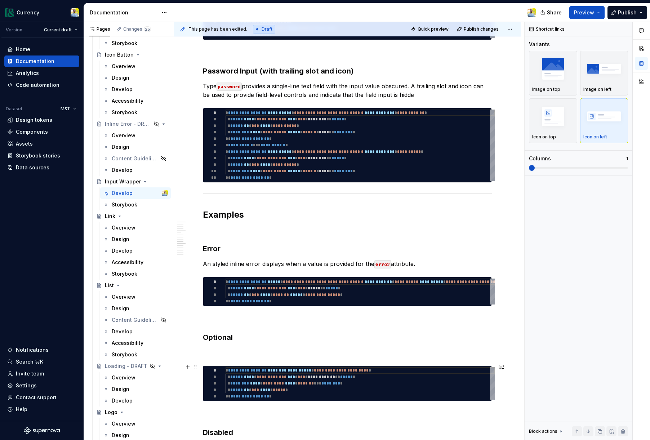
scroll to position [1353, 0]
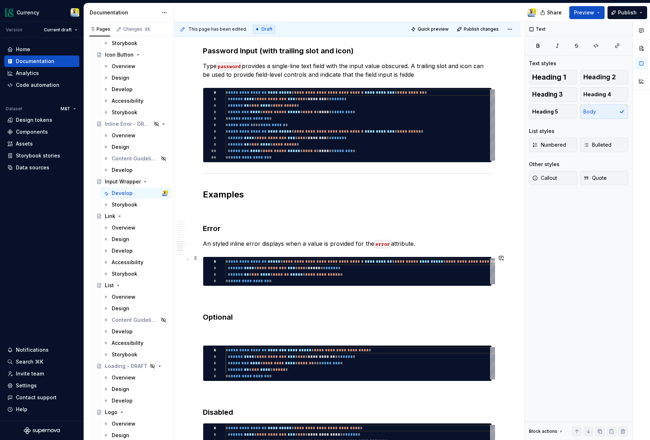
click at [209, 248] on p "An styled inline error displays when a value is provided for the error attribut…" at bounding box center [347, 243] width 289 height 9
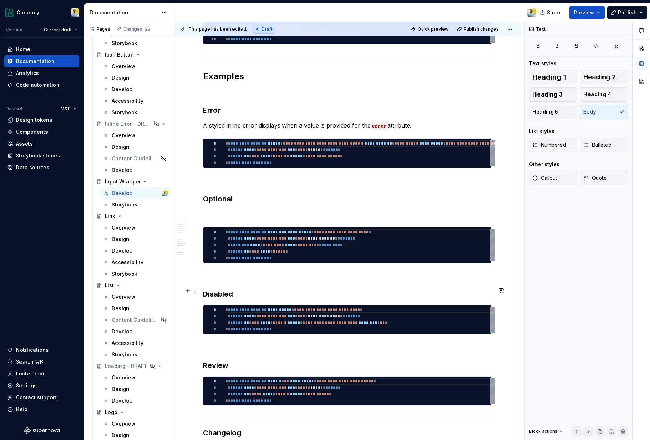
scroll to position [1479, 0]
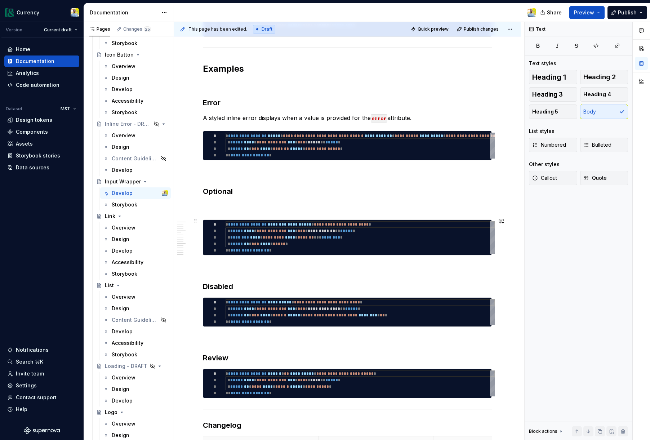
click at [215, 211] on p at bounding box center [347, 206] width 289 height 9
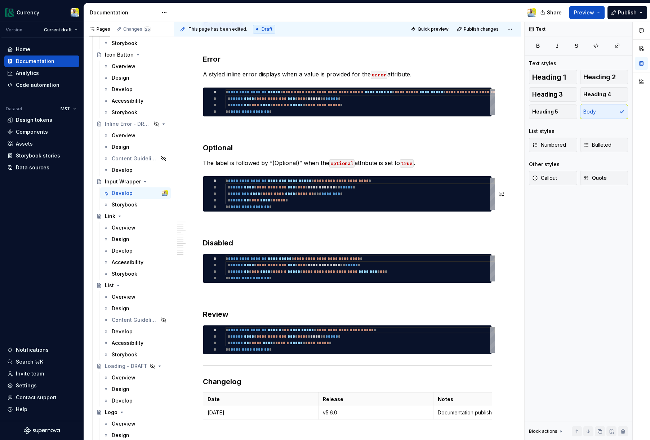
scroll to position [1538, 0]
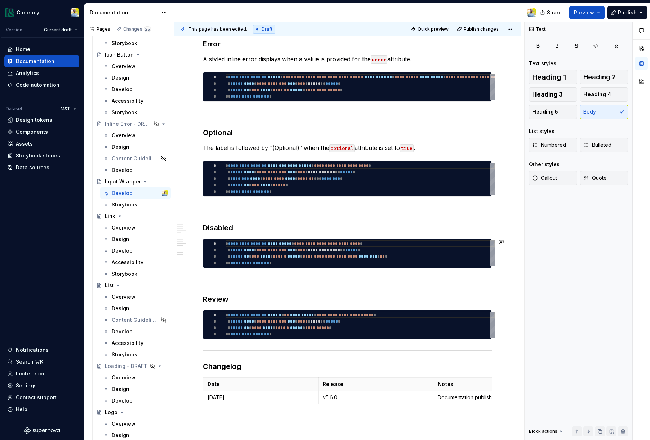
click at [249, 233] on h3 "Disabled" at bounding box center [347, 228] width 289 height 10
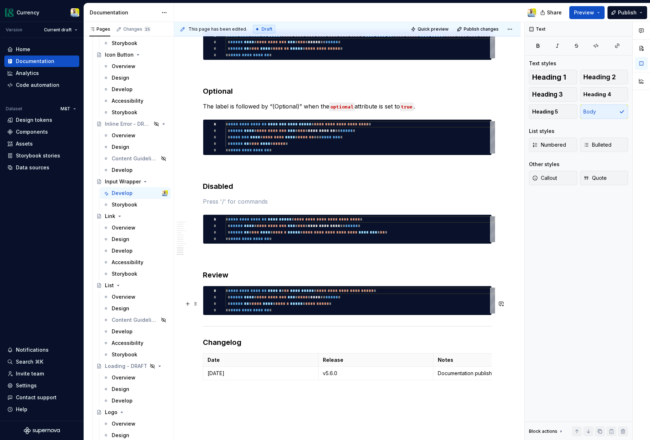
scroll to position [1583, 0]
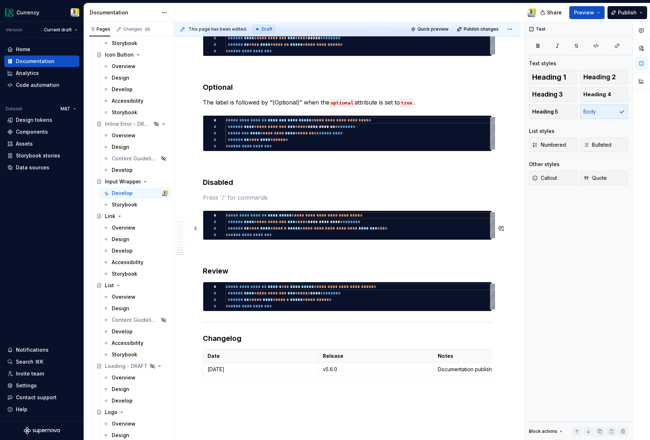
type textarea "*"
click at [409, 238] on div "**********" at bounding box center [361, 225] width 270 height 26
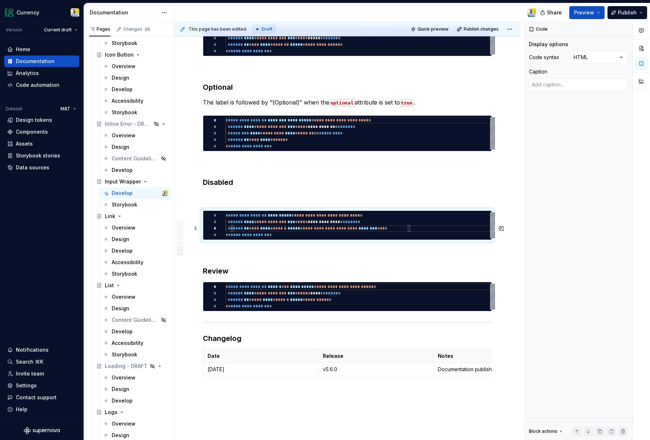
type textarea "**********"
type textarea "*"
type textarea "**********"
type textarea "*"
type textarea "**********"
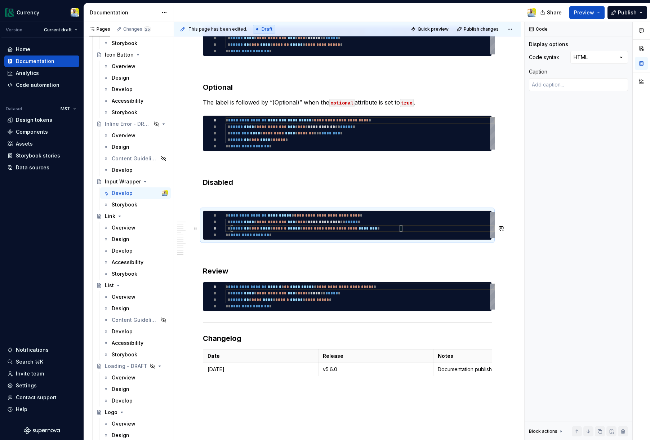
scroll to position [13, 175]
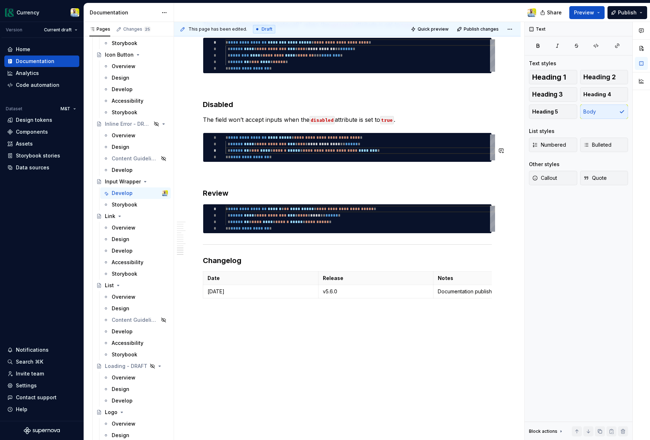
scroll to position [1677, 0]
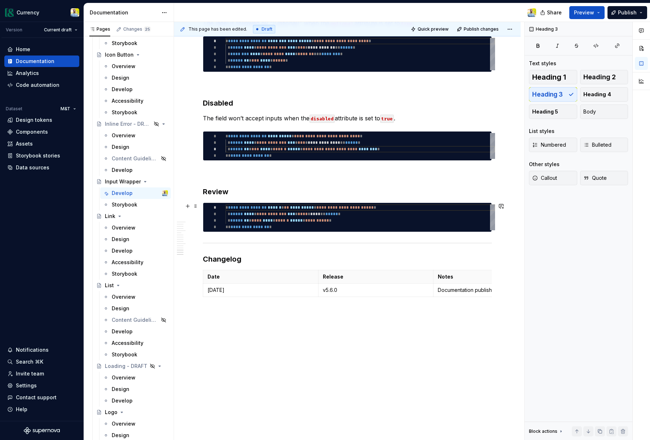
click at [243, 189] on h3 "Review" at bounding box center [347, 192] width 289 height 10
click at [218, 173] on p at bounding box center [347, 173] width 289 height 9
click at [236, 189] on h3 "Review" at bounding box center [347, 192] width 289 height 10
click at [404, 120] on p "The field won’t accept inputs when the disabled attribute is set to true ." at bounding box center [347, 118] width 289 height 9
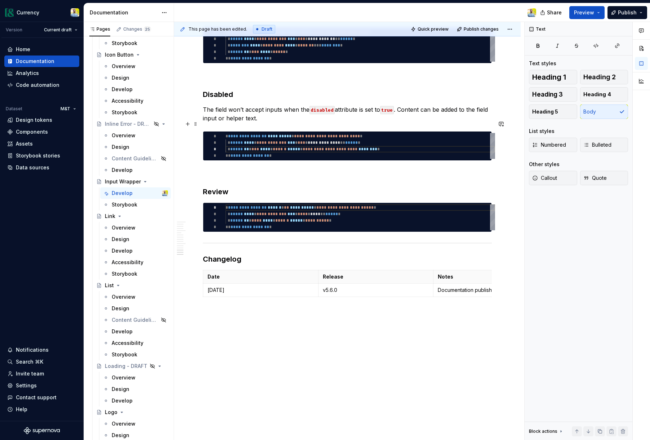
drag, startPoint x: 226, startPoint y: 129, endPoint x: 229, endPoint y: 134, distance: 5.6
click at [226, 123] on p "The field won’t accept inputs when the disabled attribute is set to true . Cont…" at bounding box center [347, 113] width 289 height 17
click at [261, 123] on p "The field won’t accept inputs when the disabled attribute is set to true . Cont…" at bounding box center [347, 113] width 289 height 17
drag, startPoint x: 256, startPoint y: 201, endPoint x: 299, endPoint y: 186, distance: 45.2
click at [257, 197] on h3 "Review" at bounding box center [347, 192] width 289 height 10
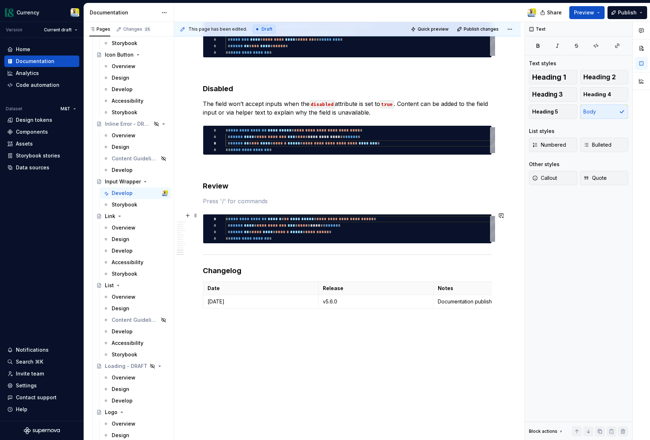
click at [228, 206] on p at bounding box center [347, 201] width 289 height 9
click at [213, 206] on p at bounding box center [347, 201] width 289 height 9
drag, startPoint x: 208, startPoint y: 215, endPoint x: 214, endPoint y: 215, distance: 6.2
click at [208, 206] on p at bounding box center [347, 201] width 289 height 9
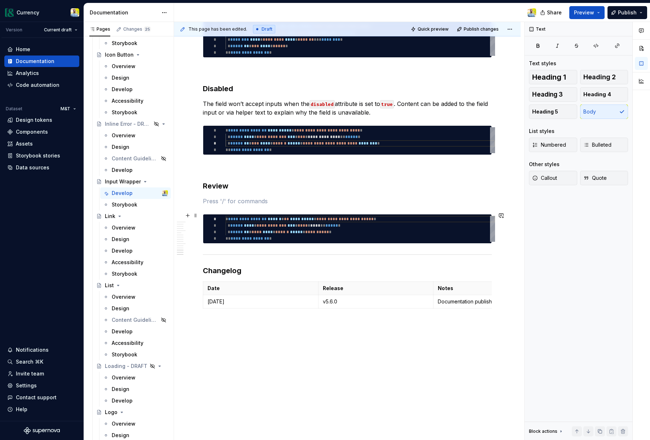
click at [228, 206] on p at bounding box center [347, 201] width 289 height 9
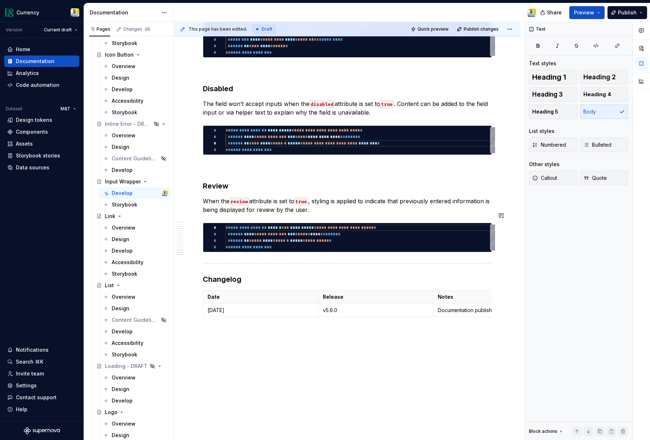
type textarea "*"
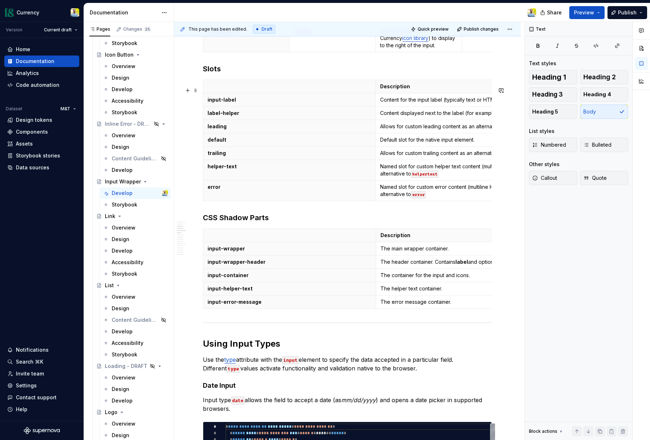
scroll to position [562, 0]
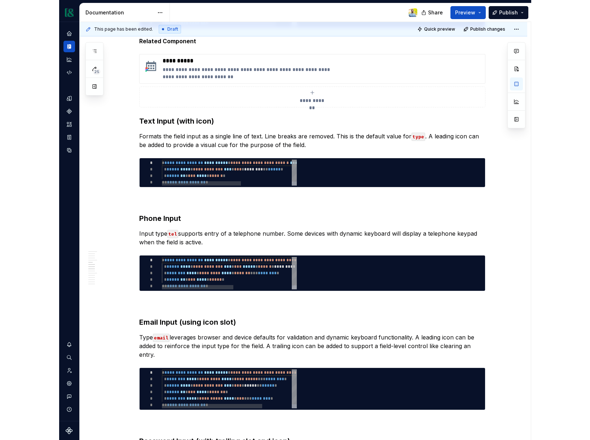
scroll to position [946, 0]
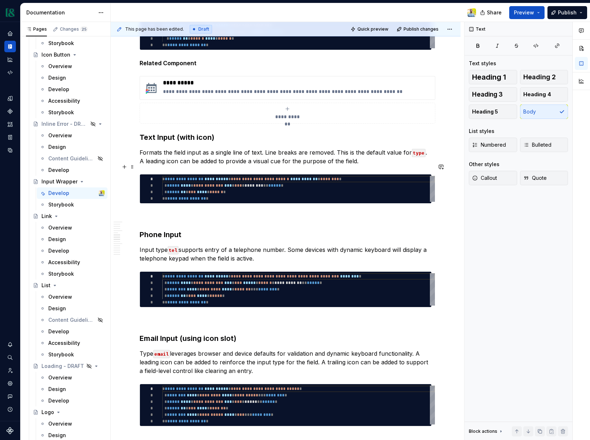
click at [361, 166] on p "Formats the field input as a single line of text. Line breaks are removed. This…" at bounding box center [286, 156] width 292 height 17
click at [359, 142] on h3 "Text Input (with icon)" at bounding box center [286, 137] width 292 height 10
type textarea "*"
